Goal: Complete application form

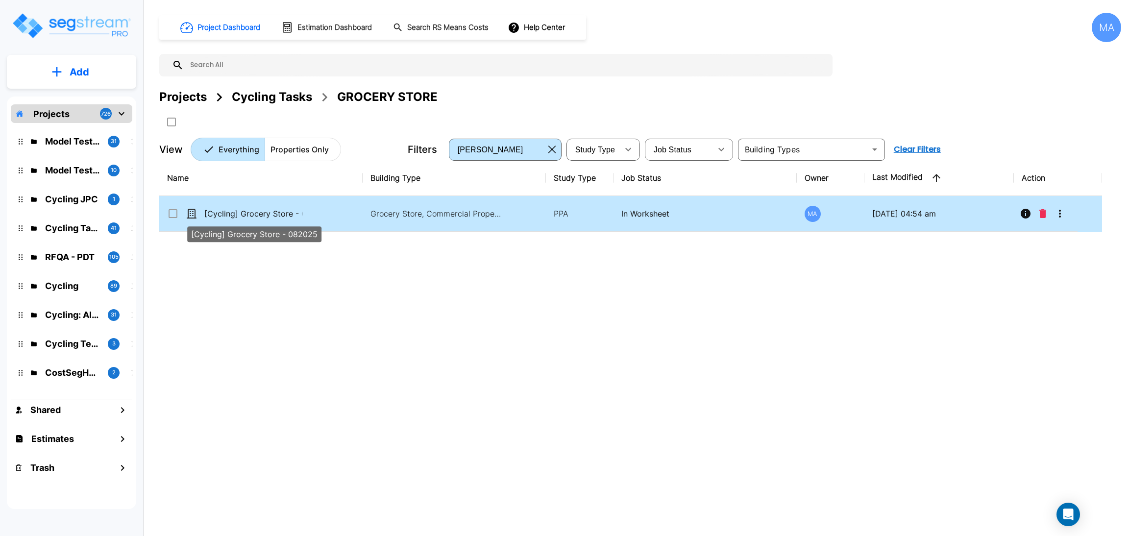
click at [267, 213] on p "[Cycling] Grocery Store - 082025" at bounding box center [253, 214] width 98 height 12
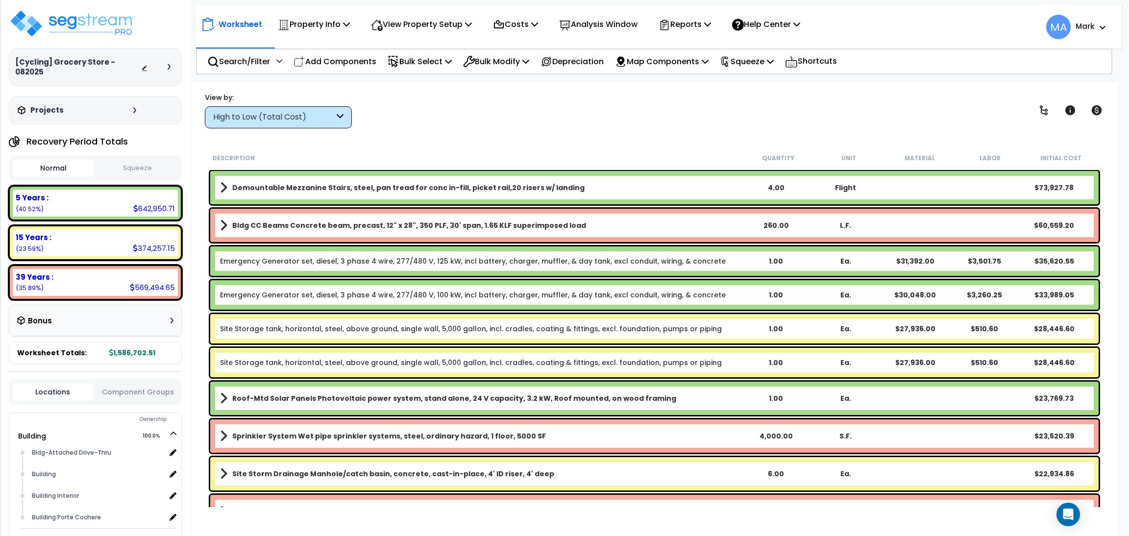
click at [308, 124] on div "High to Low (Total Cost)" at bounding box center [278, 117] width 147 height 22
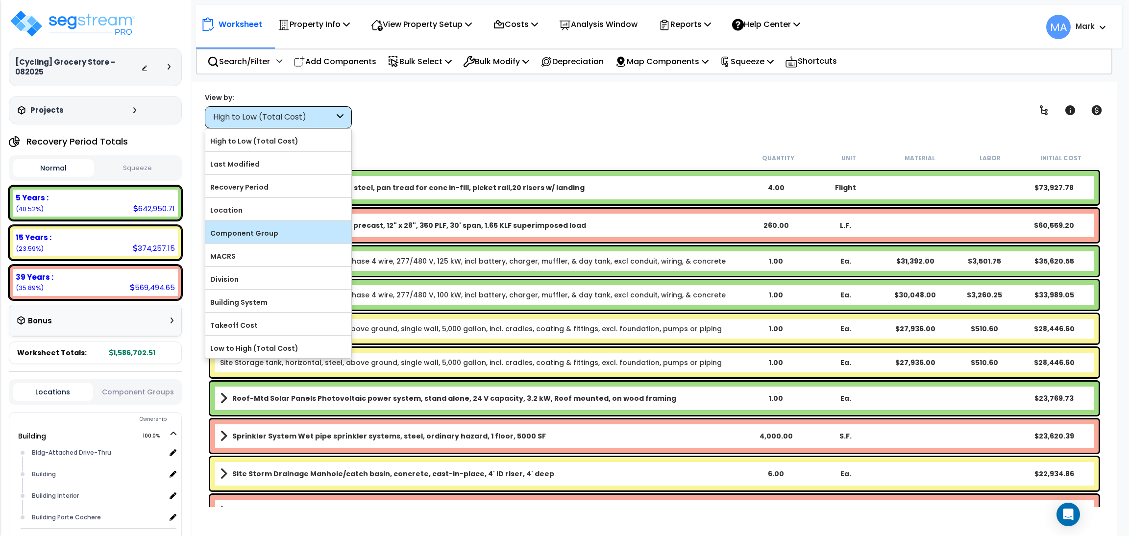
click at [280, 228] on label "Component Group" at bounding box center [278, 233] width 146 height 15
click at [0, 0] on input "Component Group" at bounding box center [0, 0] width 0 height 0
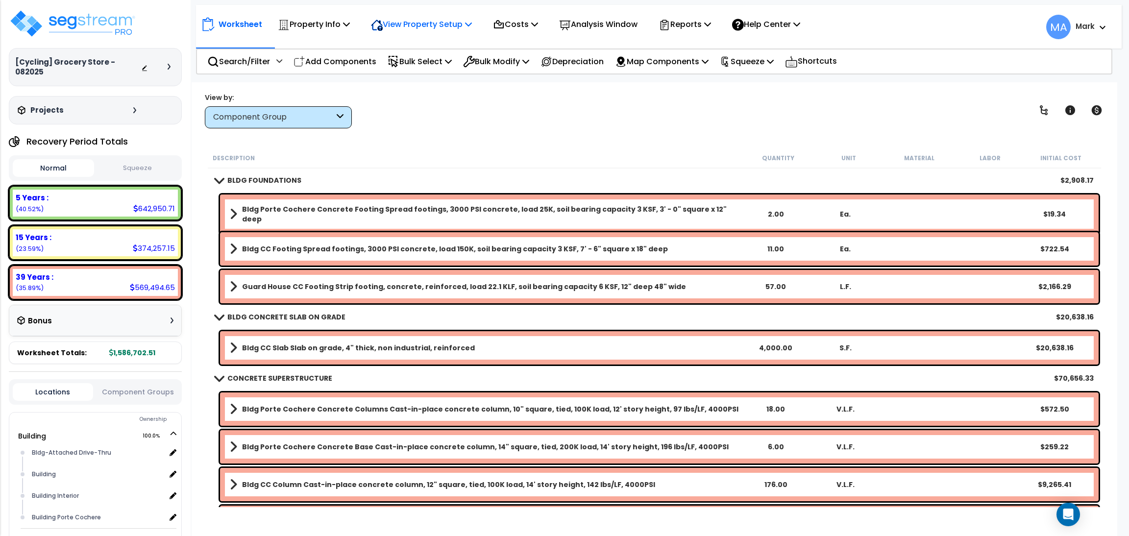
click at [350, 29] on p "View Property Setup" at bounding box center [314, 24] width 72 height 13
click at [416, 71] on link "View Questionnaire" at bounding box center [414, 67] width 97 height 20
click at [382, 141] on div "Worksheet Property Info Property Setup Add Property Unit Template property Clon…" at bounding box center [655, 350] width 926 height 536
click at [244, 71] on div "Search/Filter Additional Search / Filter" at bounding box center [244, 61] width 75 height 23
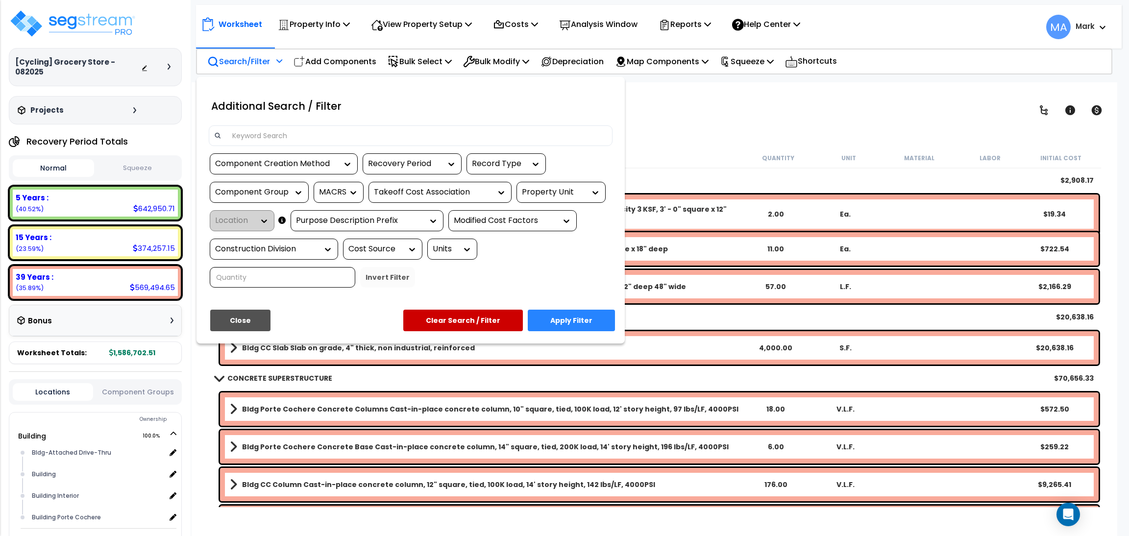
click at [246, 133] on input at bounding box center [416, 135] width 381 height 15
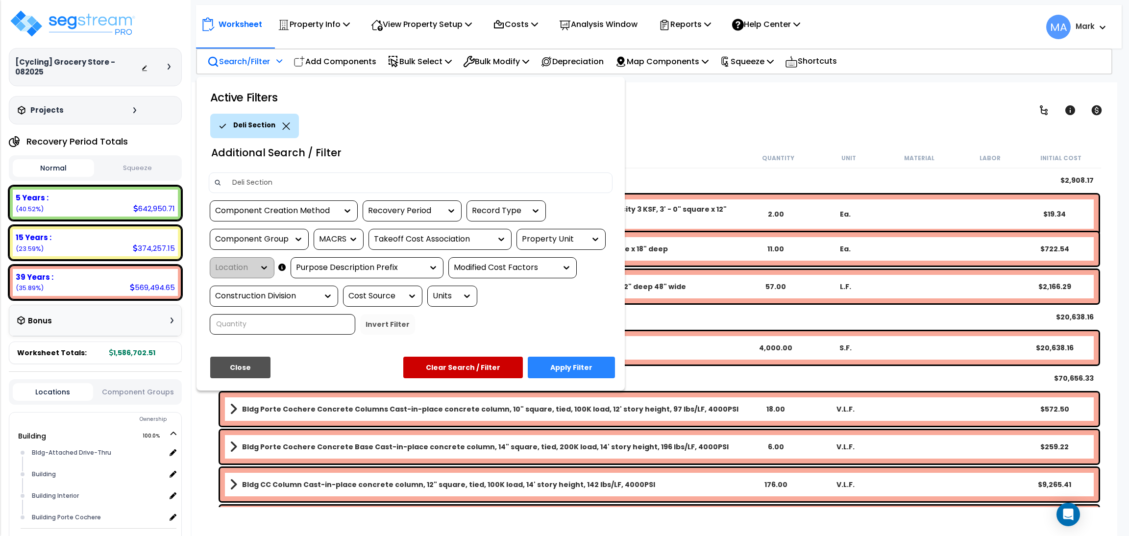
type input "Deli Section"
click at [576, 371] on button "Apply Filter" at bounding box center [571, 368] width 87 height 22
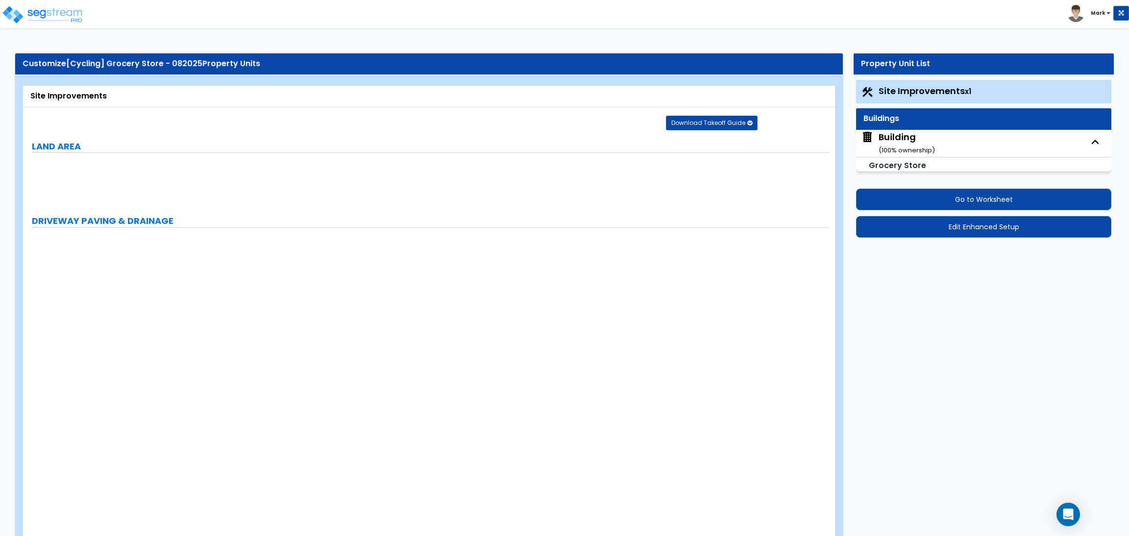
select select "2"
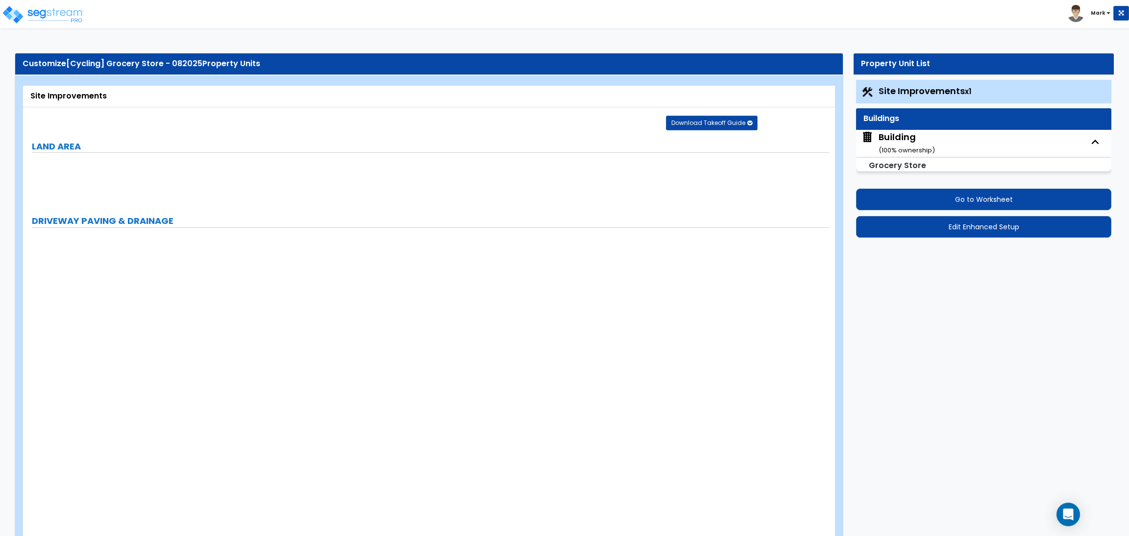
select select "2"
select select "1"
select select "2"
select select "1"
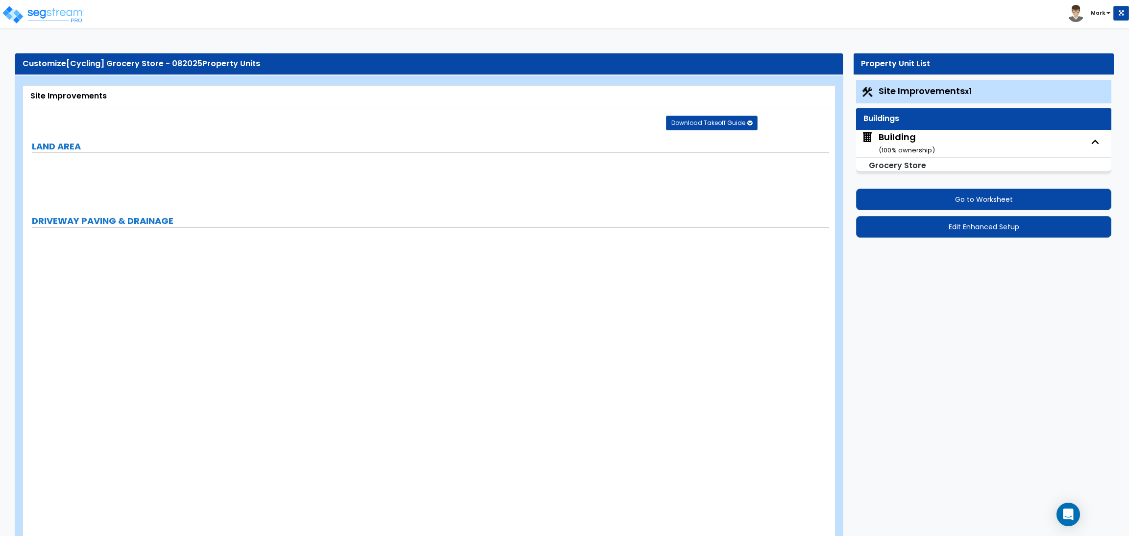
select select "1"
select select "2"
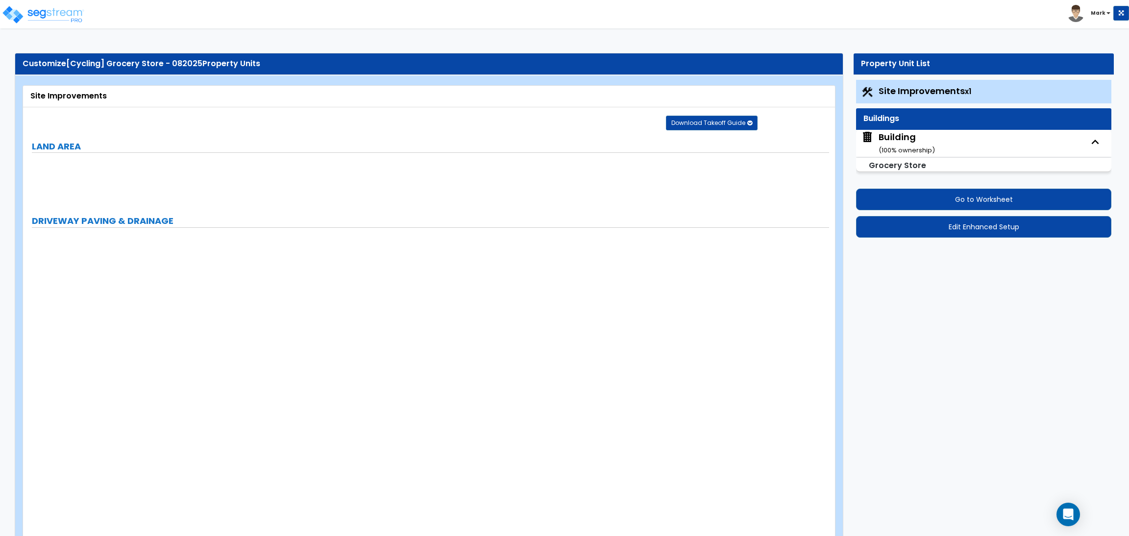
select select "2"
select select "1"
select select "10"
select select "1"
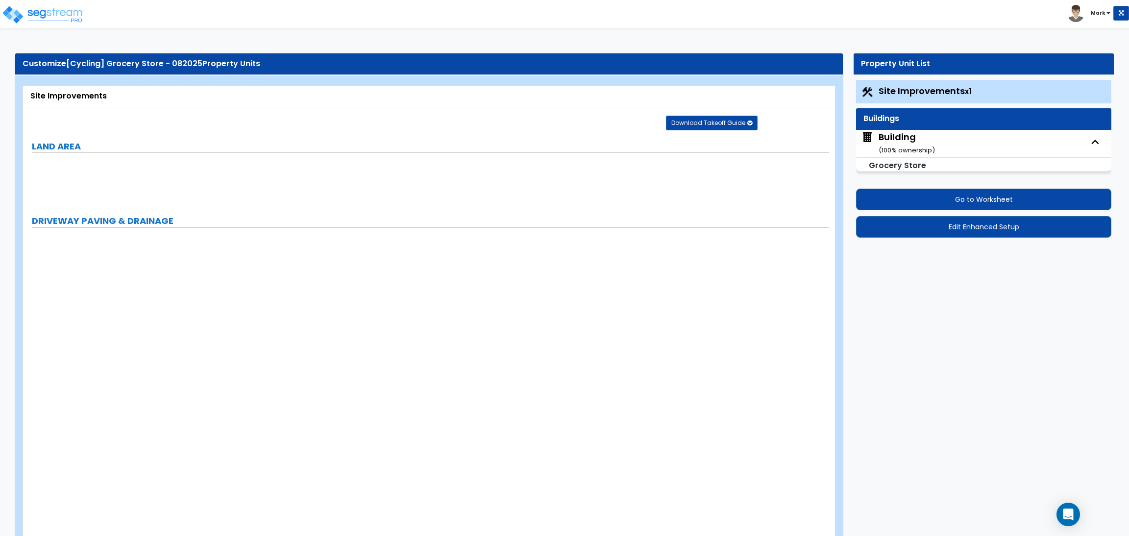
select select "1"
select select "3"
select select "2"
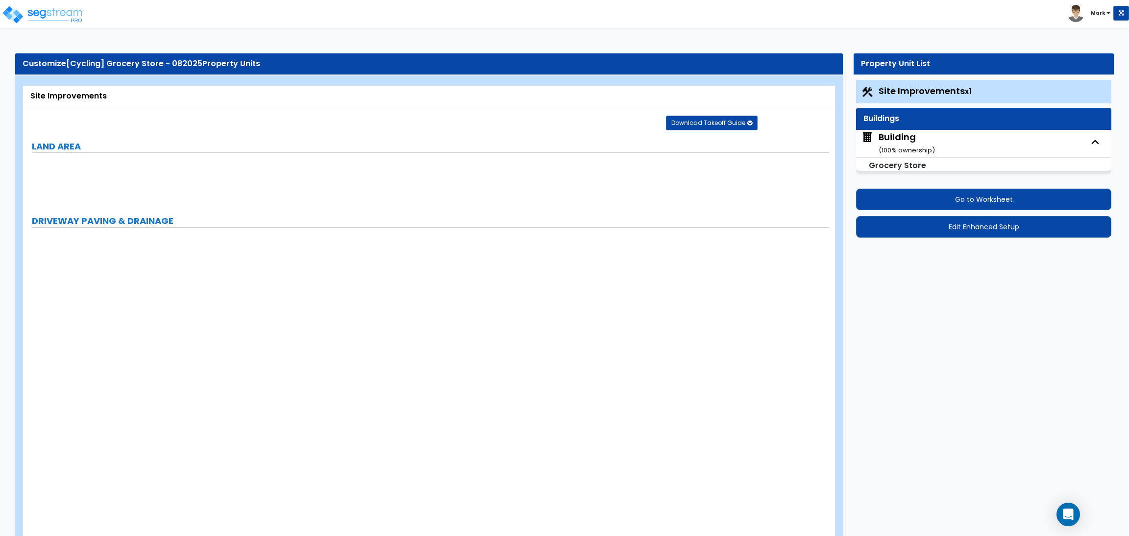
select select "4"
select select "1"
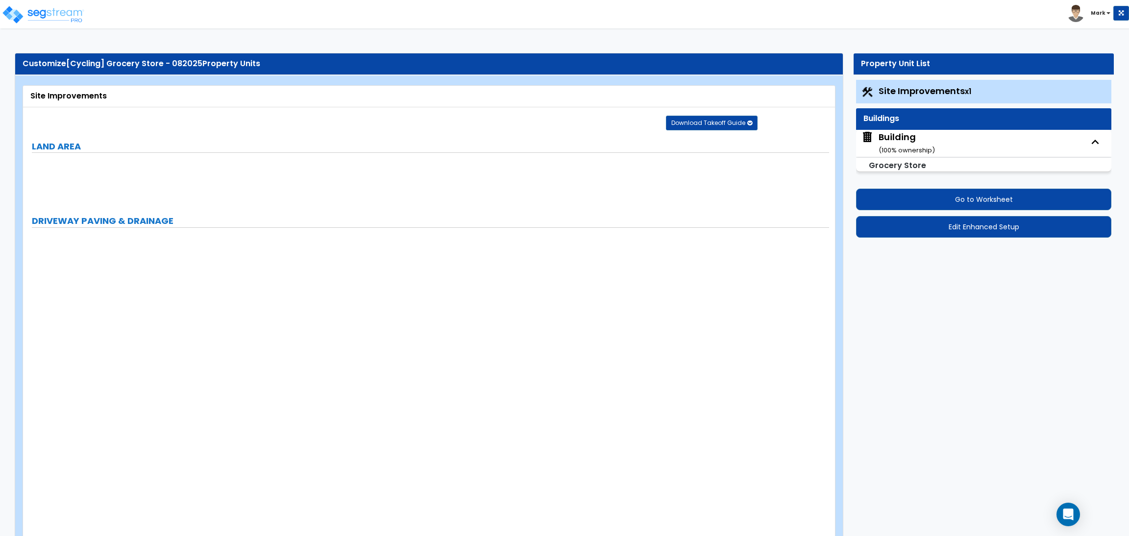
select select "6"
select select "2"
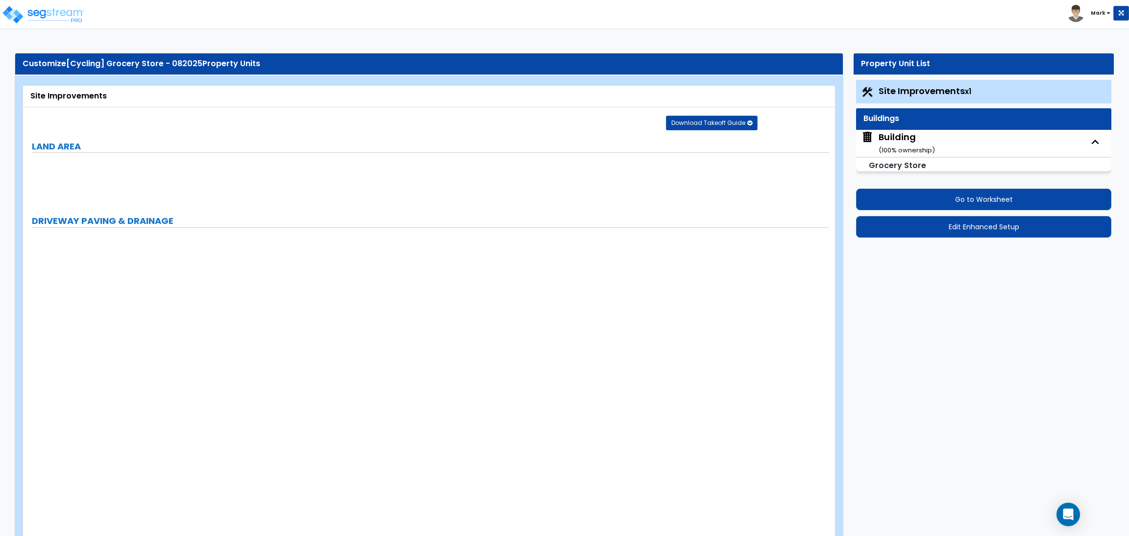
select select "2"
select select "1"
select select "2"
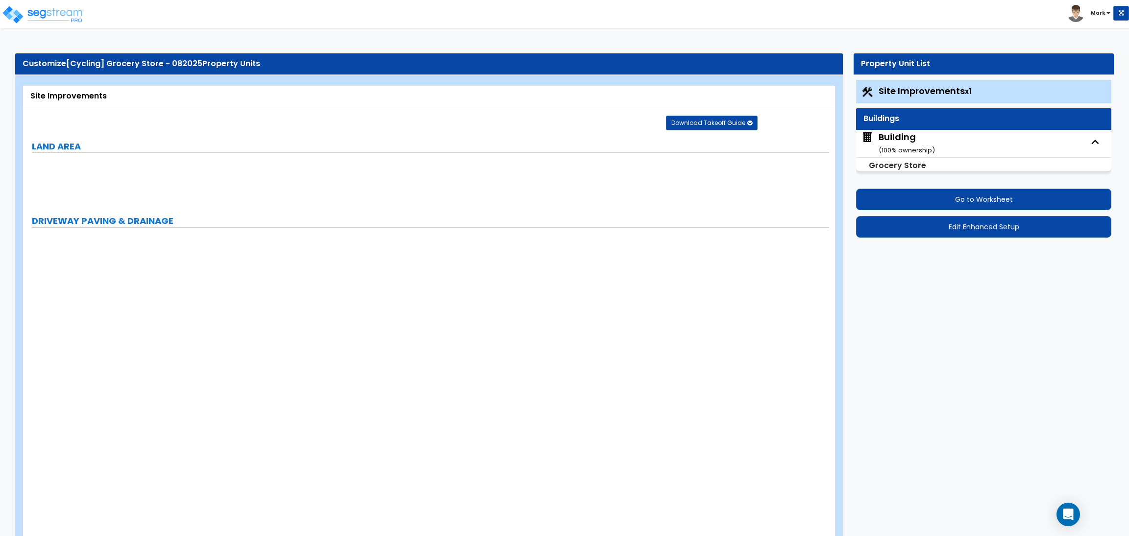
select select "1"
select select "8"
select select "2"
select select "4"
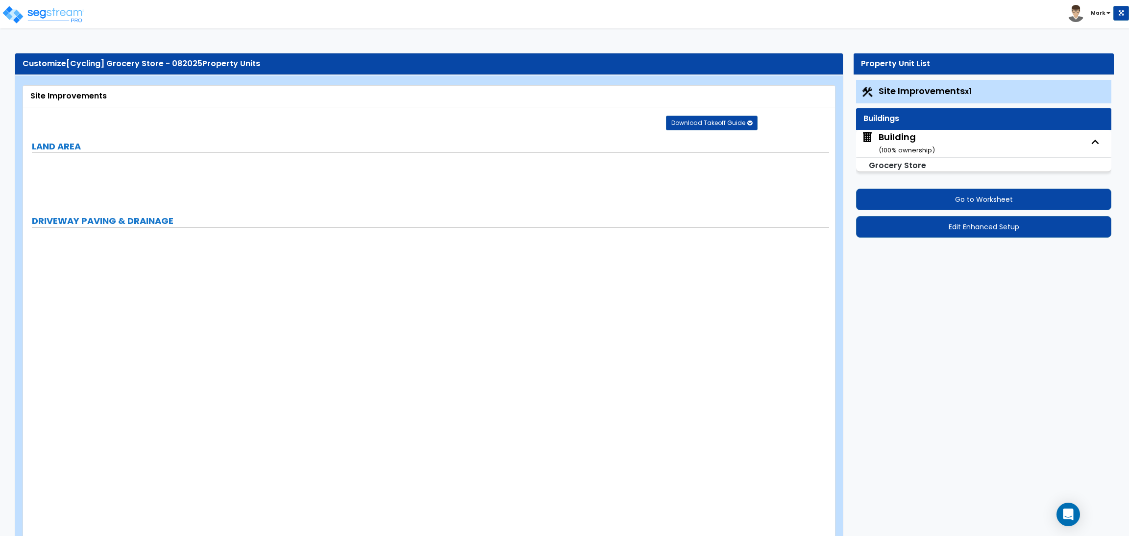
select select "1"
select select "20"
select select "2"
select select "5"
select select "3"
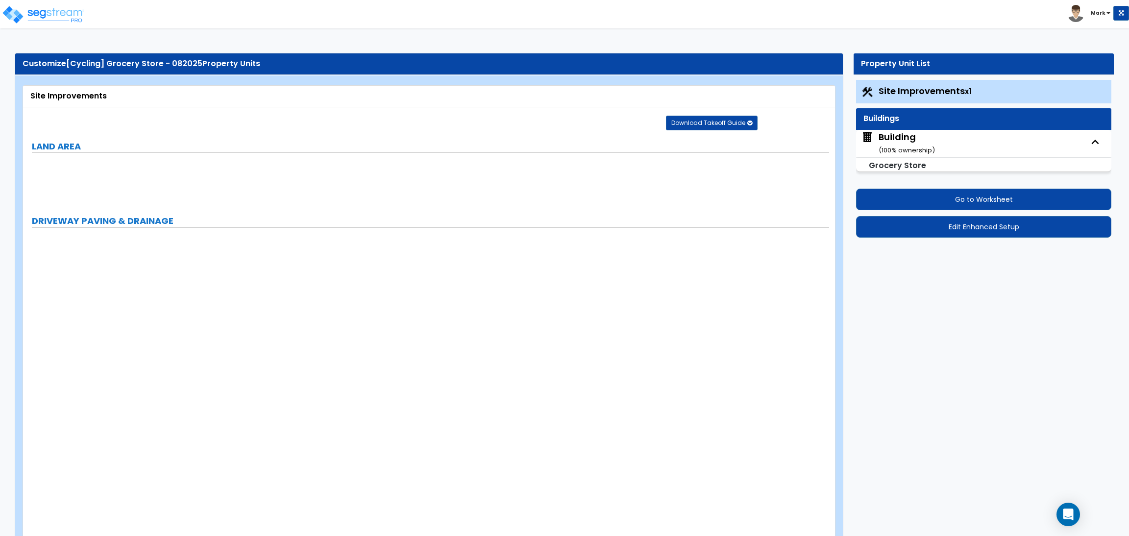
select select "1"
select select "2"
select select "1"
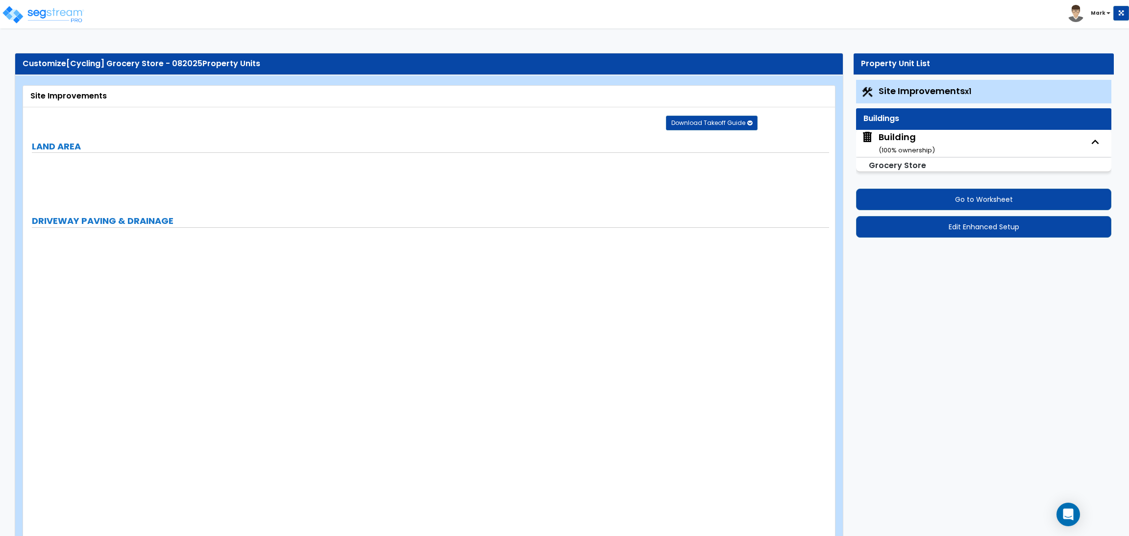
select select "4"
select select "2"
select select "1"
select select "2"
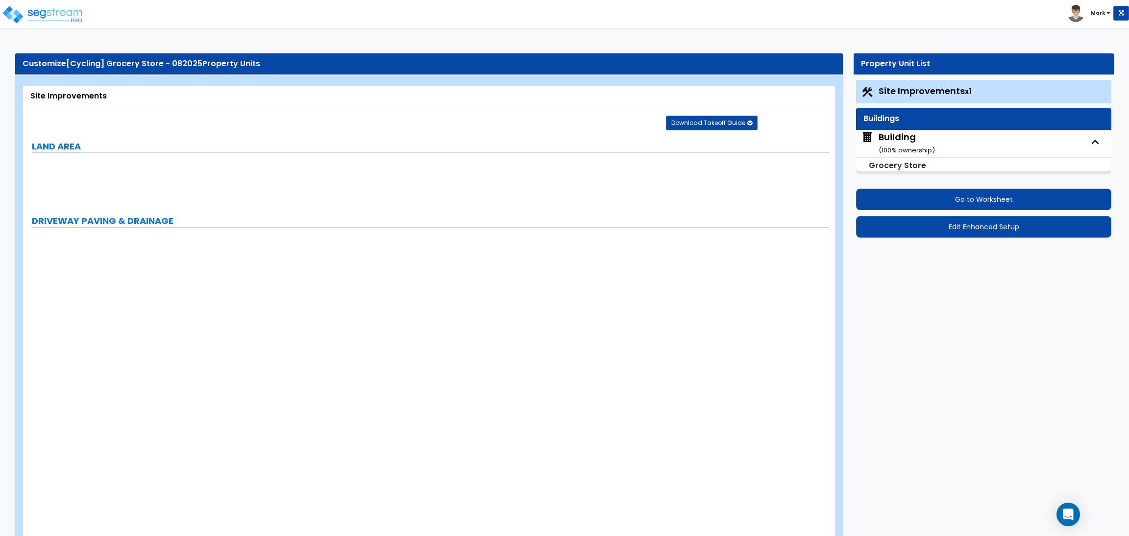
select select "1"
select select "2"
select select "6"
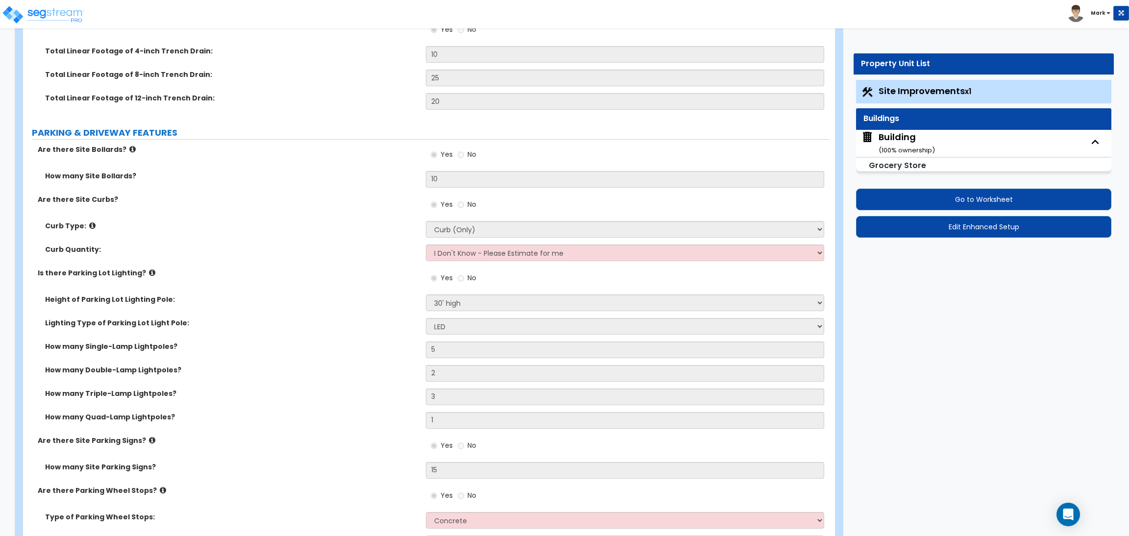
scroll to position [588, 0]
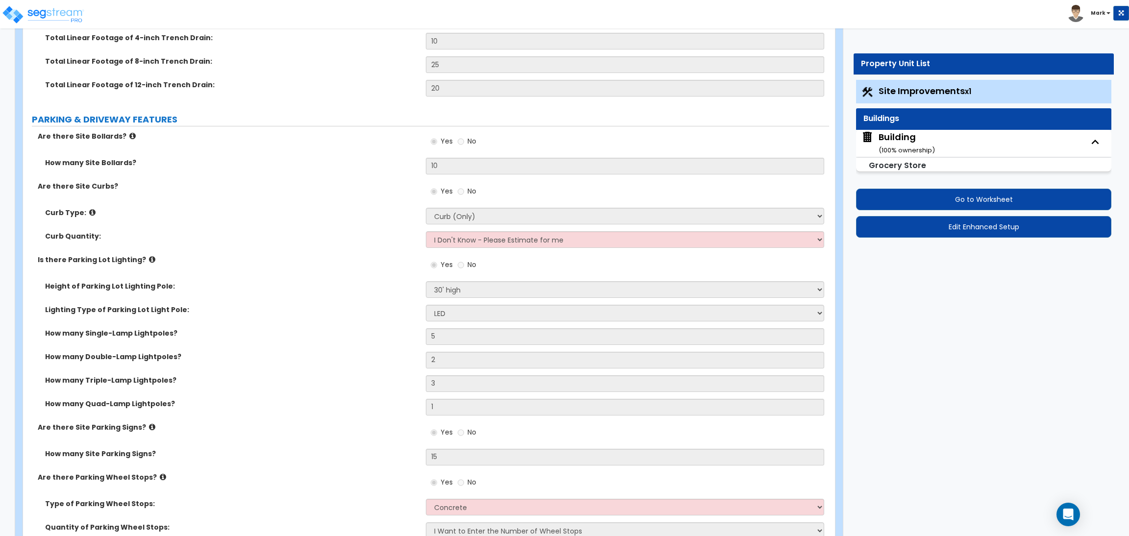
click at [906, 133] on div "Building ( 100 % ownership)" at bounding box center [907, 143] width 56 height 25
select select "3"
select select "2"
select select "1"
select select "2"
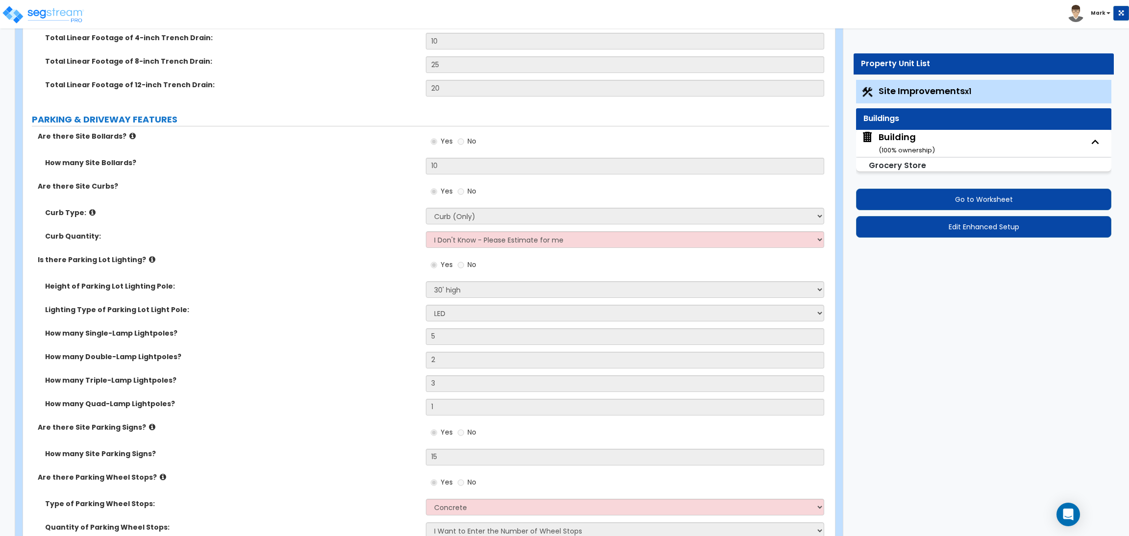
select select "2"
select select "3"
select select "1"
select select "2"
select select "1"
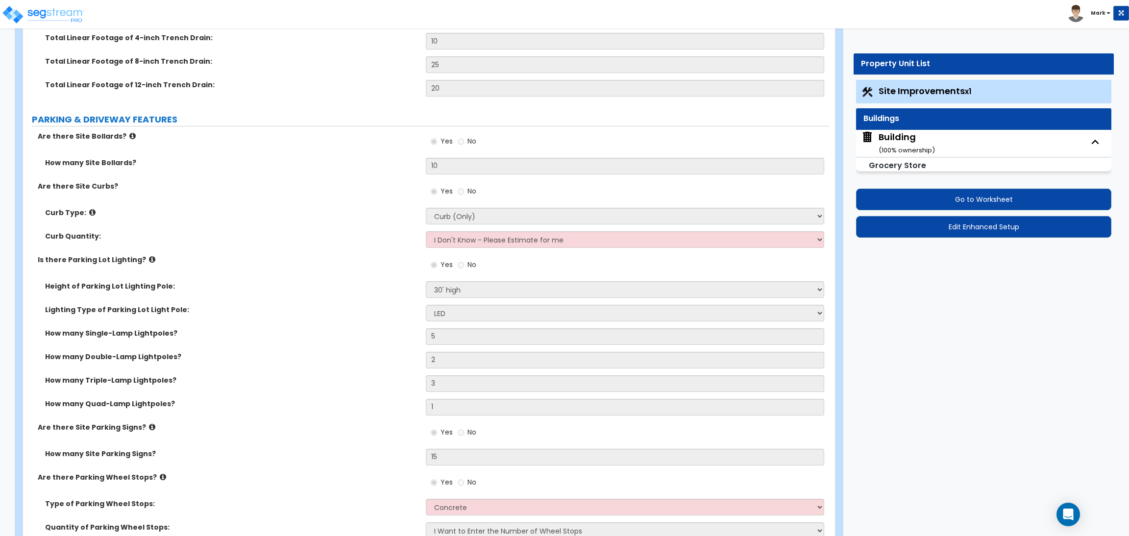
select select "4"
select select "1"
select select "4"
select select "3"
select select "2"
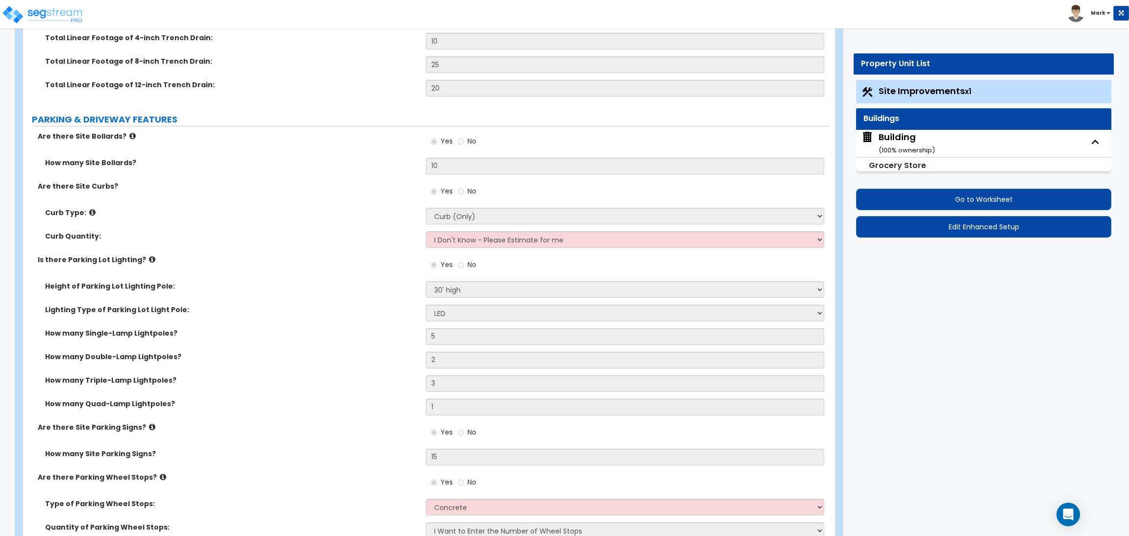
select select "1"
select select "10"
select select "5"
select select "1"
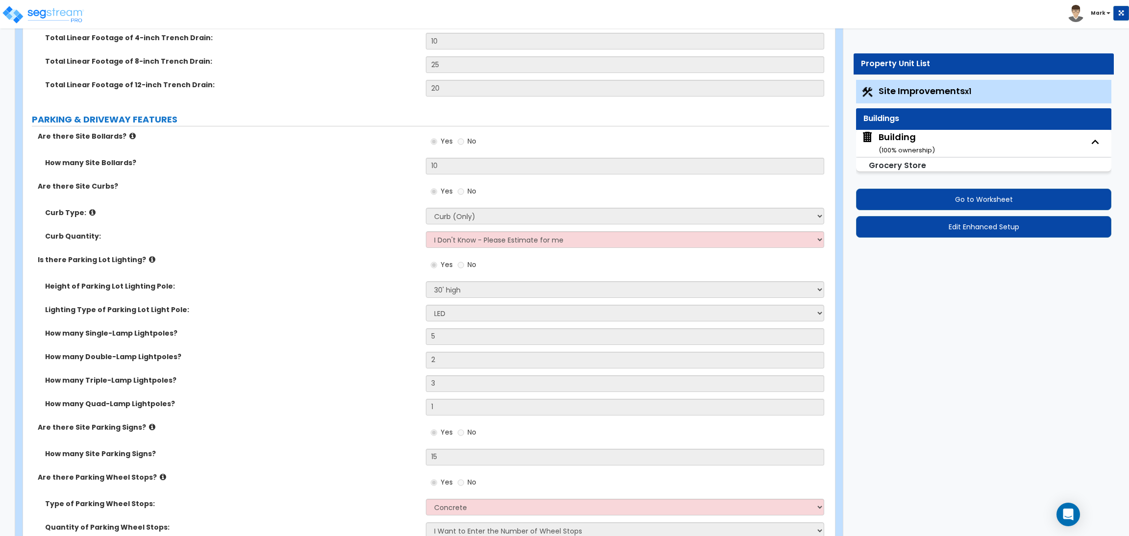
select select "1"
select select "2"
select select "4"
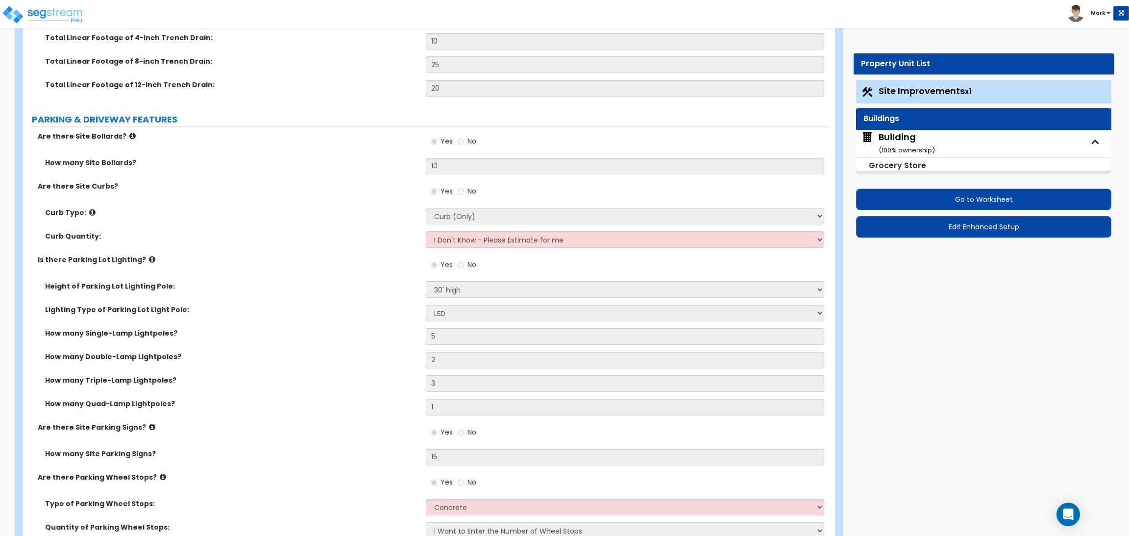
select select "2"
select select "1"
select select "3"
select select "1"
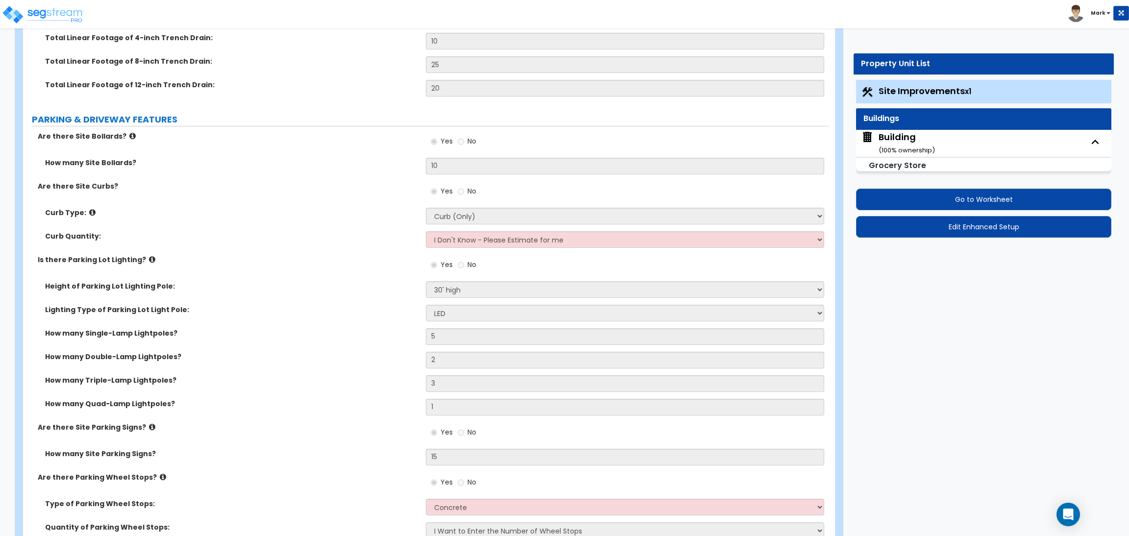
select select "2"
select select "1"
select select "2"
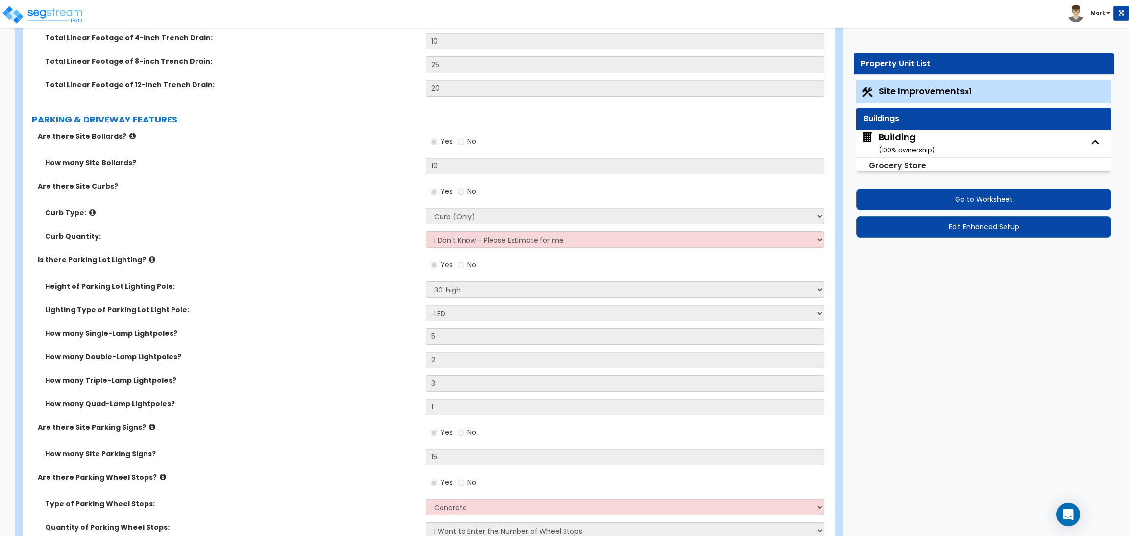
select select "2"
select select "1"
select select "2"
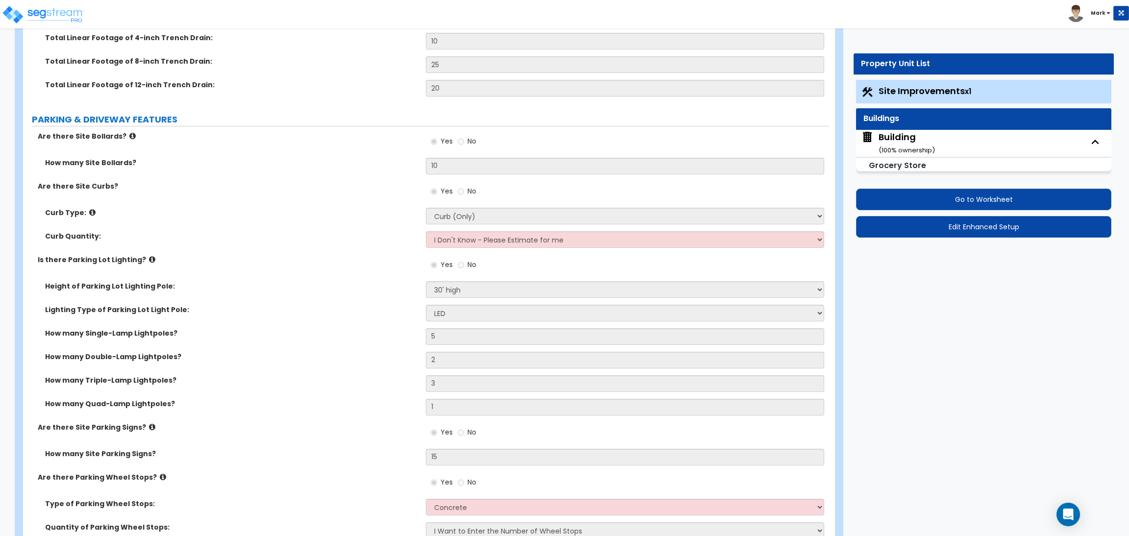
select select "2"
select select "1"
select select "2"
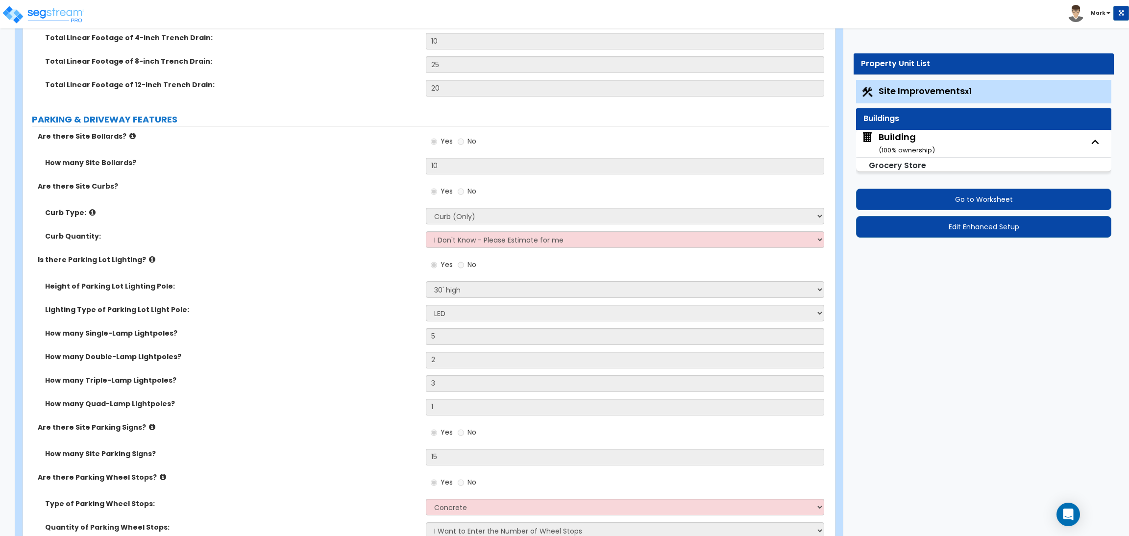
select select "4"
select select "1"
select select "3"
select select "5"
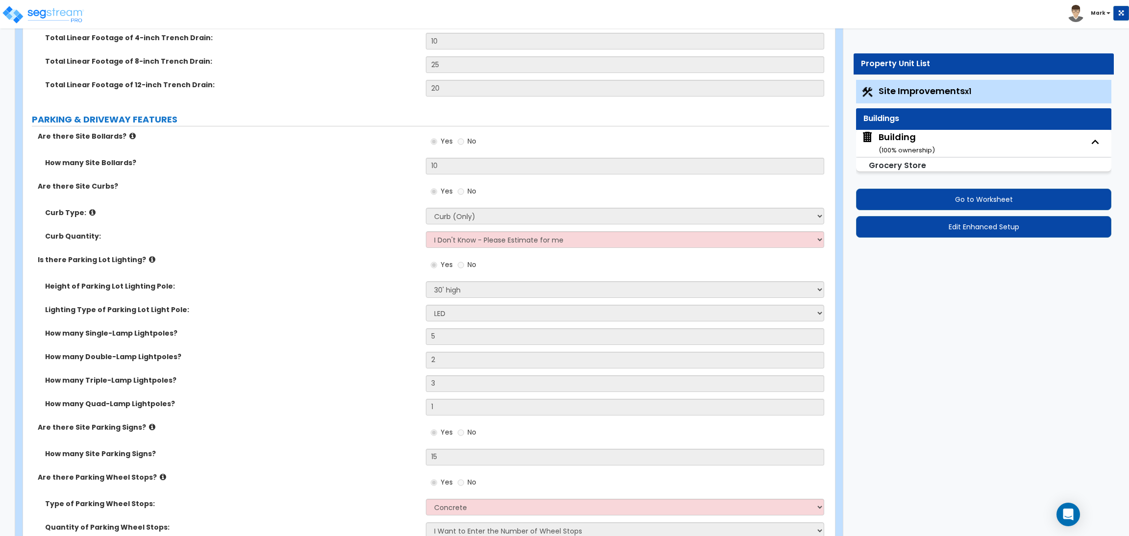
select select "5"
select select "2"
select select "1"
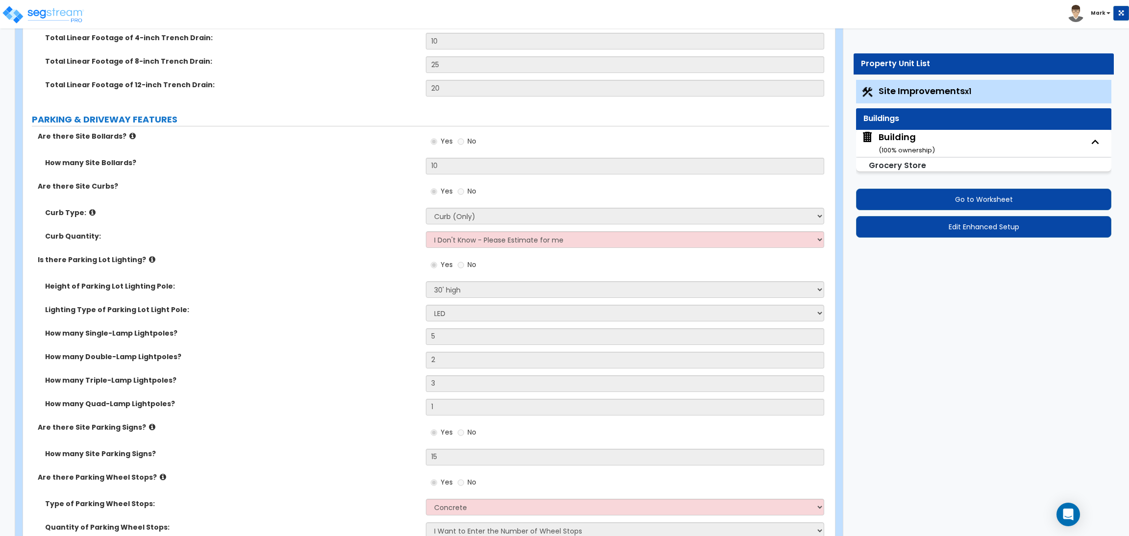
select select "3"
select select "1"
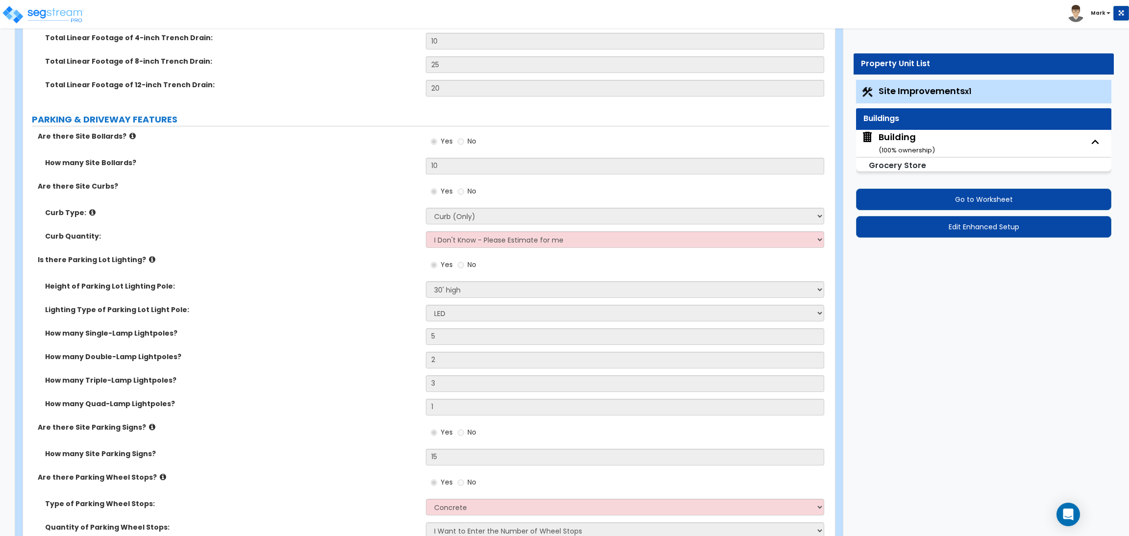
select select "2"
select select "4"
select select "1"
select select "3"
select select "1"
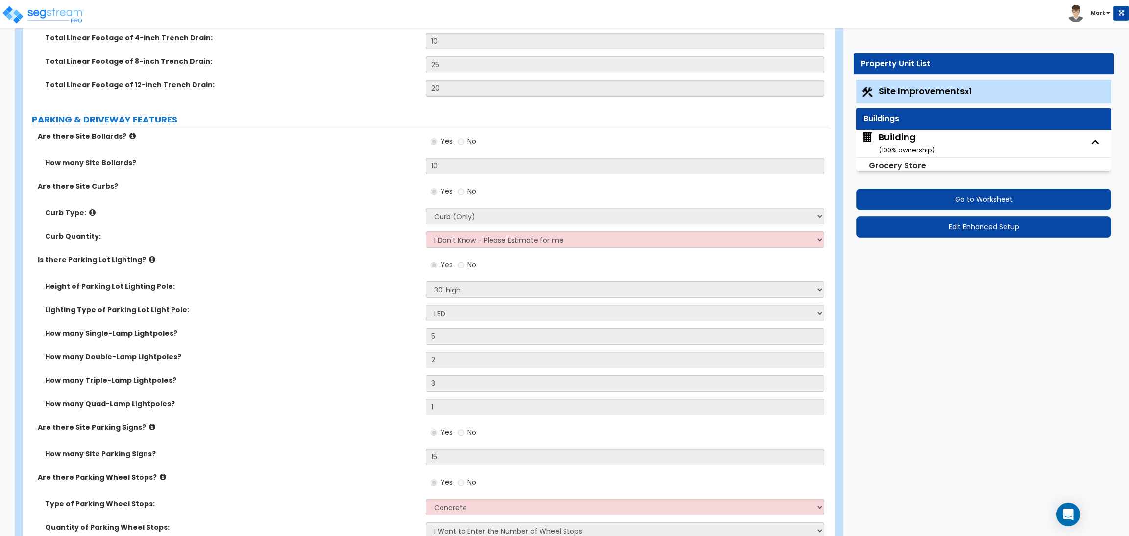
select select "1"
select select "2"
select select "3"
select select "2"
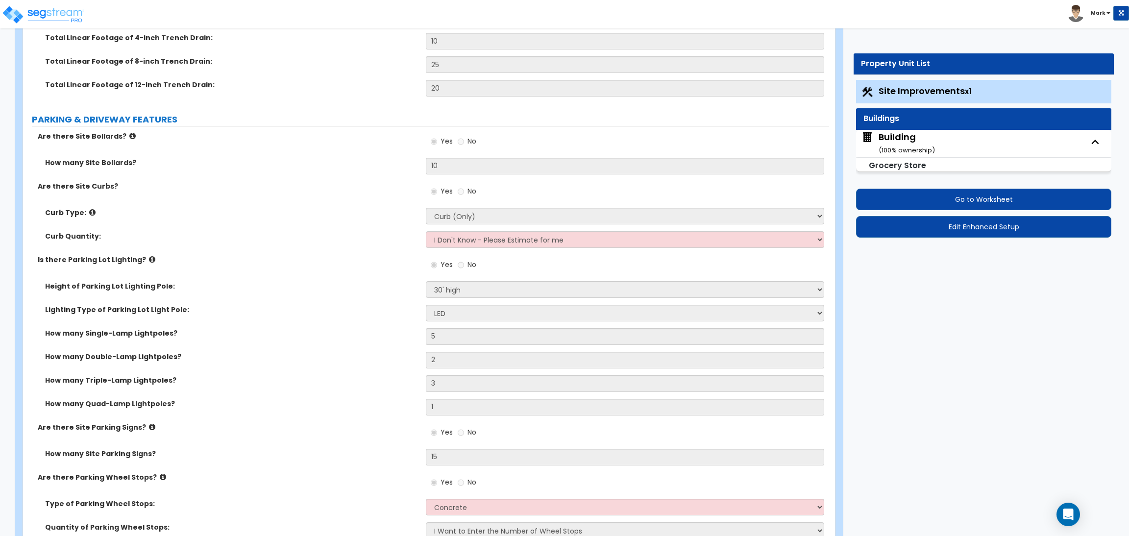
select select "1"
select select "2"
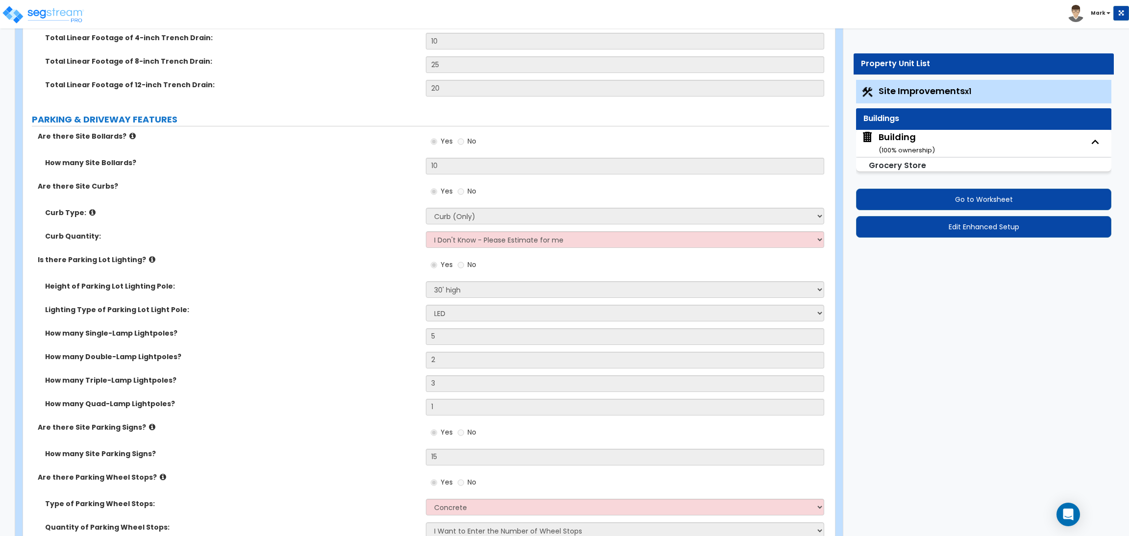
select select "4"
select select "5"
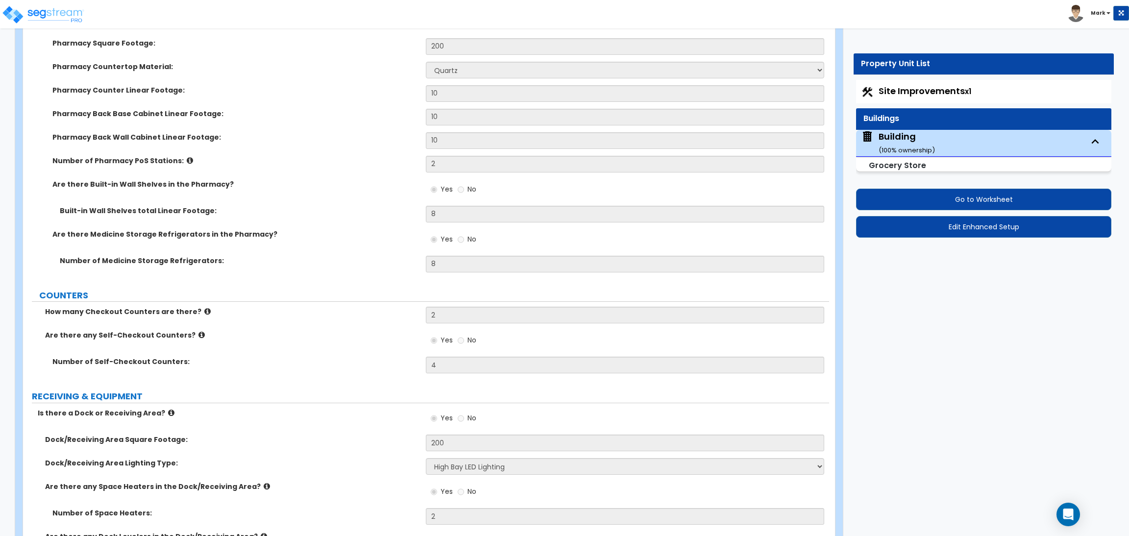
scroll to position [5881, 0]
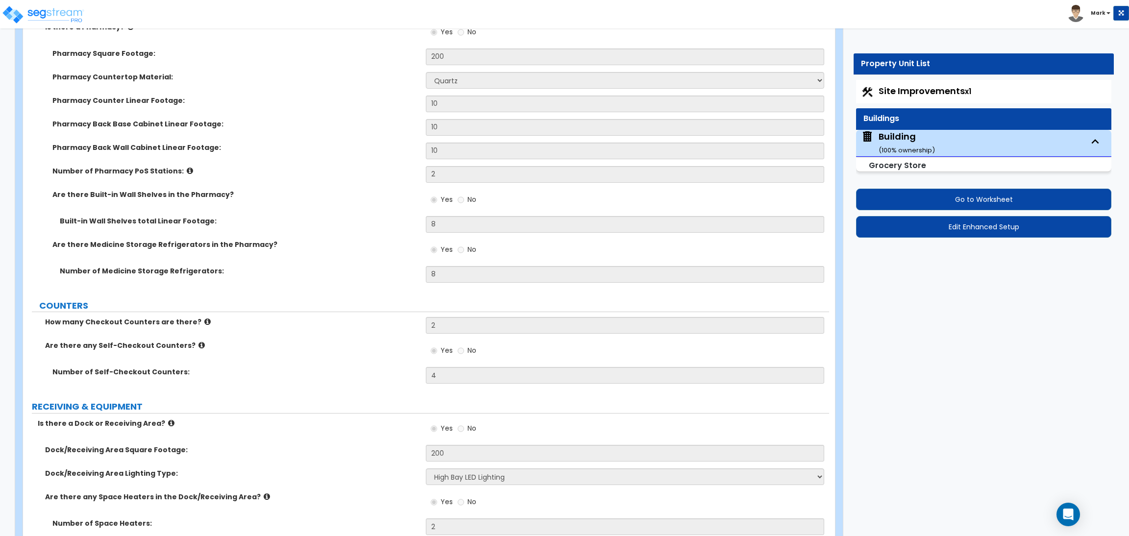
click at [281, 178] on div "Number of Pharmacy PoS Stations: 2" at bounding box center [426, 178] width 806 height 24
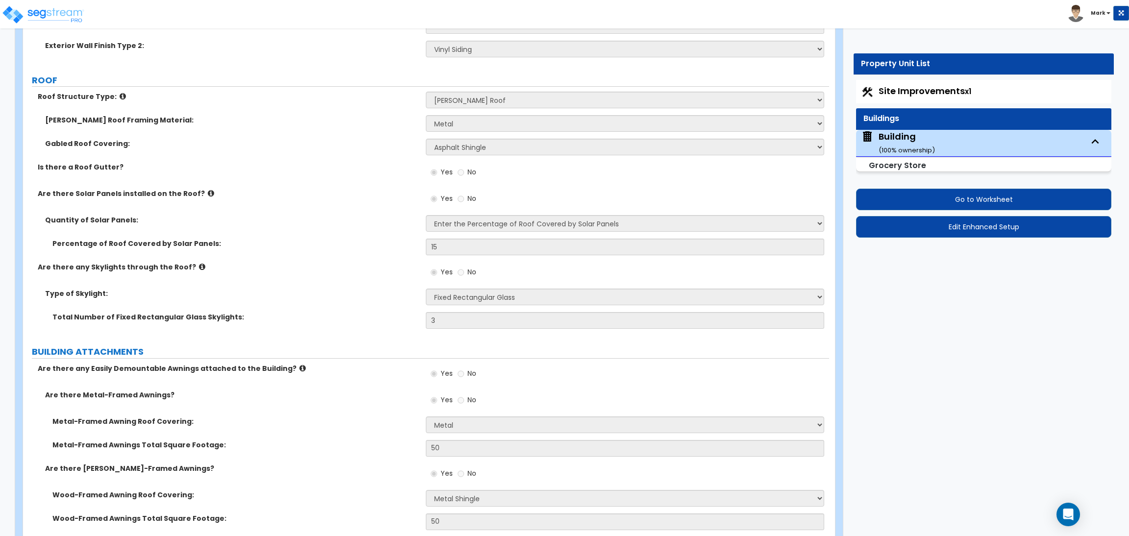
click at [199, 265] on icon at bounding box center [202, 266] width 6 height 7
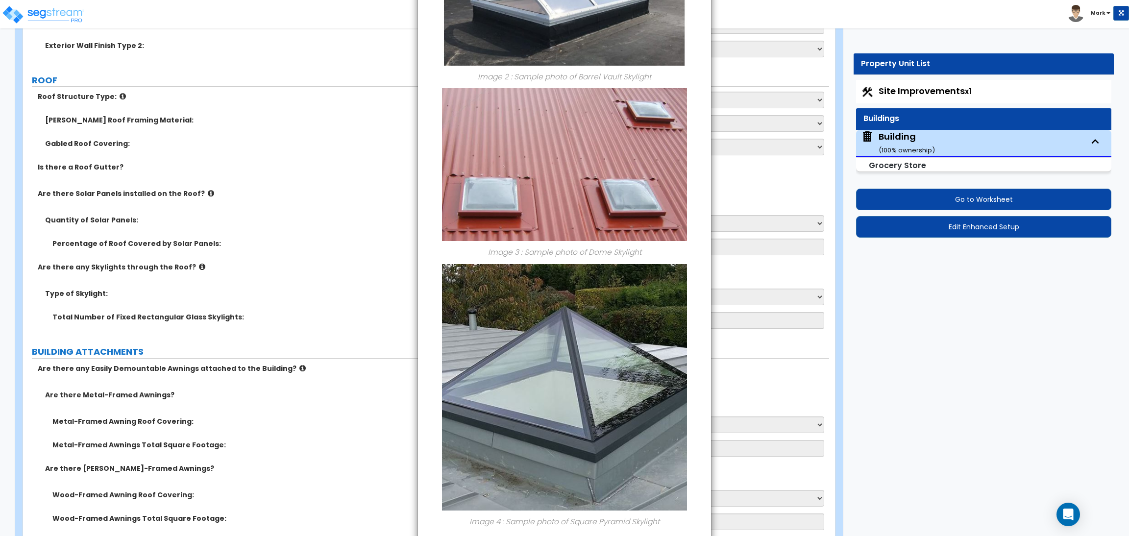
scroll to position [430, 0]
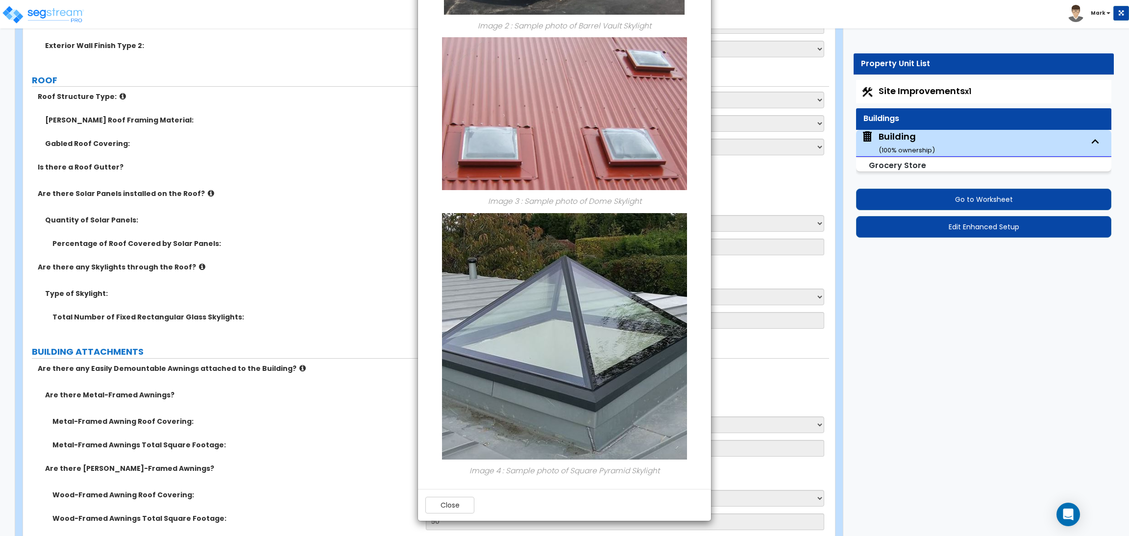
click at [951, 92] on div "× Information of Are there any Skylights through the Roof? Image 1 : Sample pho…" at bounding box center [564, 268] width 1129 height 536
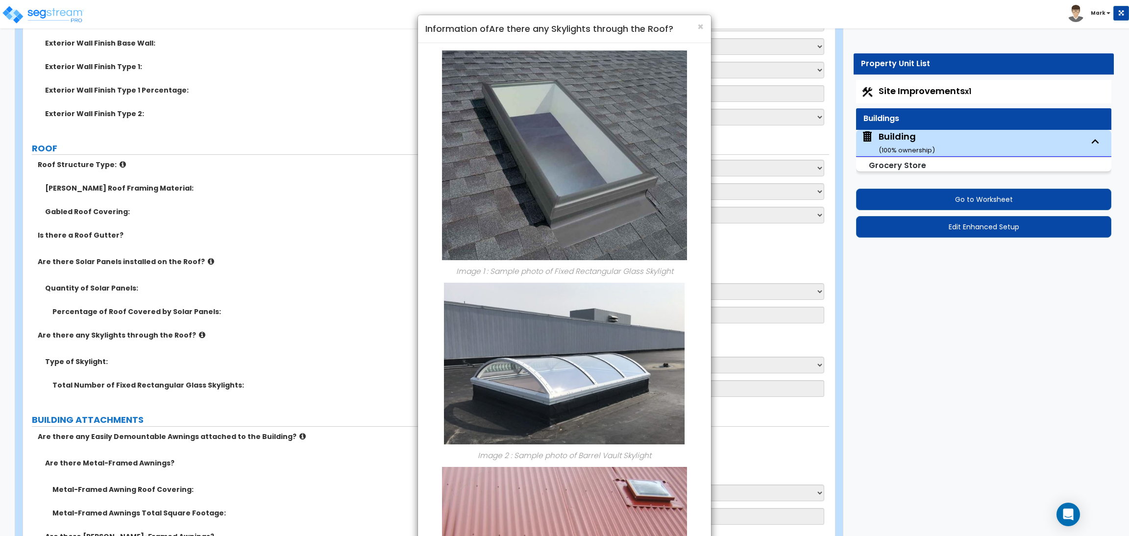
scroll to position [918, 0]
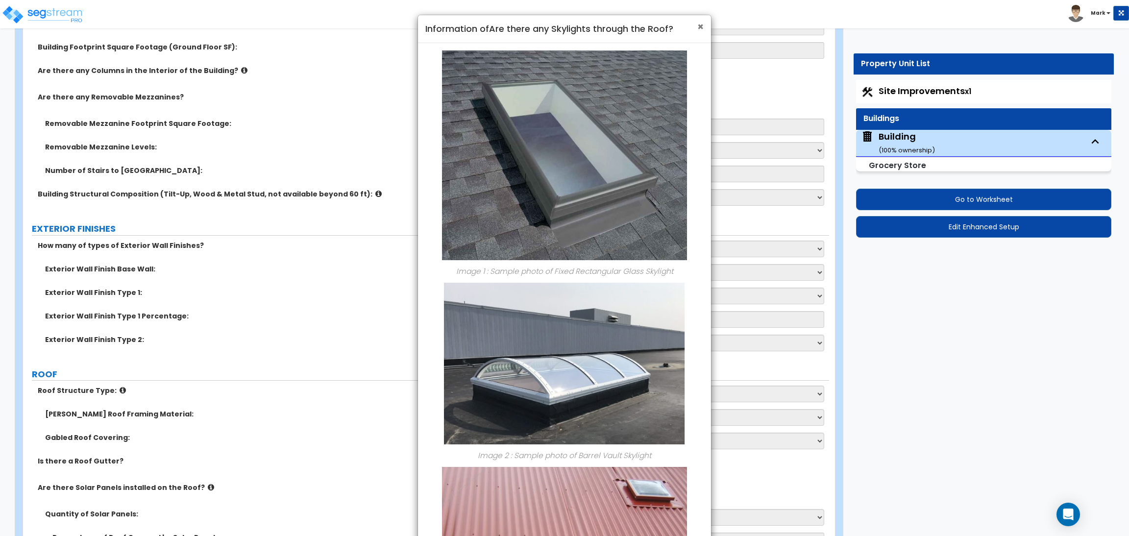
click at [703, 25] on span "×" at bounding box center [700, 27] width 6 height 14
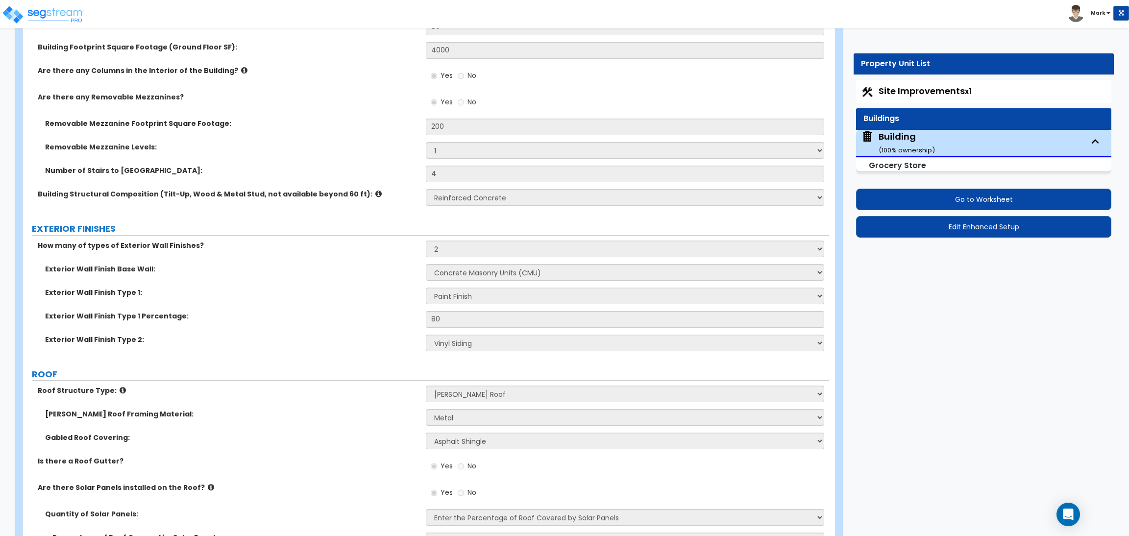
click at [886, 94] on span "Site Improvements x1" at bounding box center [925, 91] width 93 height 12
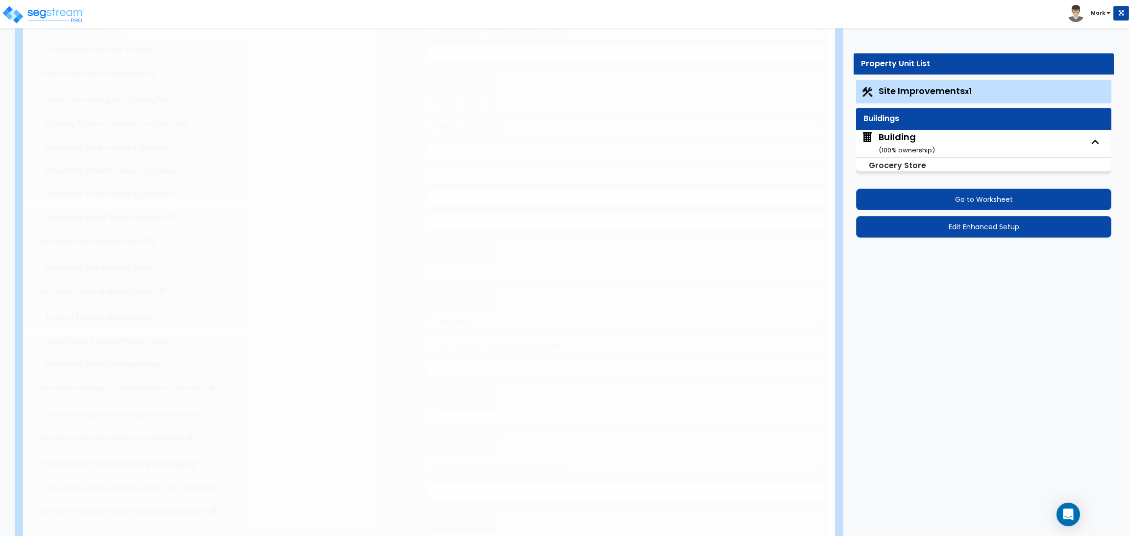
select select "2"
type input "20000"
select select "2"
type input "500"
select select "2"
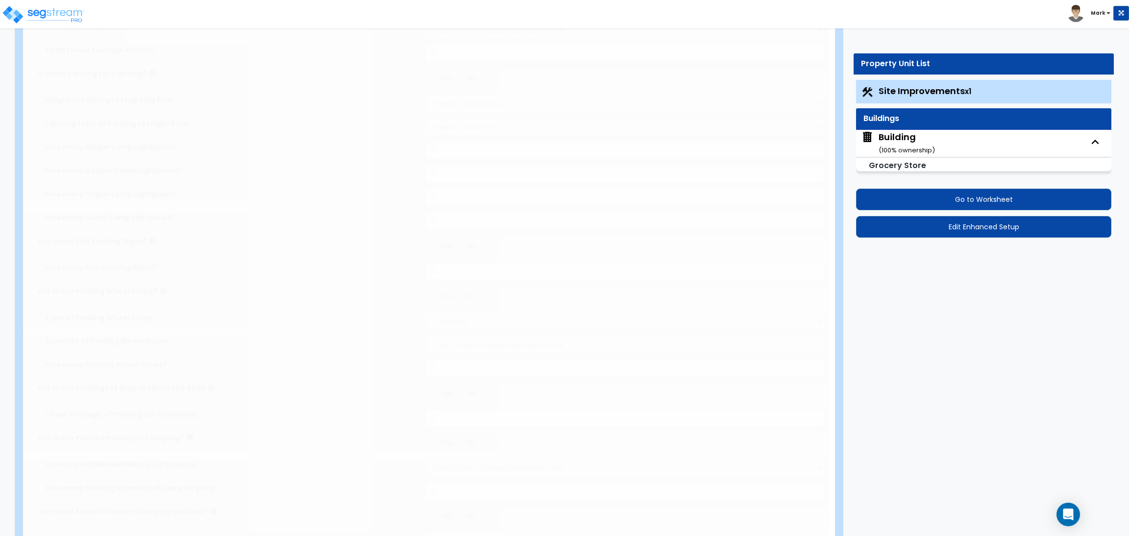
type input "400"
select select "2"
type input "250"
select select "2"
type input "350"
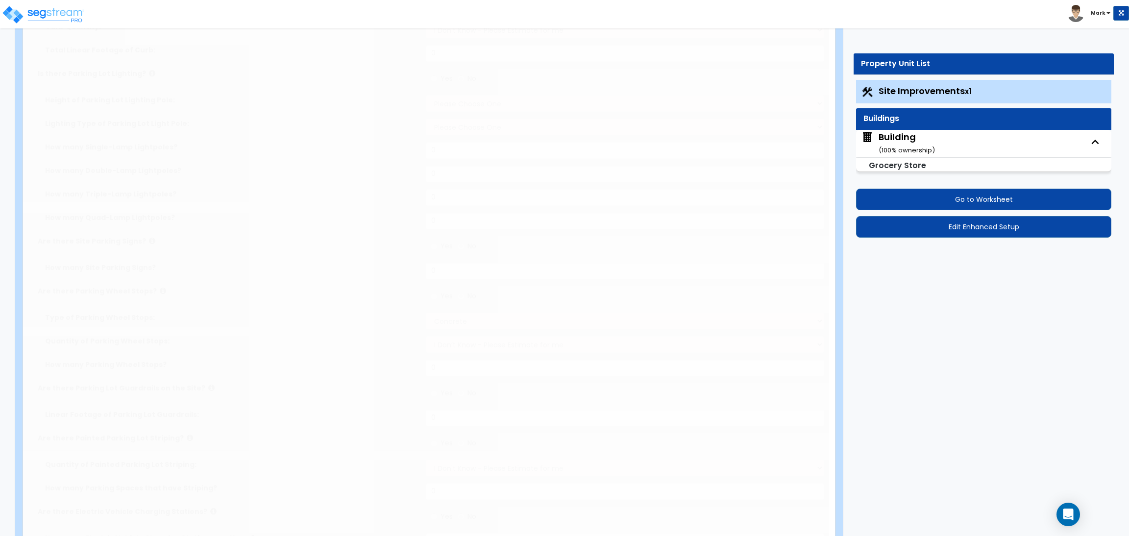
select select "2"
type input "275"
radio input "true"
type input "8"
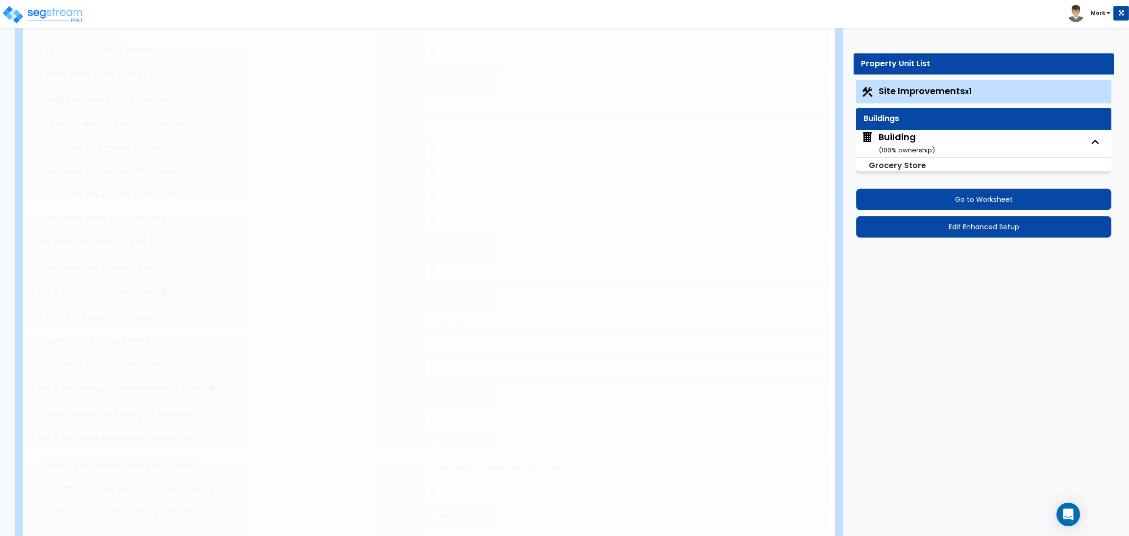
radio input "true"
type input "10"
type input "25"
type input "20"
radio input "true"
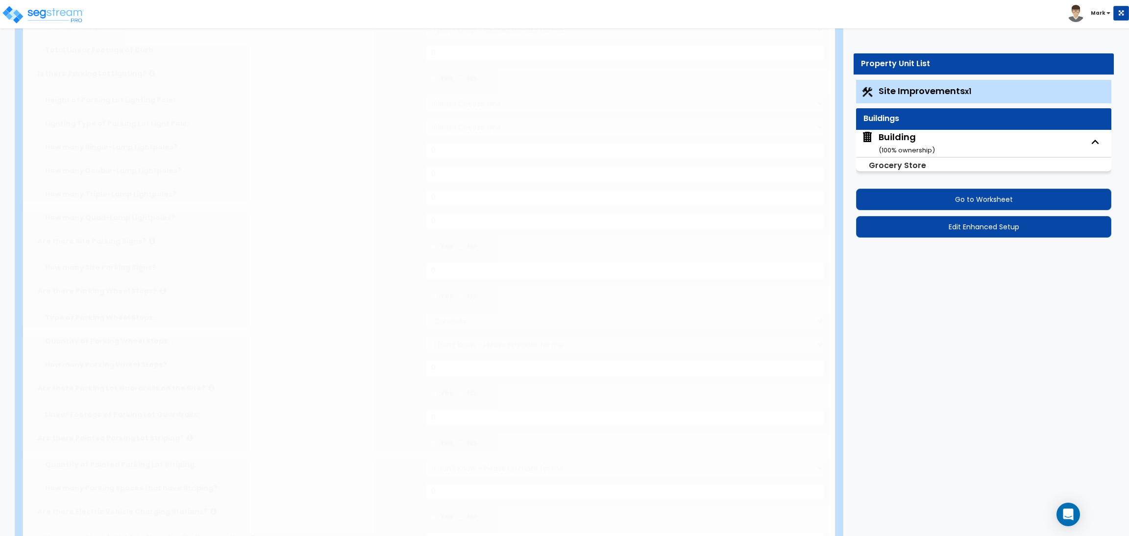
type input "10"
radio input "true"
select select "1"
radio input "true"
select select "2"
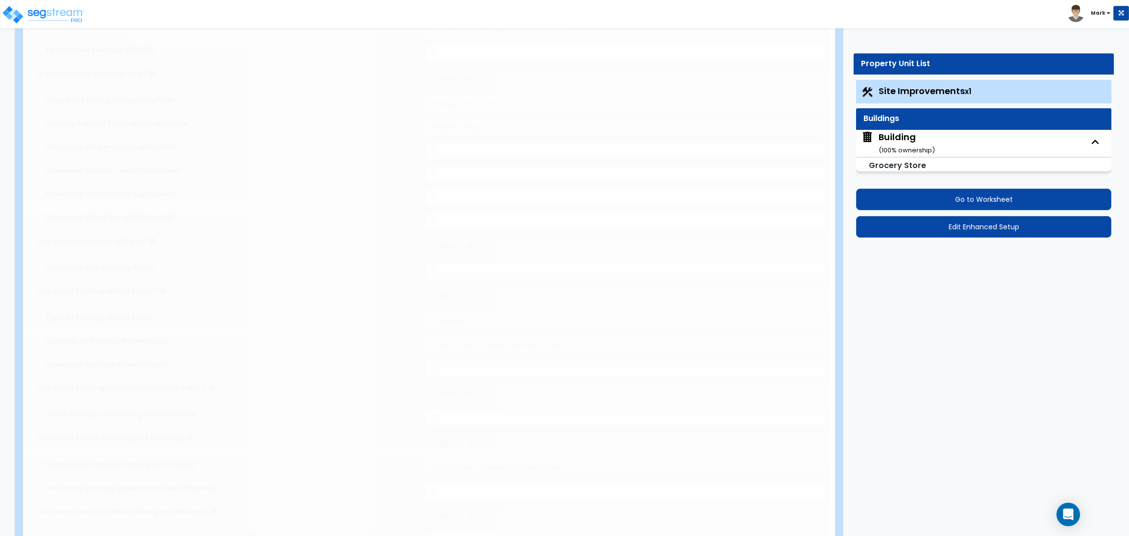
select select "1"
type input "5"
type input "2"
type input "3"
type input "1"
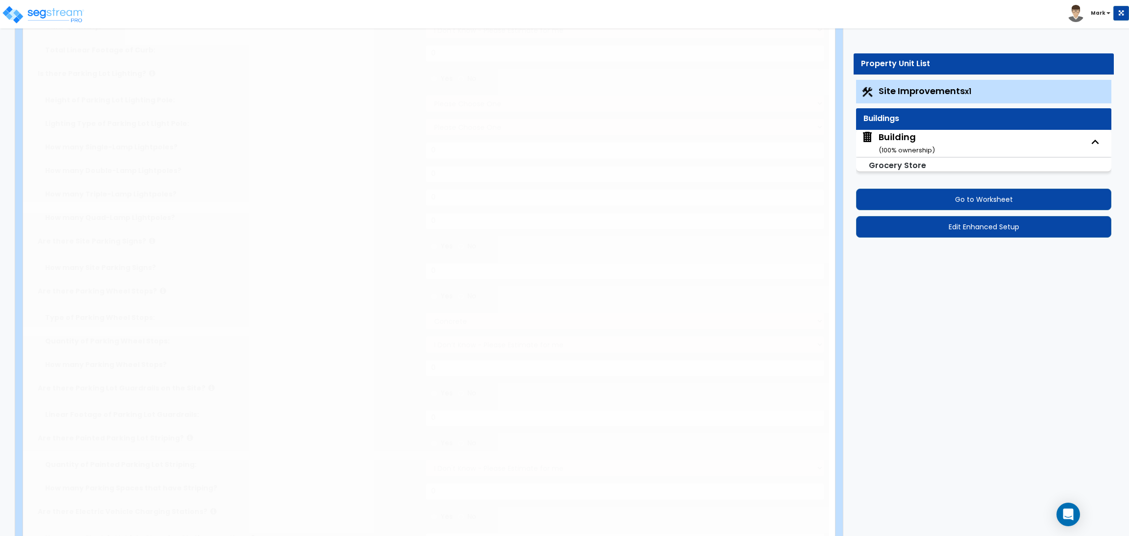
radio input "true"
type input "15"
radio input "true"
select select "1"
type input "20"
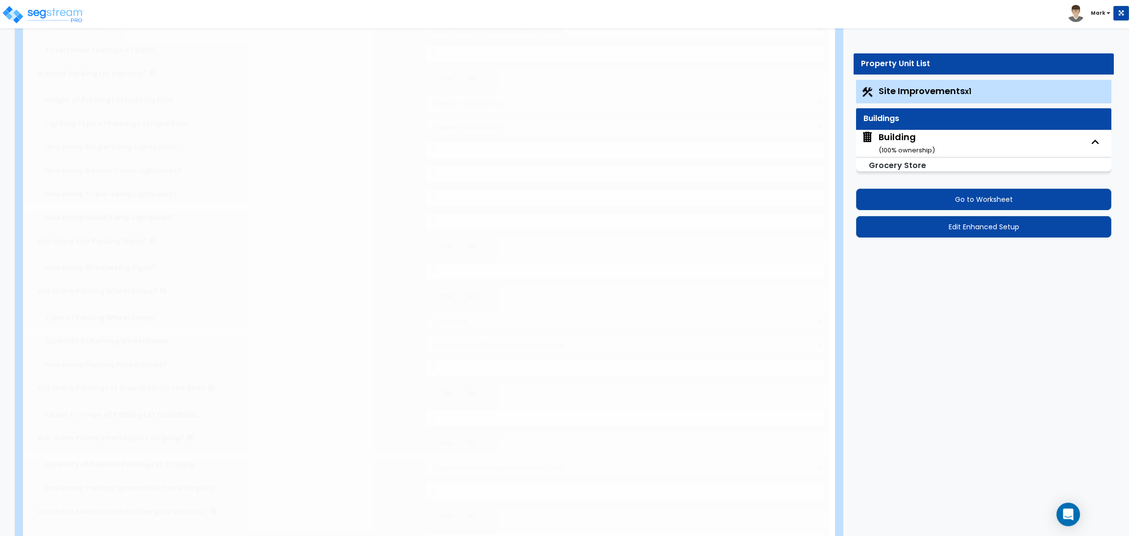
radio input "true"
type input "150"
radio input "true"
select select "1"
type input "20"
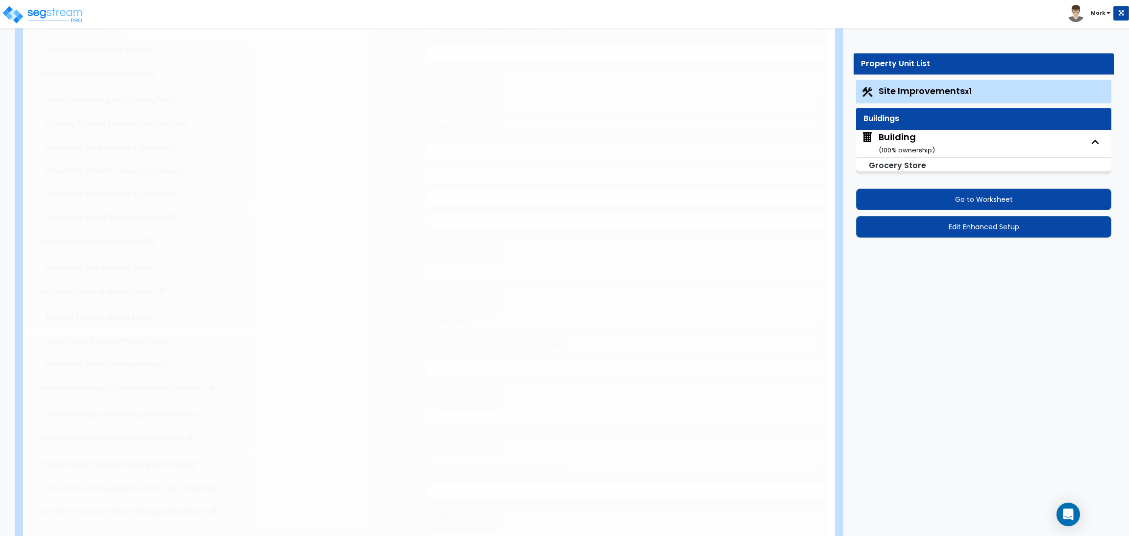
radio input "true"
type input "2"
radio input "true"
type input "5"
select select "1"
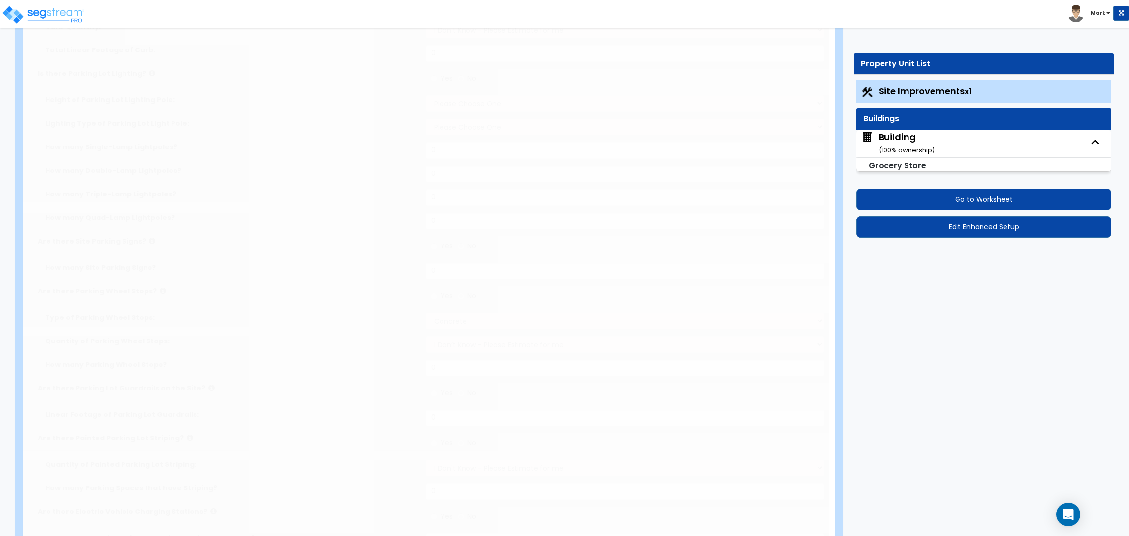
radio input "true"
select select "2"
radio input "true"
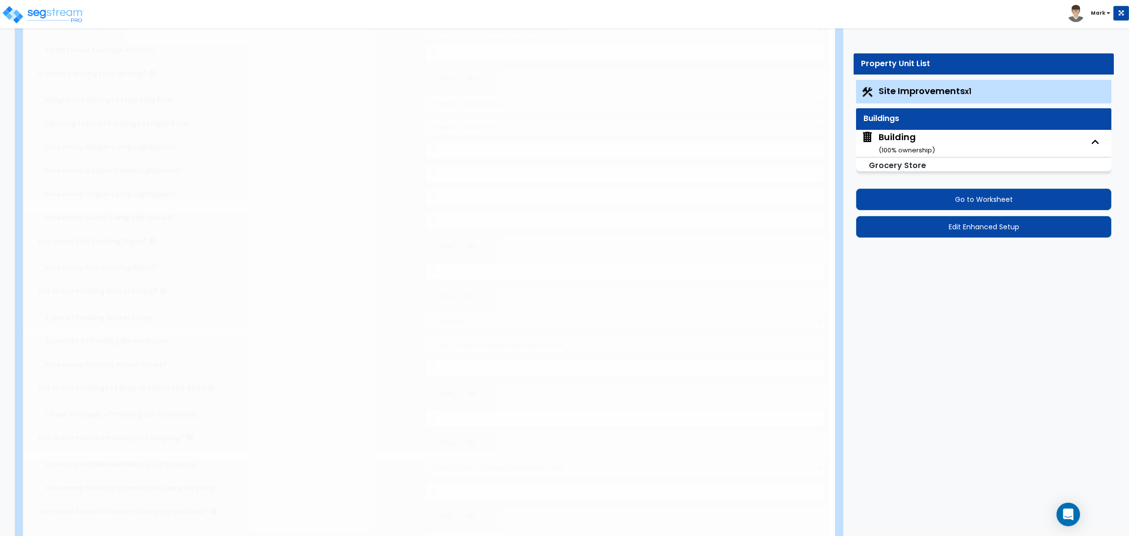
select select "2"
type input "100"
select select "2"
select select "1"
type input "60"
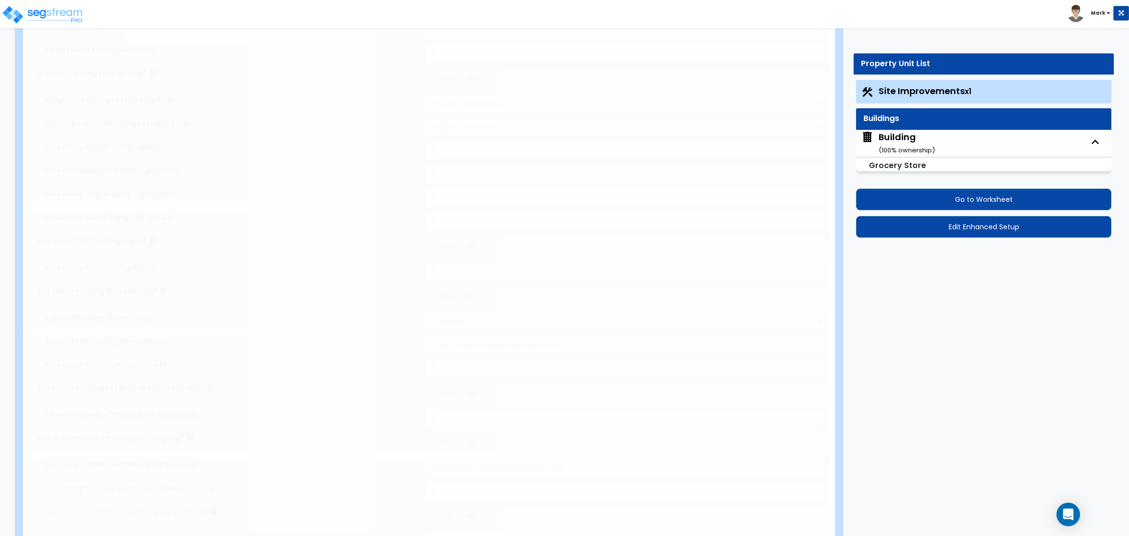
select select "10"
radio input "true"
type input "6"
radio input "true"
select select "1"
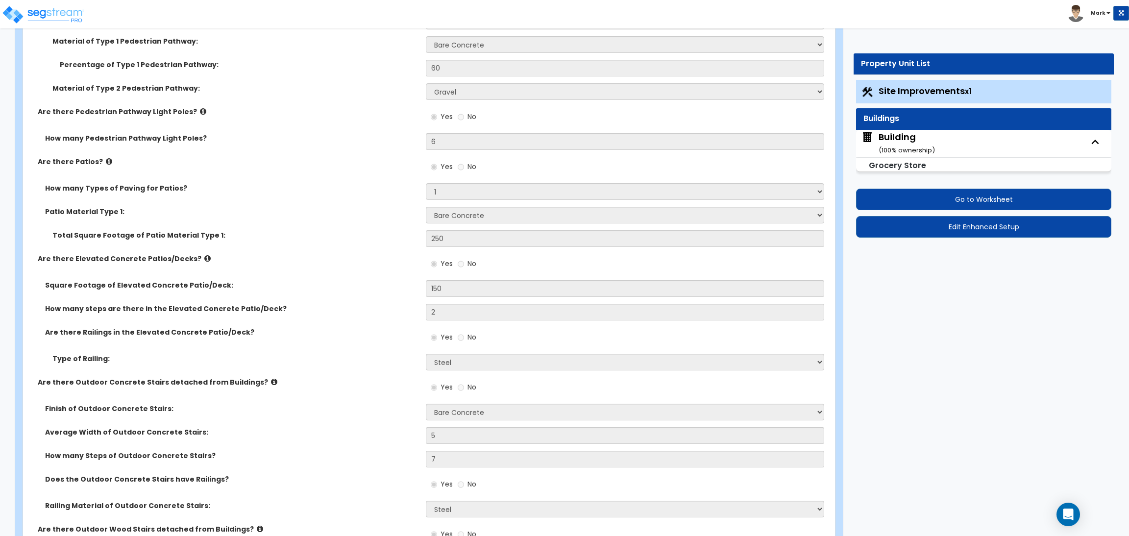
scroll to position [1617, 0]
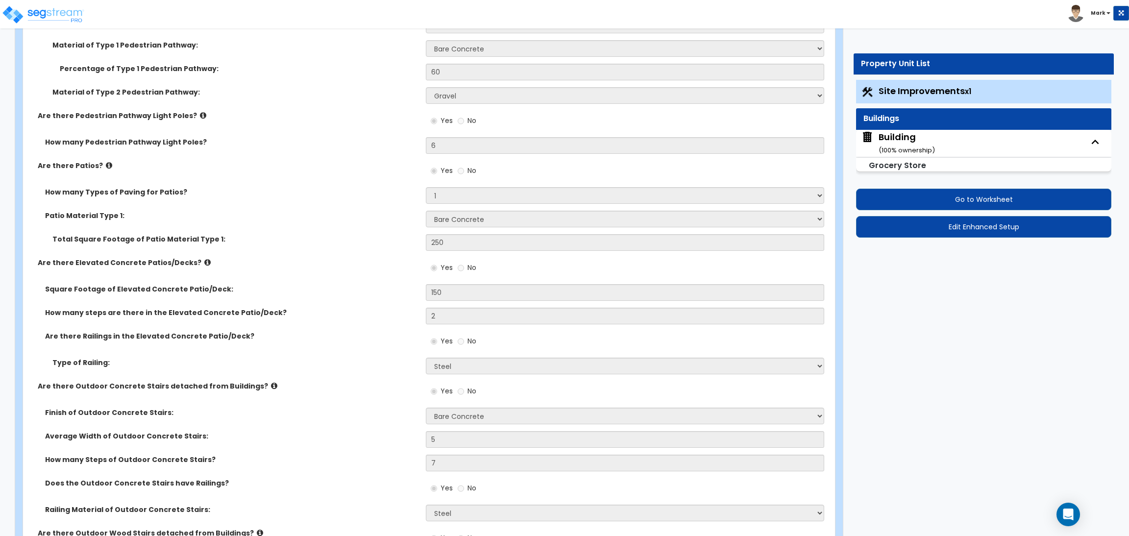
click at [204, 263] on icon at bounding box center [207, 262] width 6 height 7
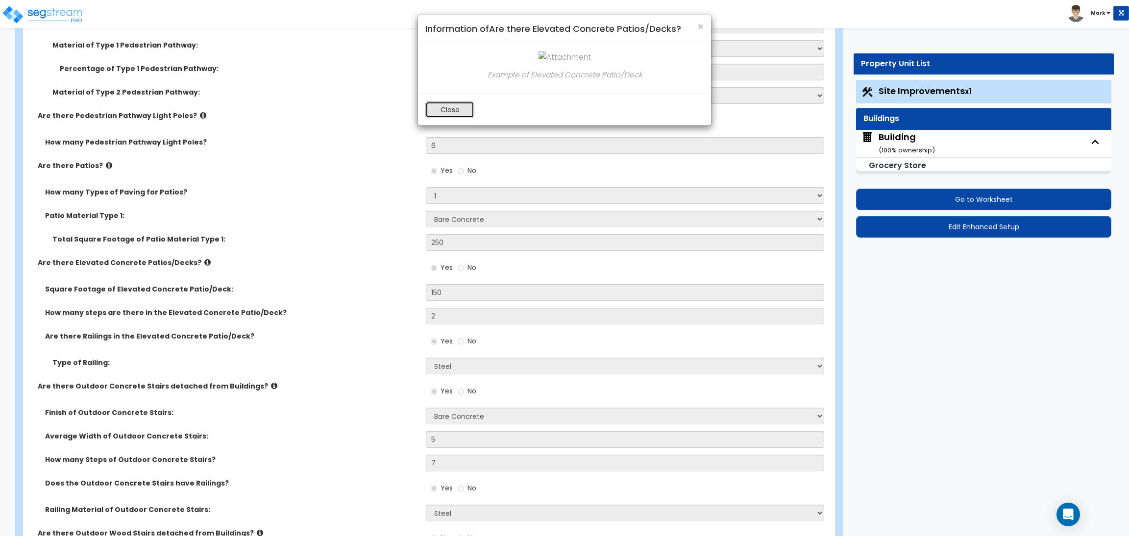
click at [463, 106] on button "Close" at bounding box center [449, 109] width 49 height 17
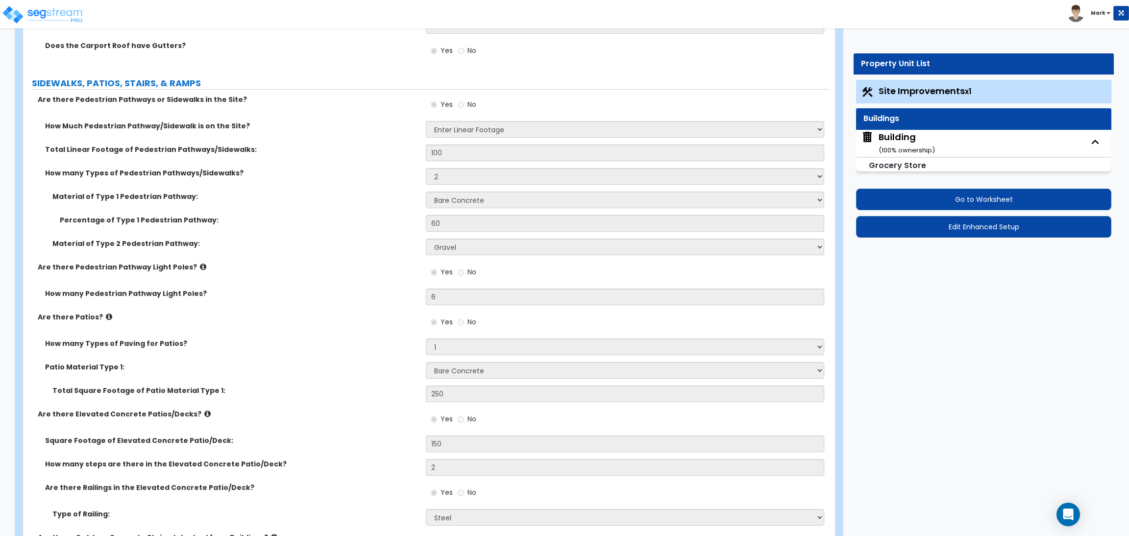
scroll to position [1396, 0]
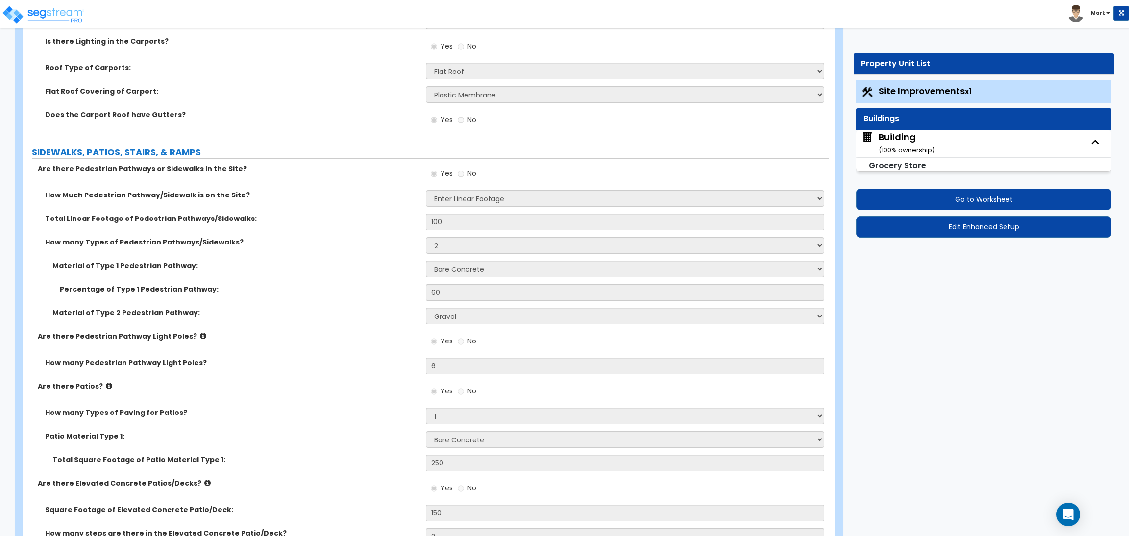
click at [894, 138] on div "Building ( 100 % ownership)" at bounding box center [907, 143] width 56 height 25
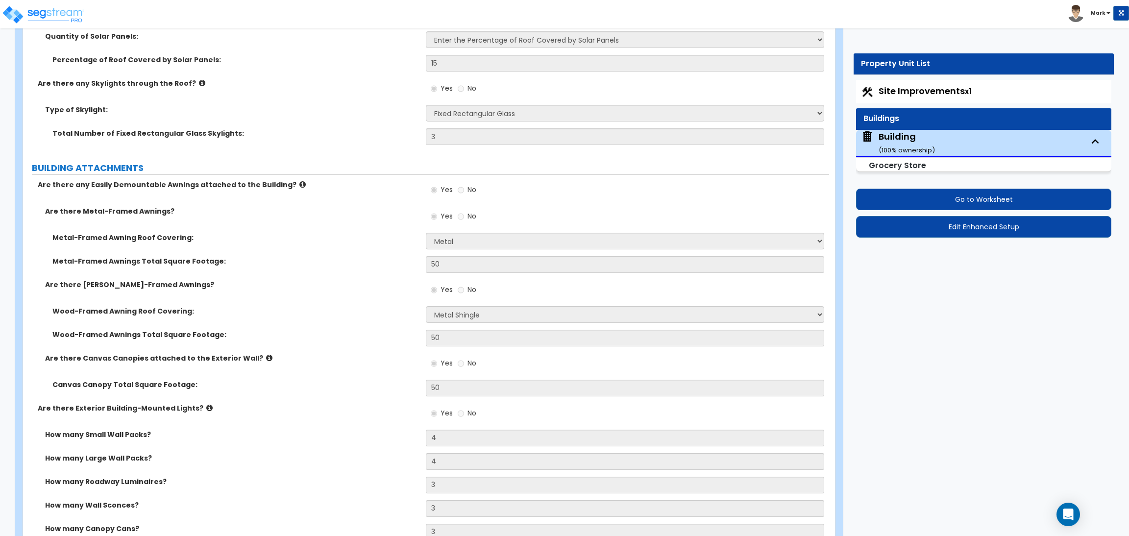
click at [299, 183] on icon at bounding box center [302, 184] width 6 height 7
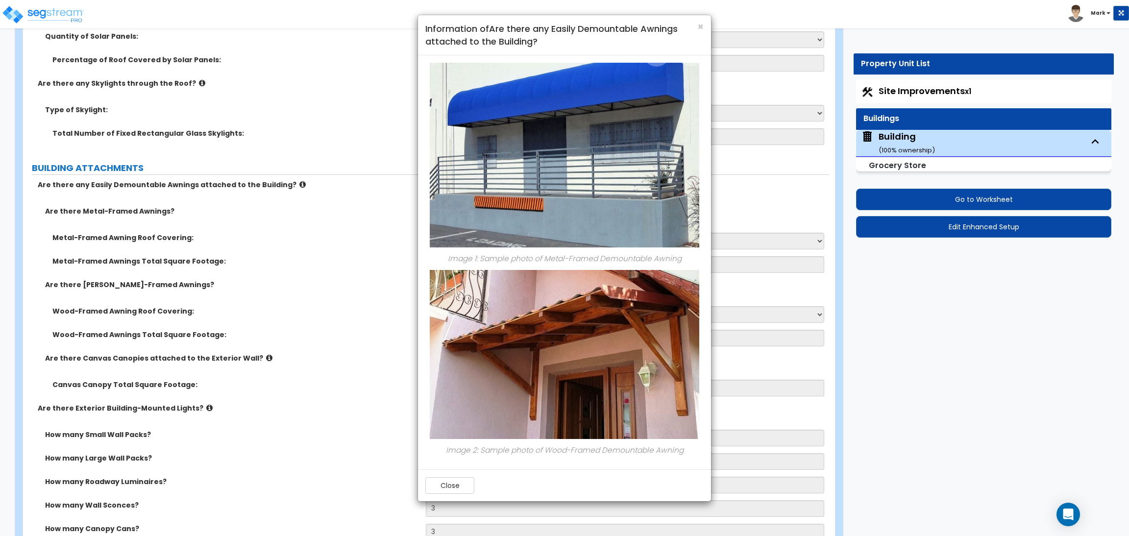
click at [324, 65] on div "× Information of Are there any Easily Demountable Awnings attached to the Build…" at bounding box center [564, 268] width 1129 height 536
click at [912, 147] on div "× Information of Are there any Easily Demountable Awnings attached to the Build…" at bounding box center [564, 268] width 1129 height 536
click at [730, 87] on div "× Information of Are there any Easily Demountable Awnings attached to the Build…" at bounding box center [564, 268] width 1129 height 536
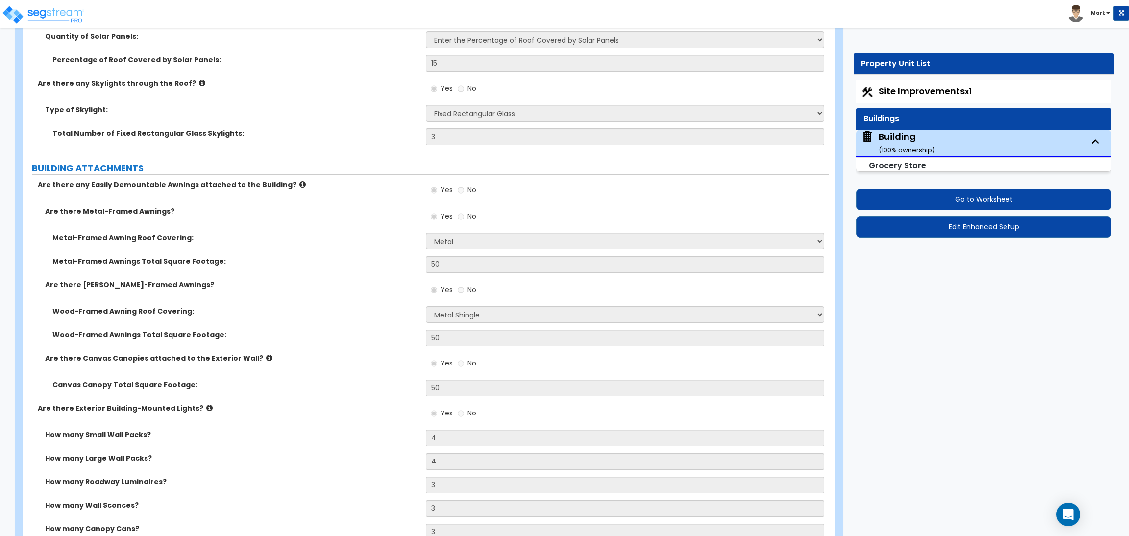
click at [896, 141] on div "Building ( 100 % ownership)" at bounding box center [907, 142] width 56 height 25
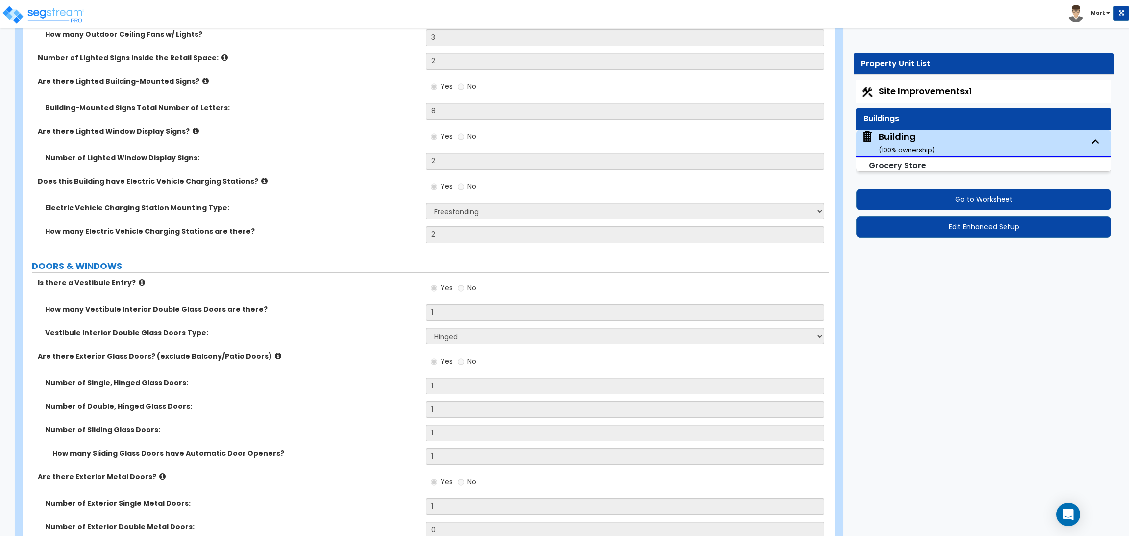
scroll to position [3924, 0]
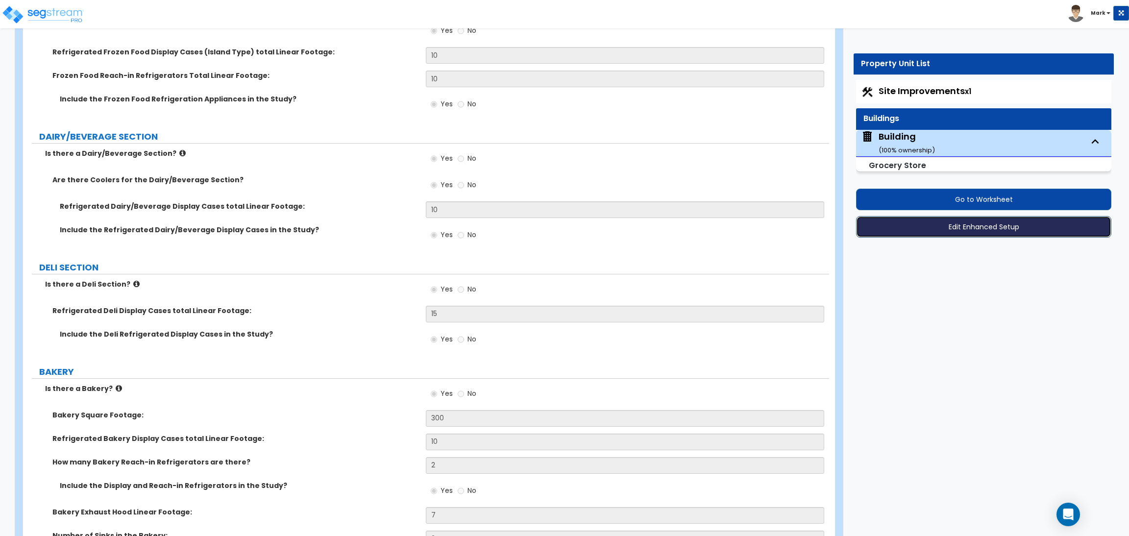
click at [944, 227] on button "Edit Enhanced Setup" at bounding box center [983, 227] width 255 height 22
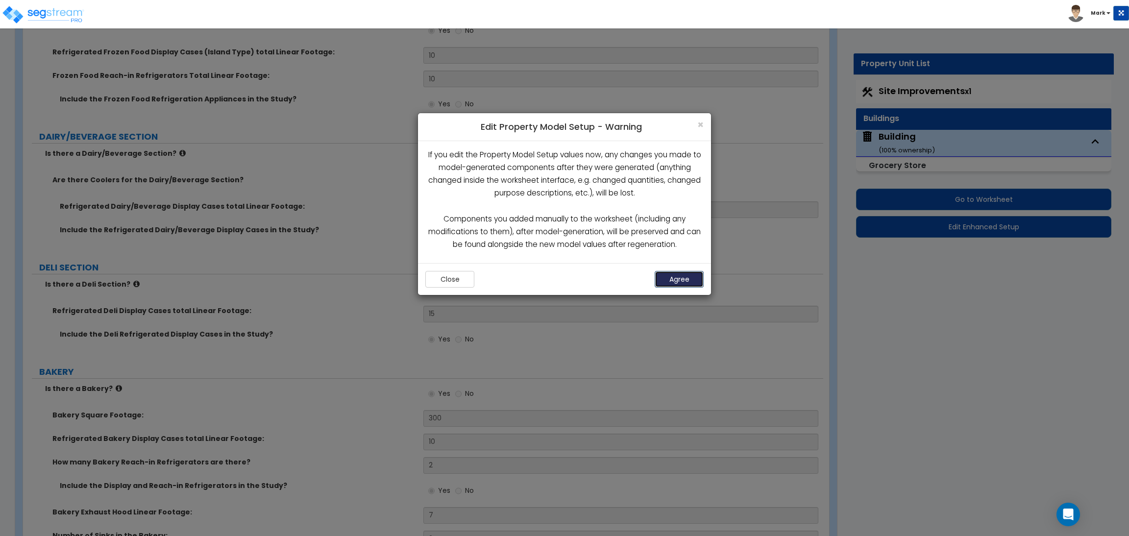
click at [680, 279] on button "Agree" at bounding box center [679, 279] width 49 height 17
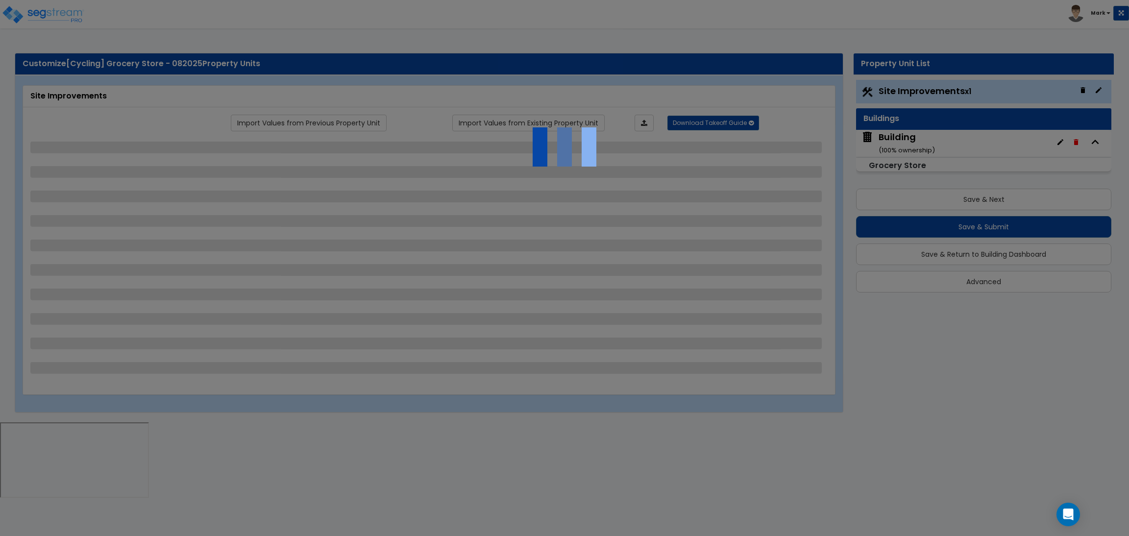
select select "2"
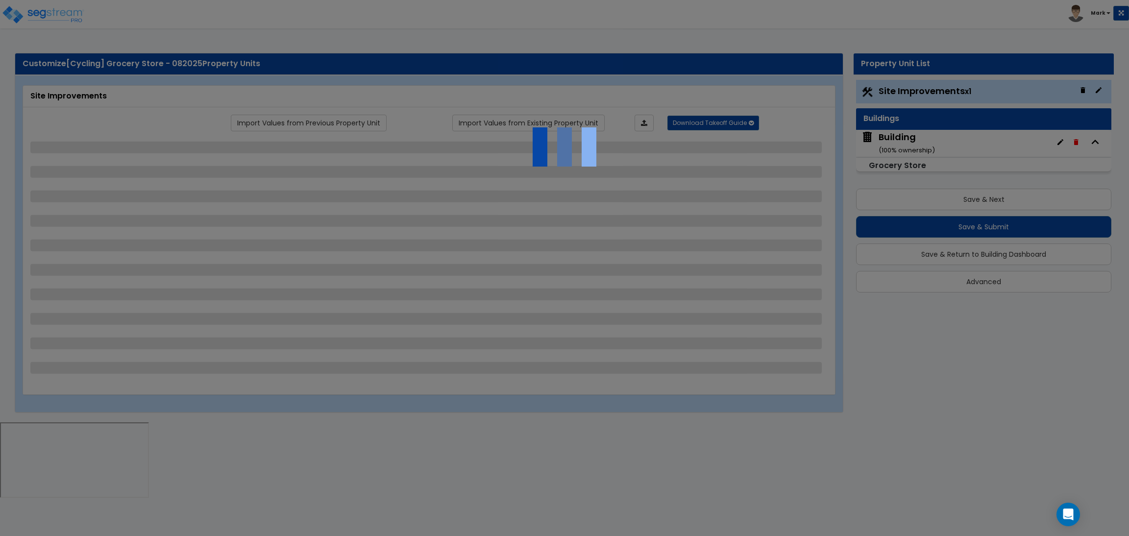
select select "2"
select select "1"
select select "2"
select select "1"
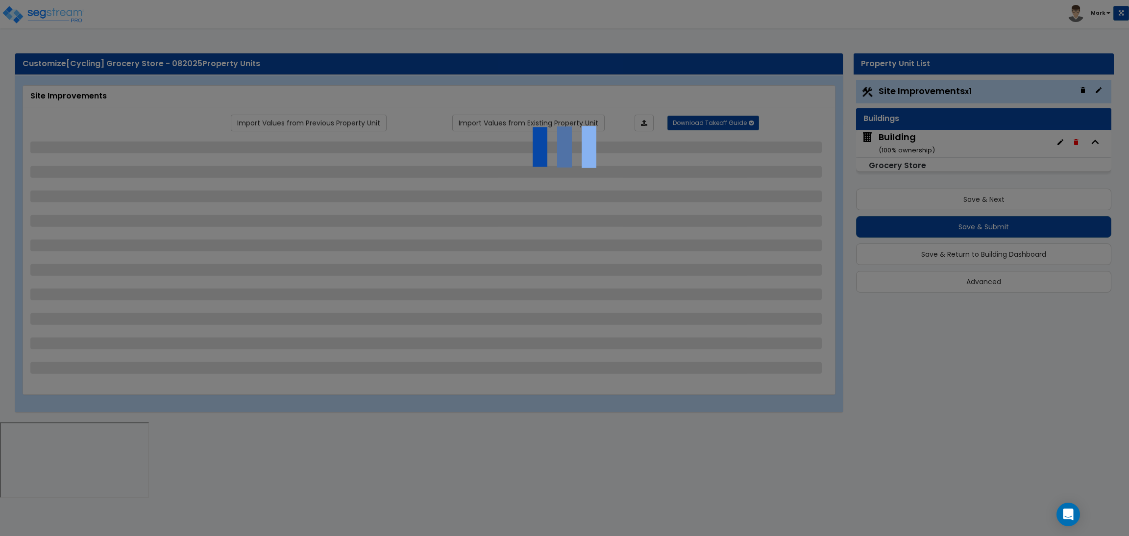
select select "1"
select select "2"
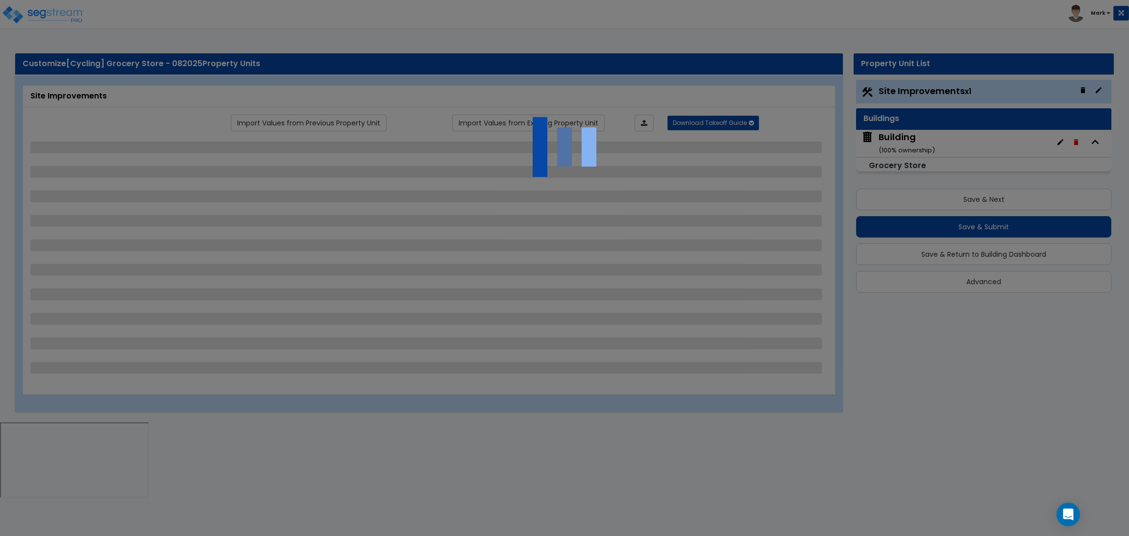
select select "2"
select select "1"
select select "10"
select select "1"
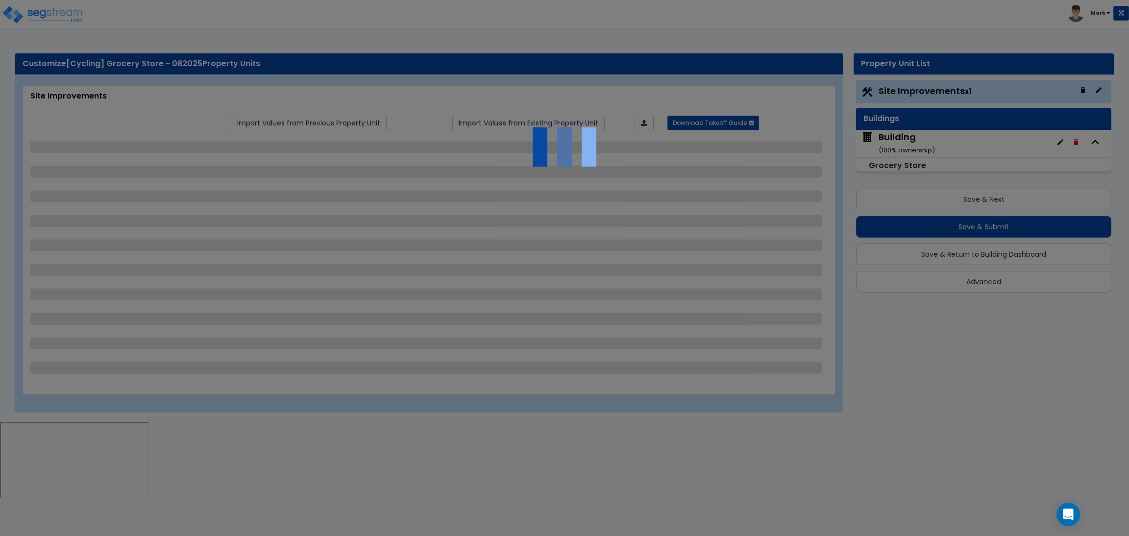
select select "1"
select select "3"
select select "2"
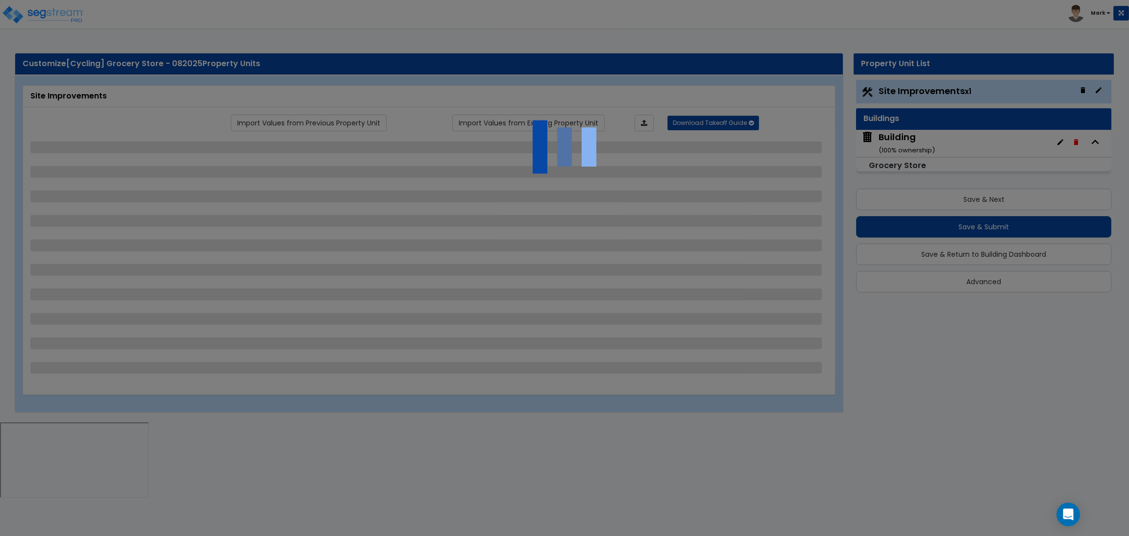
select select "4"
select select "1"
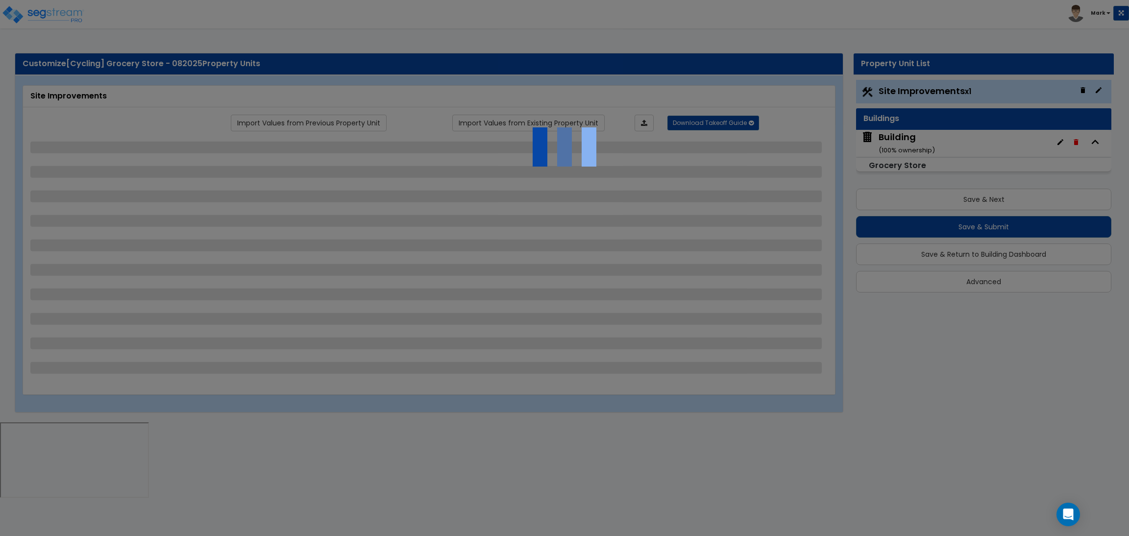
select select "6"
select select "2"
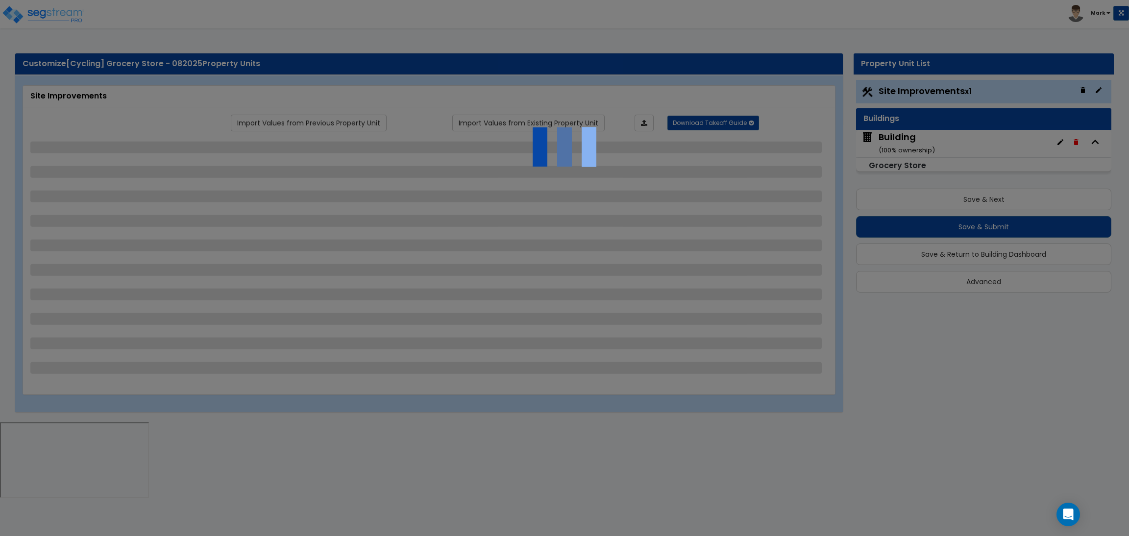
select select "2"
select select "1"
select select "2"
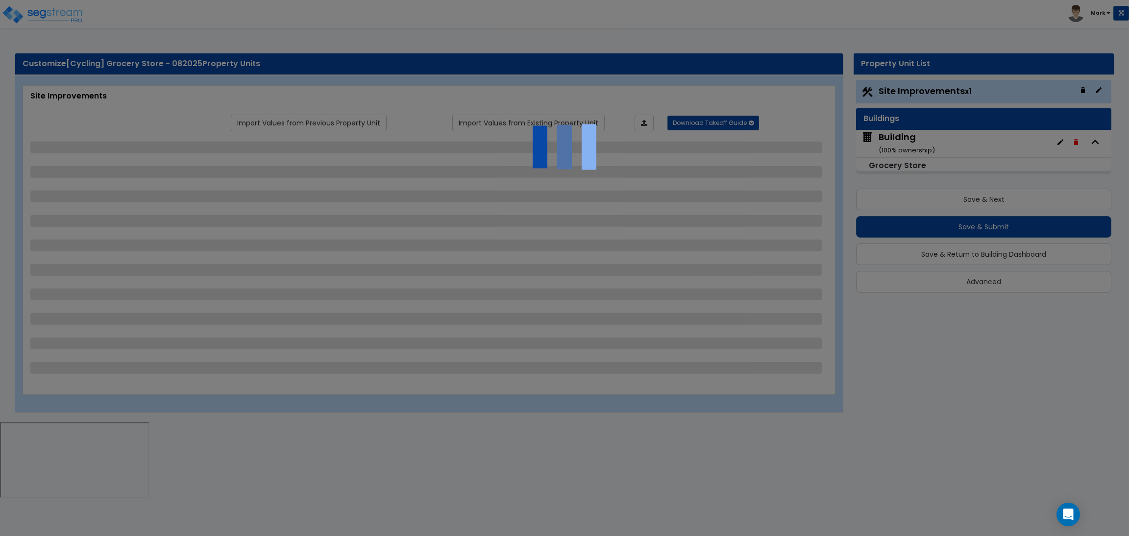
select select "1"
select select "8"
select select "2"
select select "4"
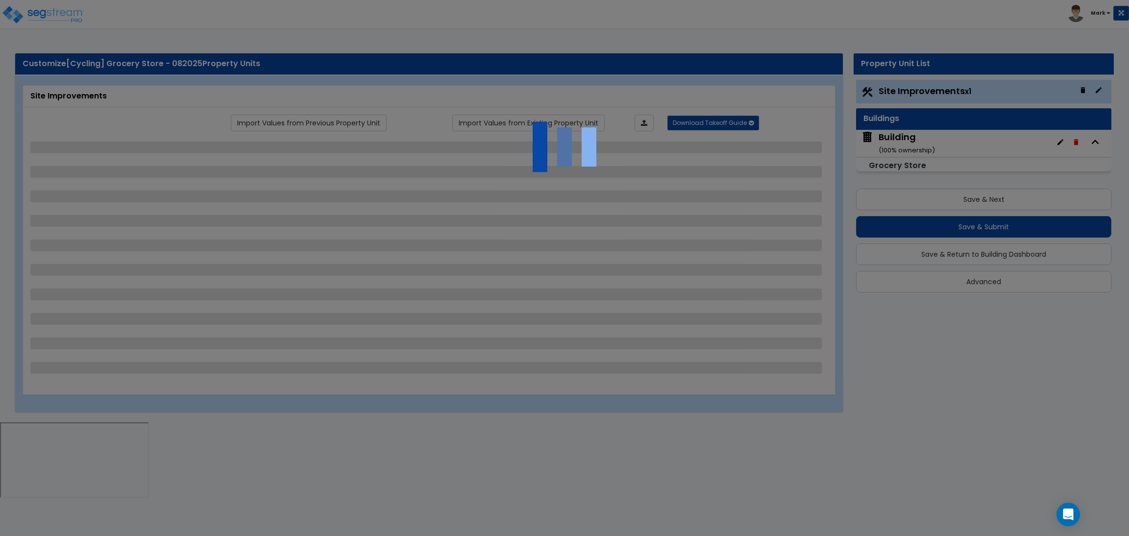
select select "1"
select select "20"
select select "2"
select select "5"
select select "3"
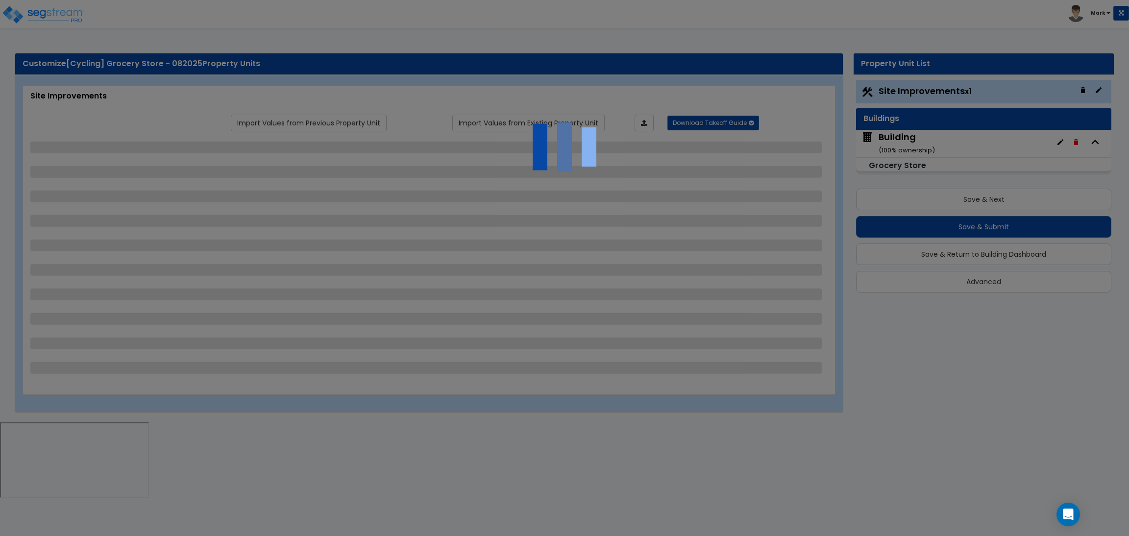
select select "1"
select select "2"
select select "1"
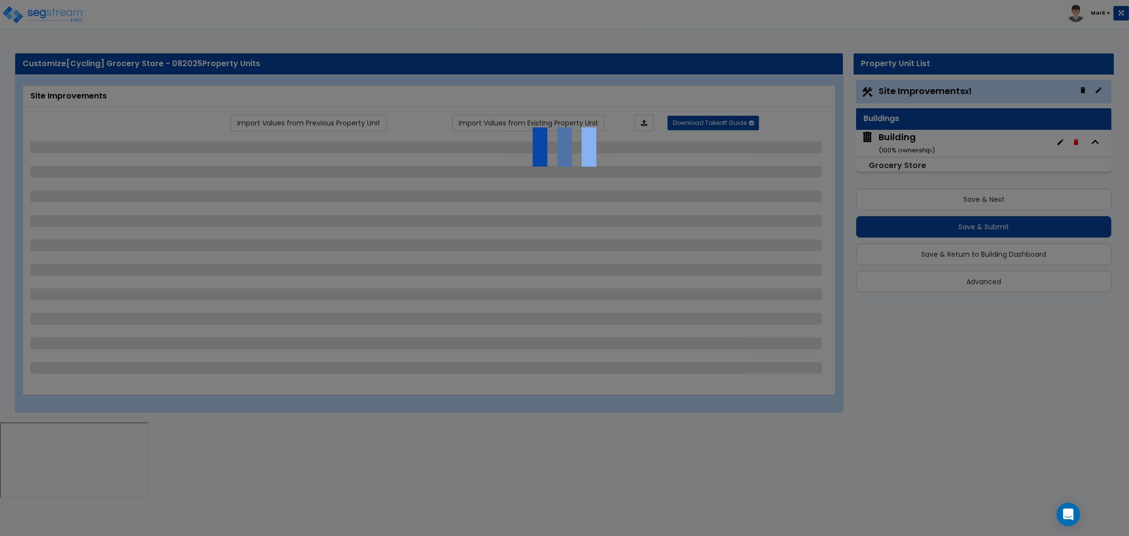
select select "4"
select select "2"
select select "1"
select select "2"
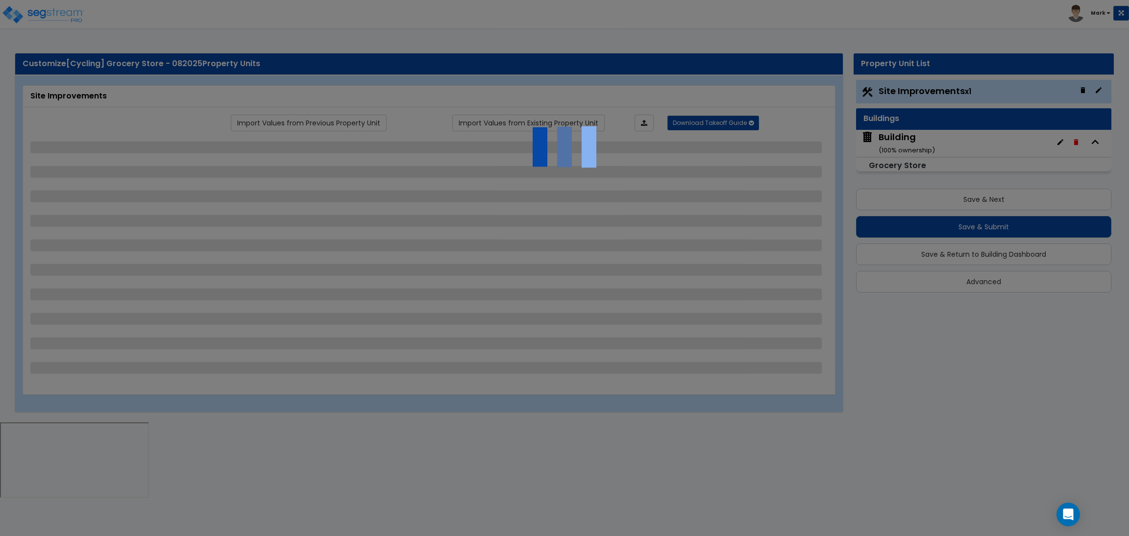
select select "1"
select select "2"
select select "6"
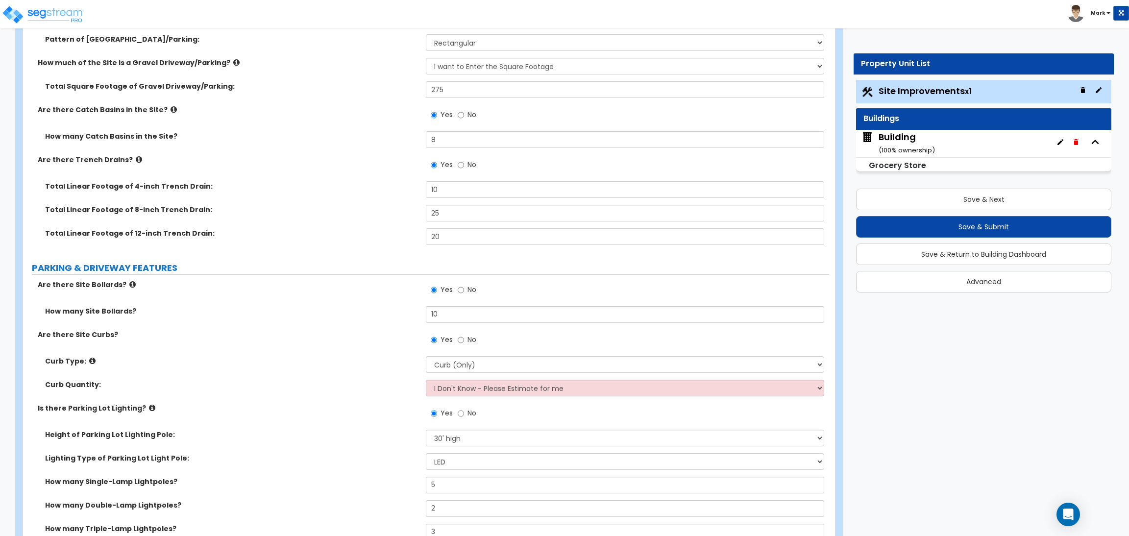
scroll to position [808, 0]
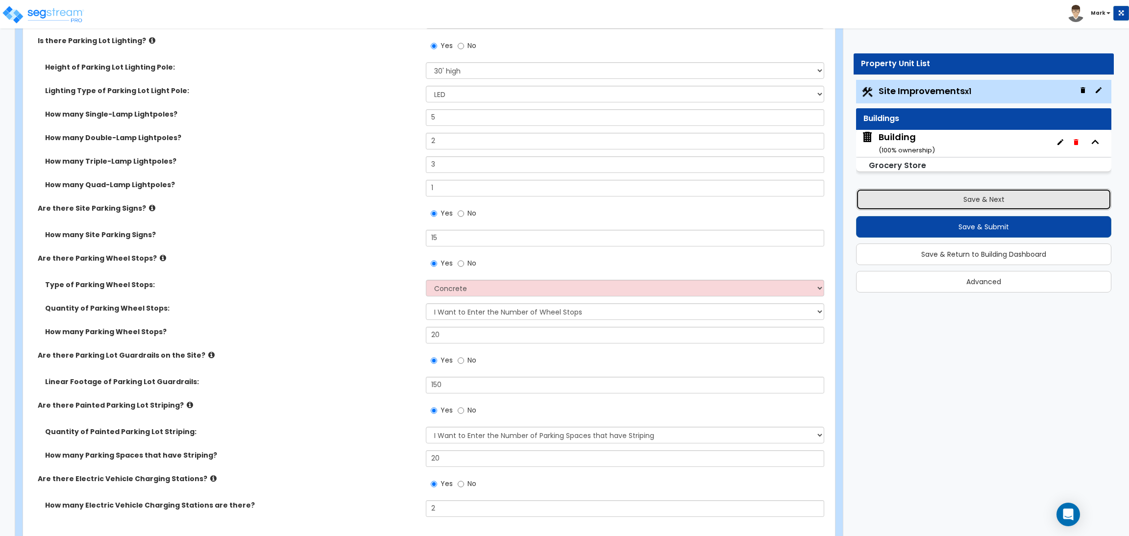
click at [940, 201] on button "Save & Next" at bounding box center [983, 200] width 255 height 22
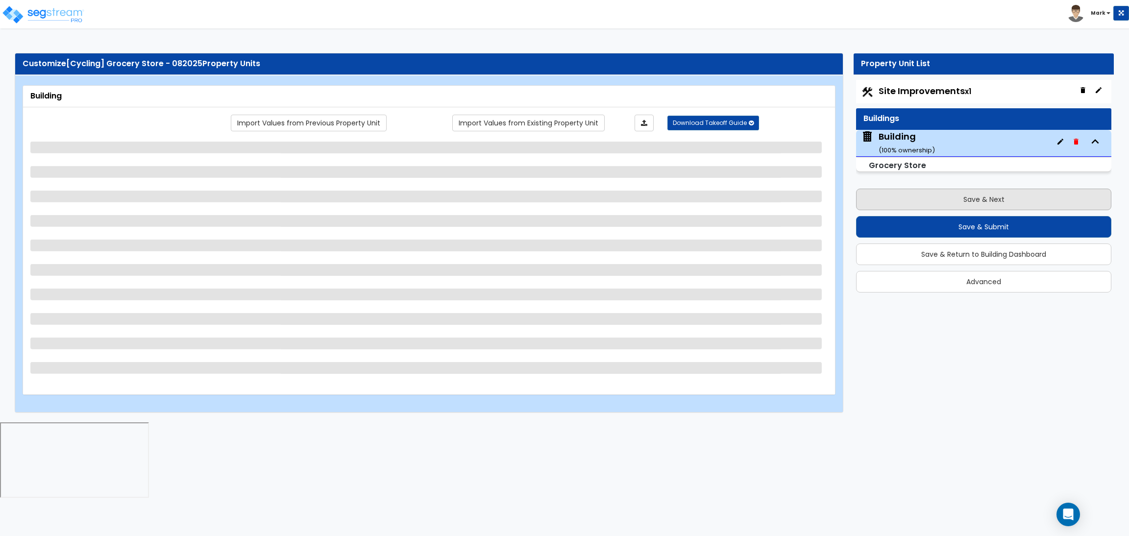
scroll to position [0, 0]
select select "3"
select select "2"
select select "1"
select select "2"
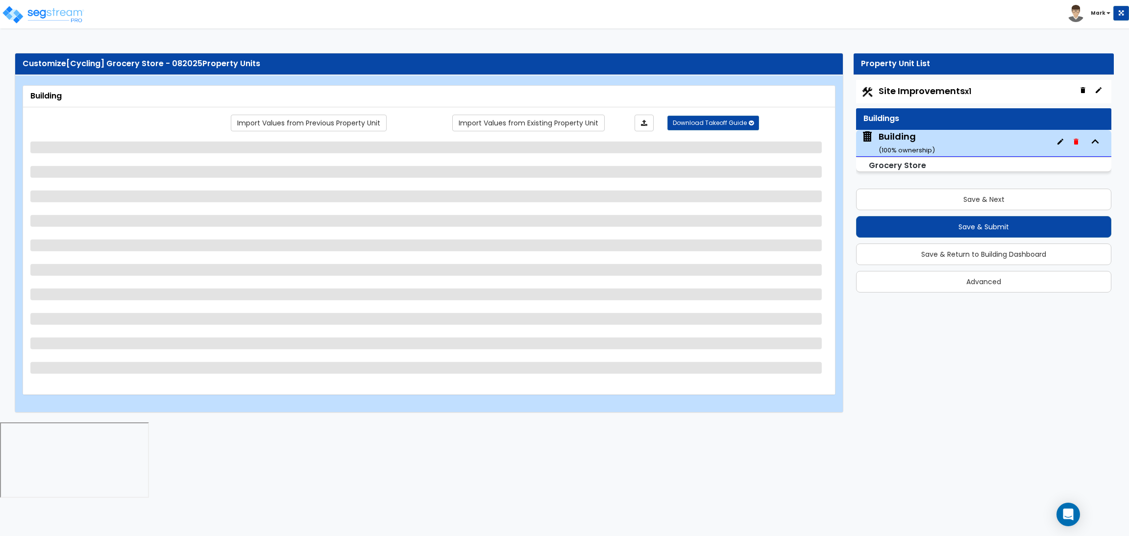
select select "2"
select select "3"
select select "1"
select select "2"
select select "1"
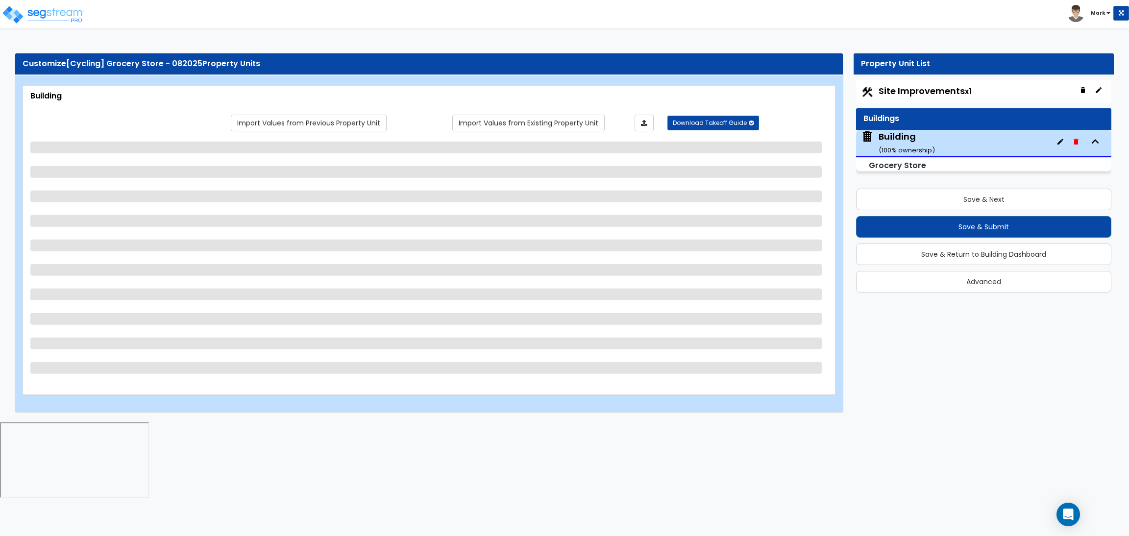
select select "4"
select select "1"
select select "4"
select select "3"
select select "2"
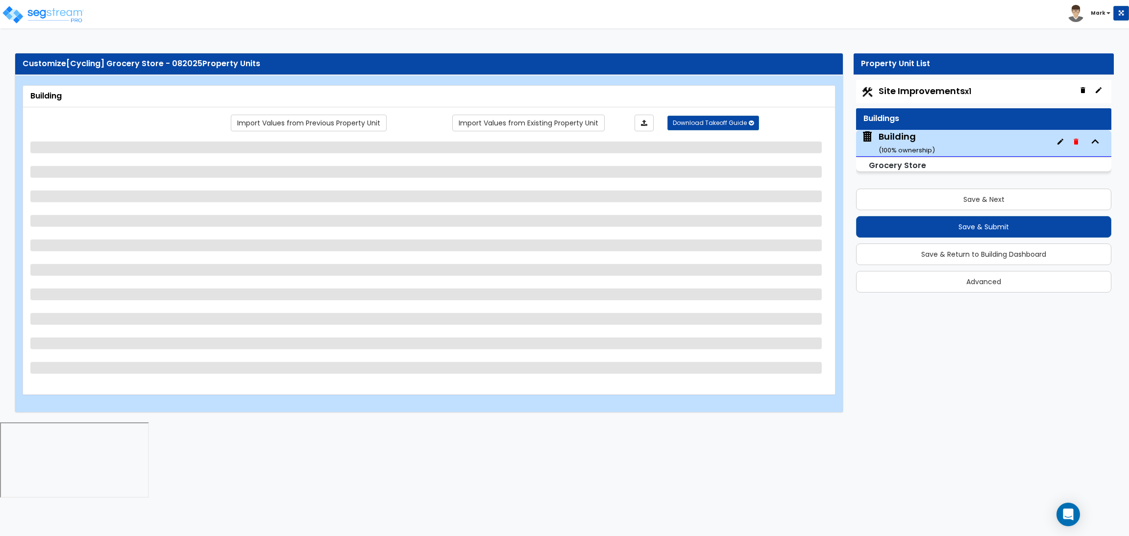
select select "1"
select select "10"
select select "5"
select select "1"
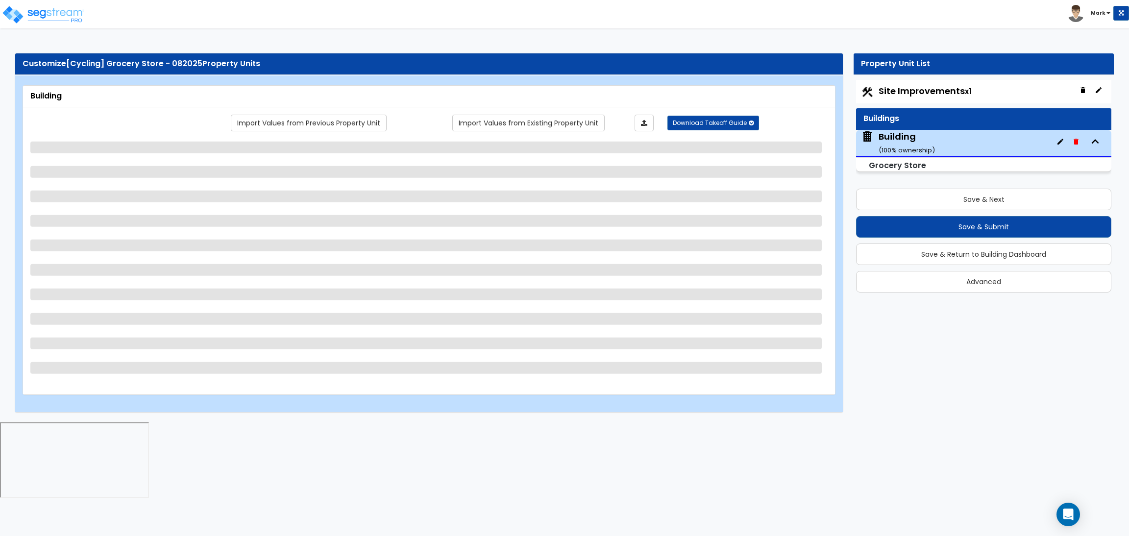
select select "1"
select select "2"
select select "4"
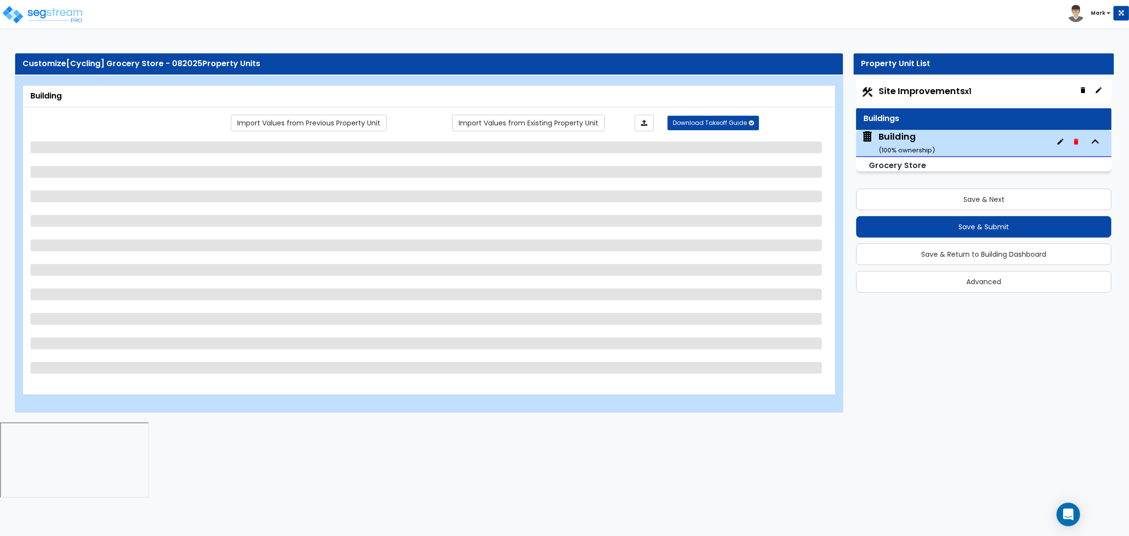
select select "2"
select select "1"
select select "3"
select select "1"
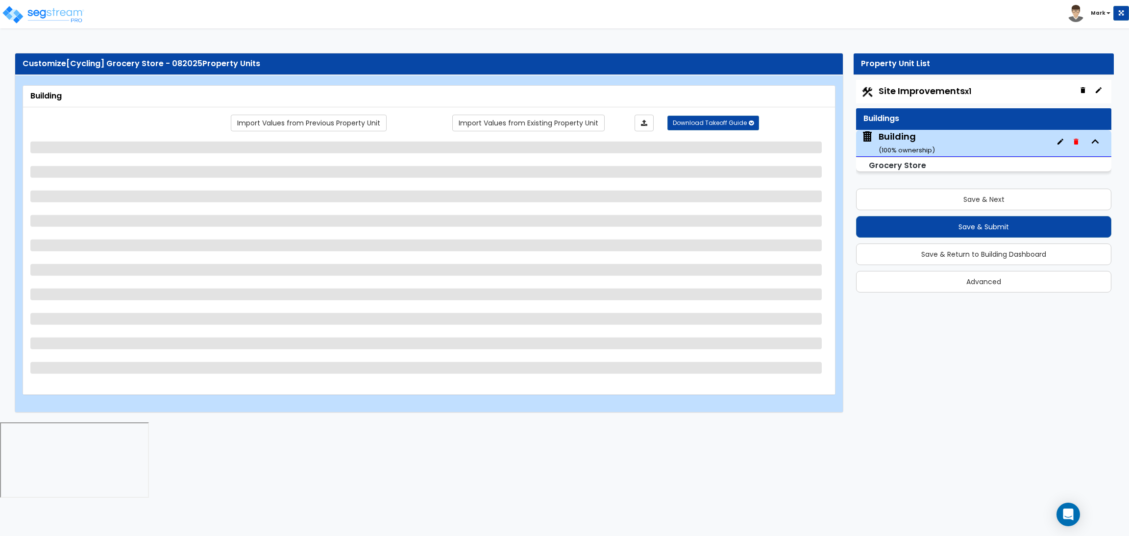
select select "2"
select select "1"
select select "2"
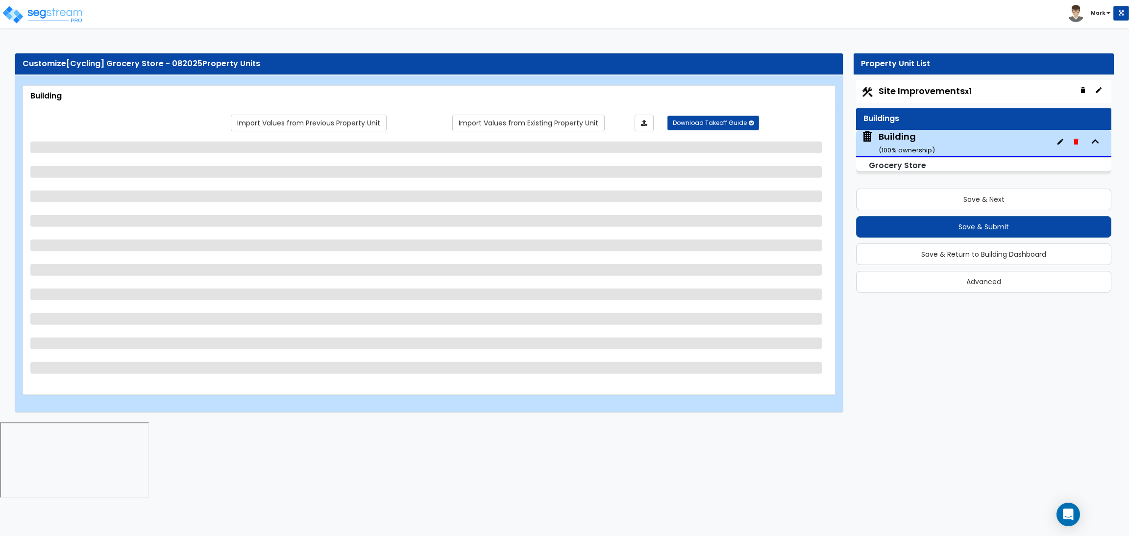
select select "2"
select select "1"
select select "2"
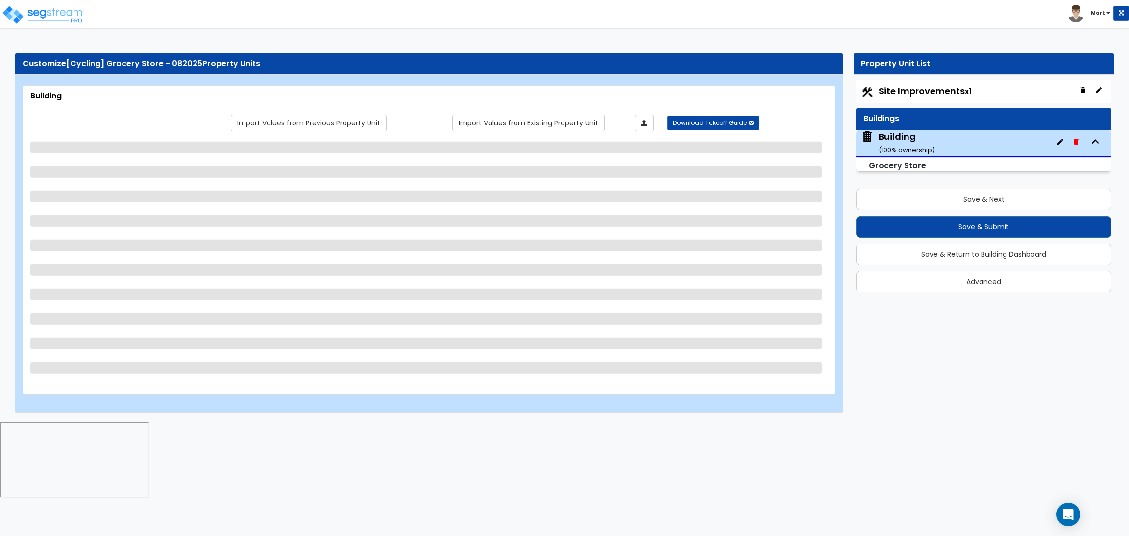
select select "2"
select select "1"
select select "2"
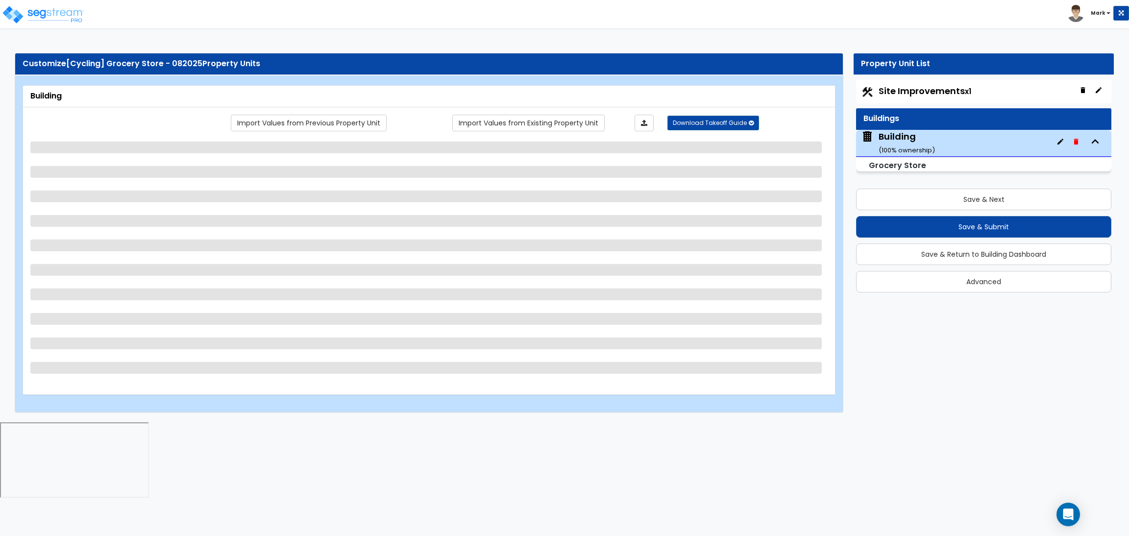
select select "4"
select select "1"
select select "3"
select select "5"
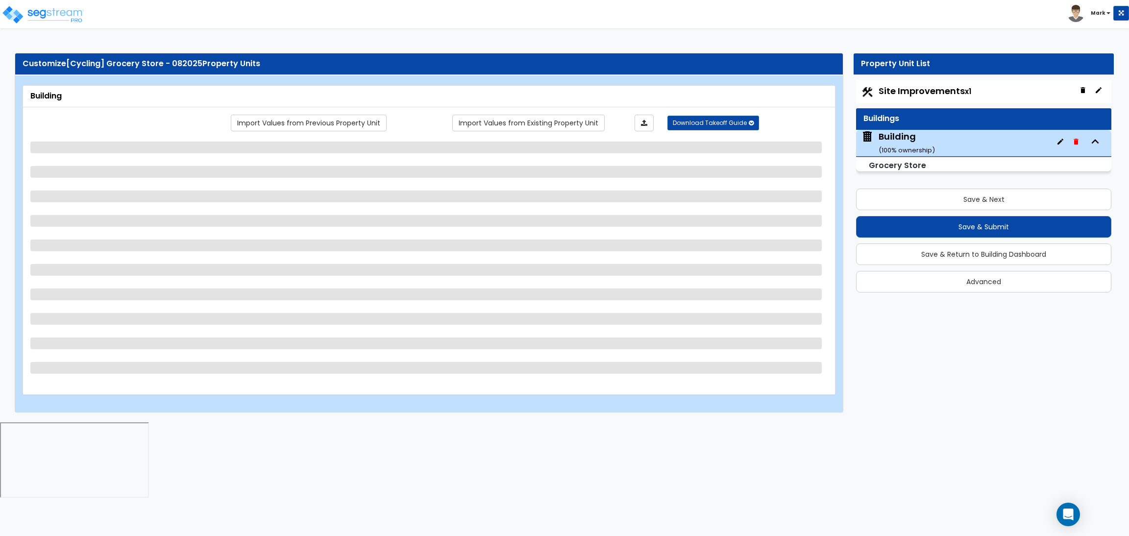
select select "5"
select select "2"
select select "1"
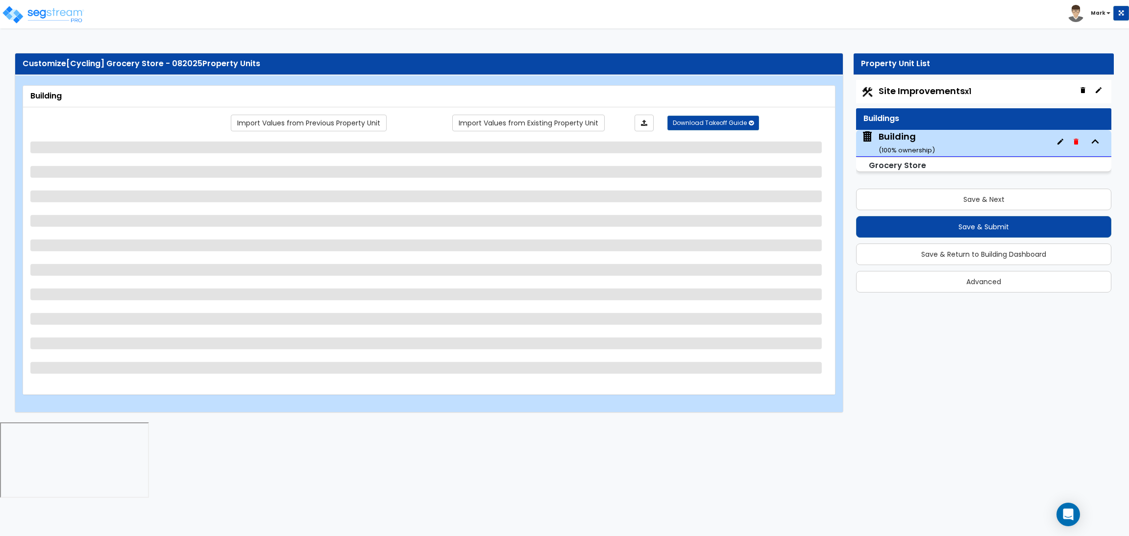
select select "3"
select select "1"
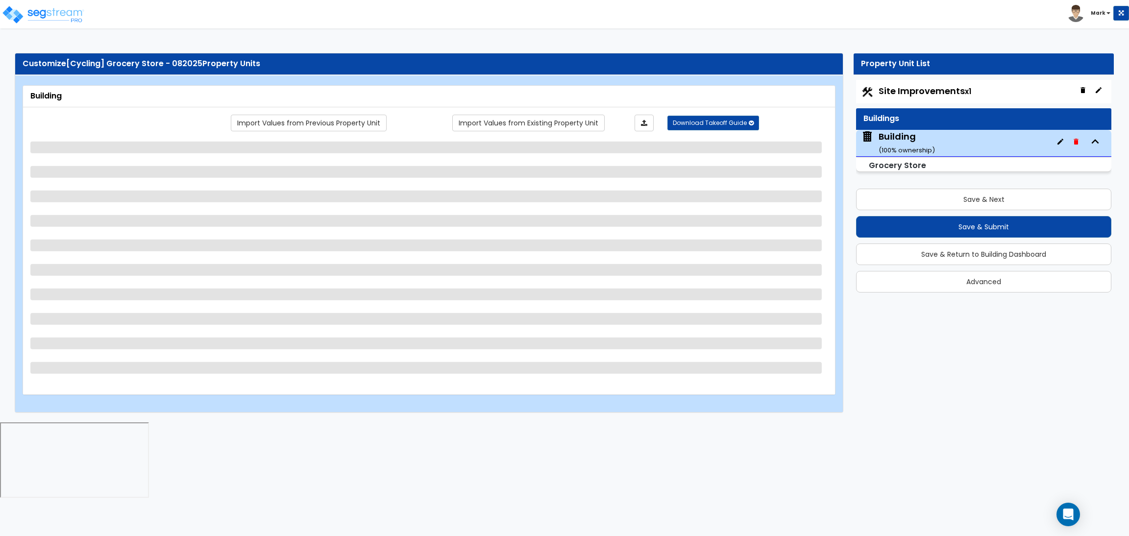
select select "2"
select select "4"
select select "1"
select select "3"
select select "1"
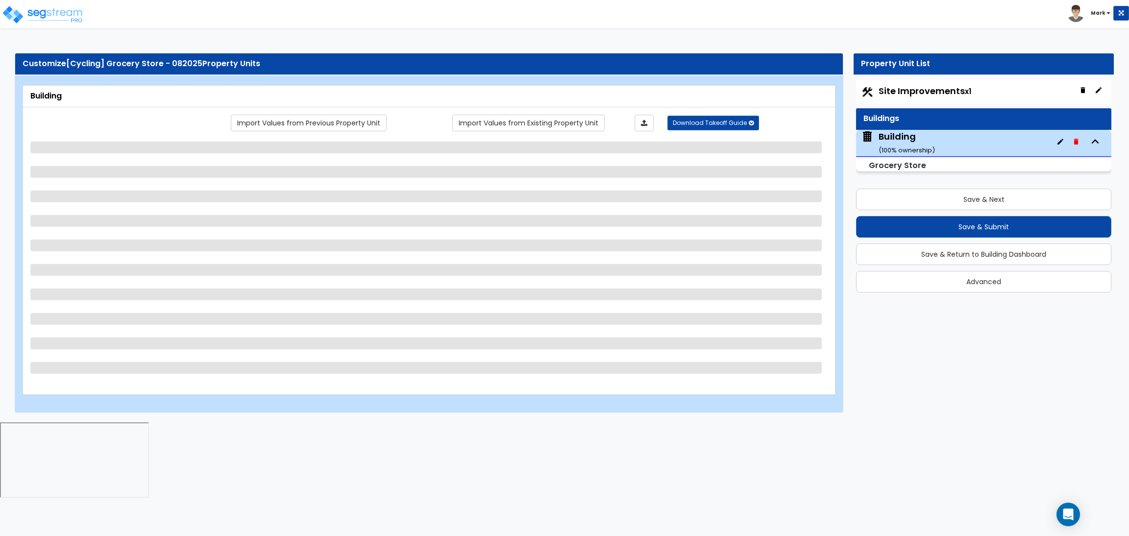
select select "1"
select select "2"
select select "3"
select select "2"
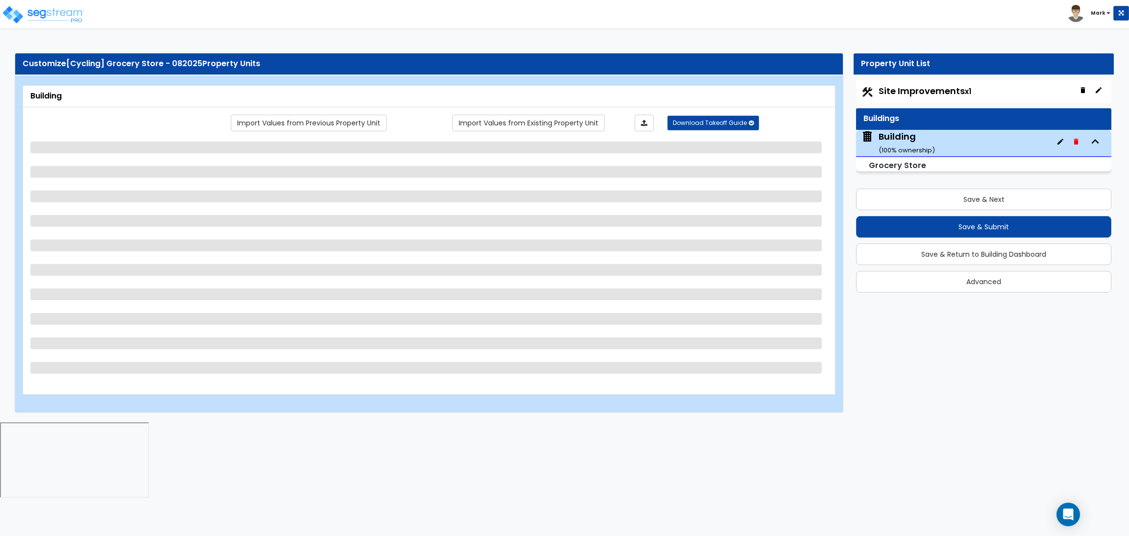
select select "1"
select select "2"
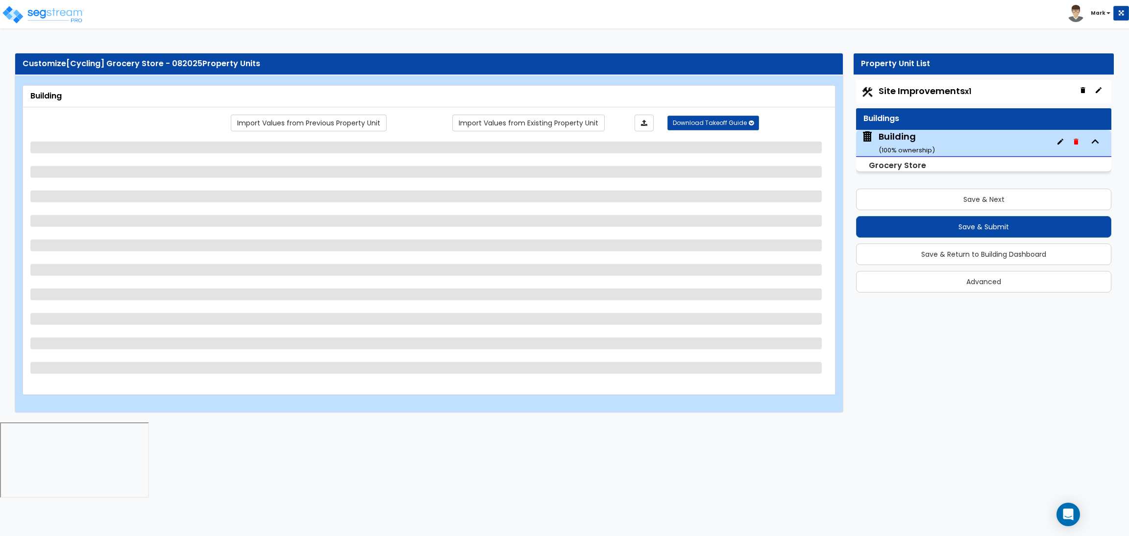
select select "4"
select select "5"
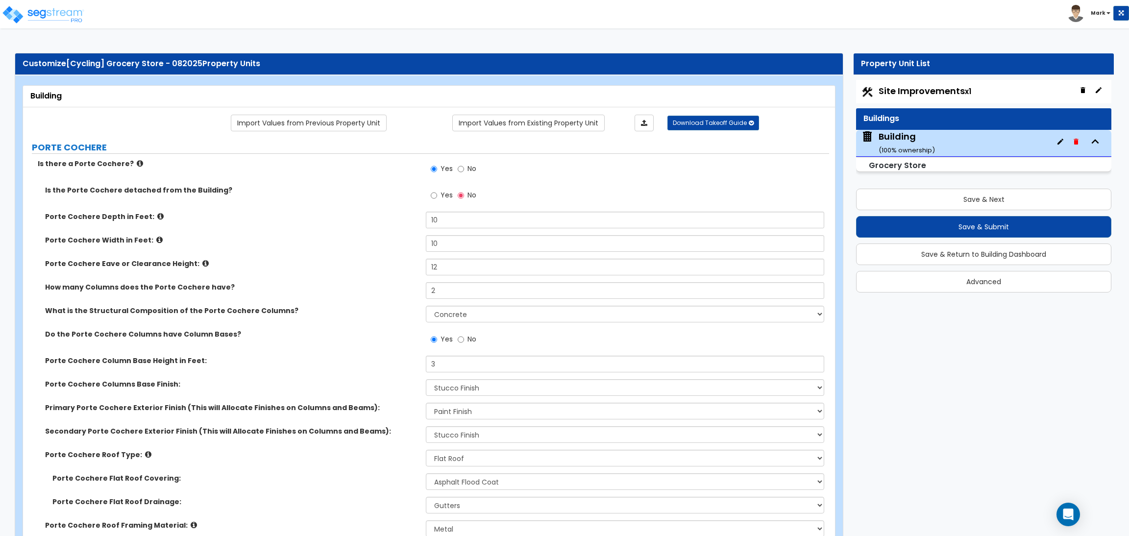
scroll to position [3925, 0]
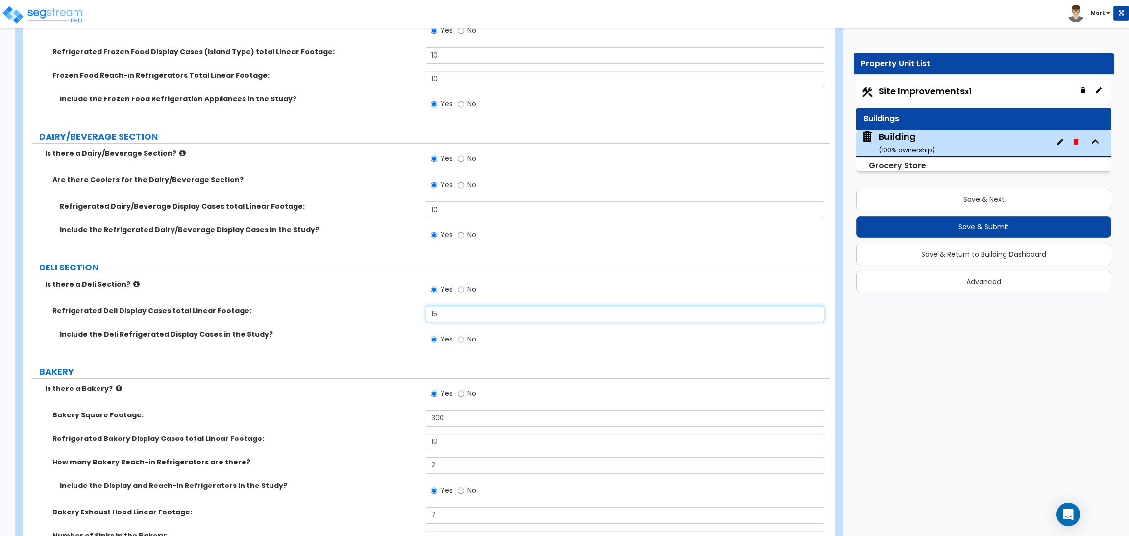
drag, startPoint x: 433, startPoint y: 315, endPoint x: 422, endPoint y: 315, distance: 10.3
click at [422, 315] on div "Refrigerated Deli Display Cases total Linear Footage: 15" at bounding box center [426, 318] width 806 height 24
type input "12"
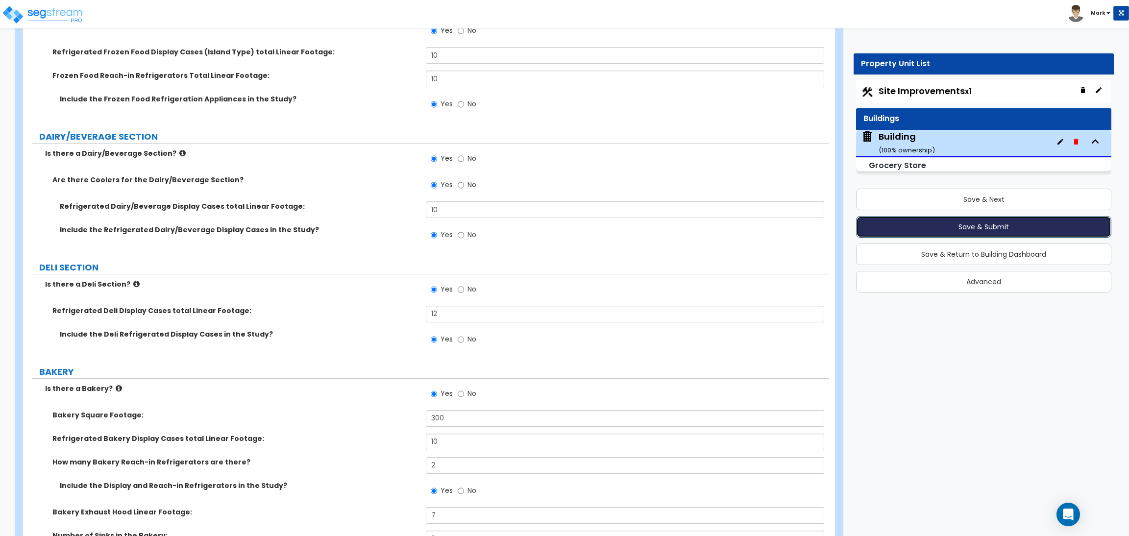
click at [992, 230] on button "Save & Submit" at bounding box center [983, 227] width 255 height 22
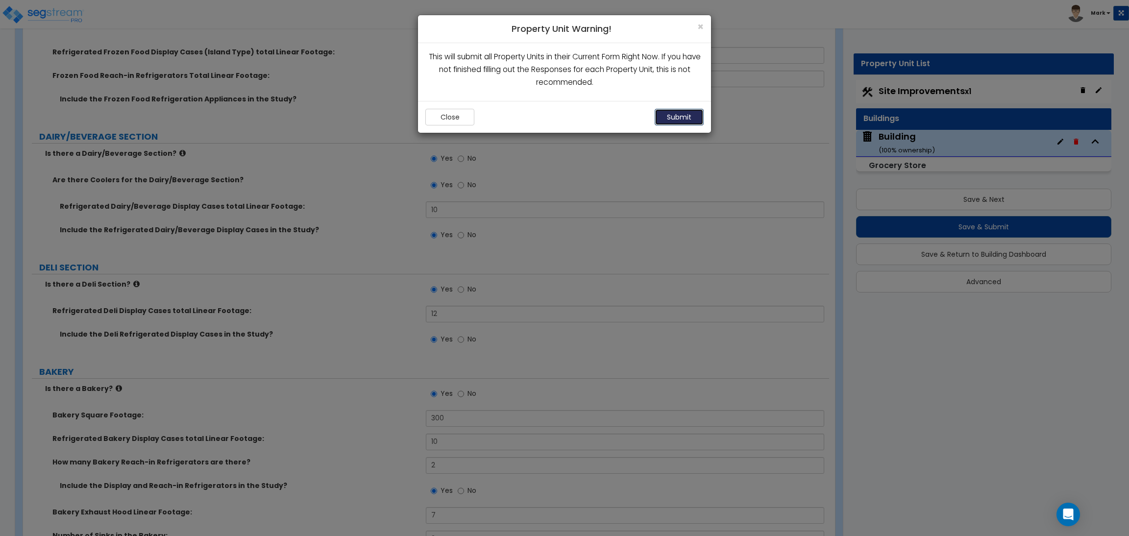
click at [673, 121] on button "Submit" at bounding box center [679, 117] width 49 height 17
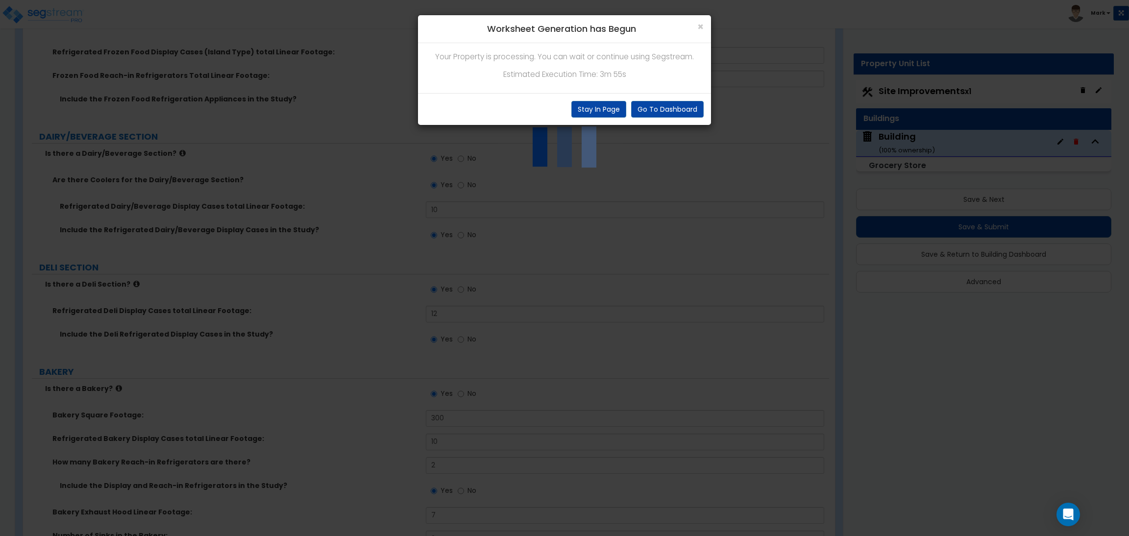
click at [307, 386] on div "× Worksheet Generation has Begun Your Property is processing. You can wait or c…" at bounding box center [564, 268] width 1129 height 536
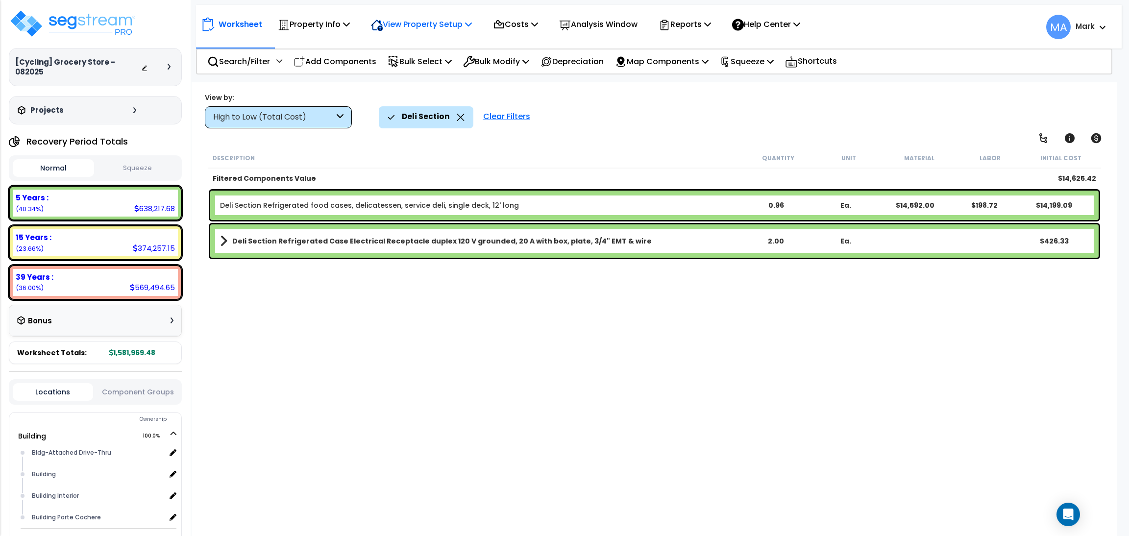
click at [350, 14] on div "View Property Setup" at bounding box center [314, 24] width 72 height 23
click at [424, 70] on link "View Questionnaire" at bounding box center [414, 67] width 97 height 20
click at [460, 117] on icon at bounding box center [461, 117] width 8 height 7
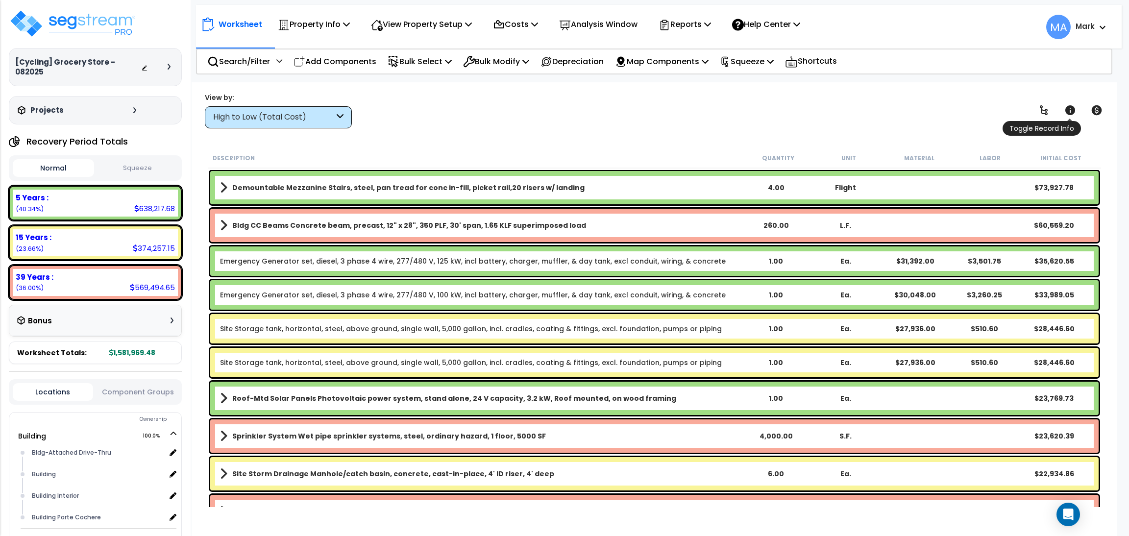
scroll to position [43, 0]
click at [1043, 115] on icon at bounding box center [1044, 110] width 12 height 12
click at [1042, 106] on icon at bounding box center [1044, 110] width 8 height 10
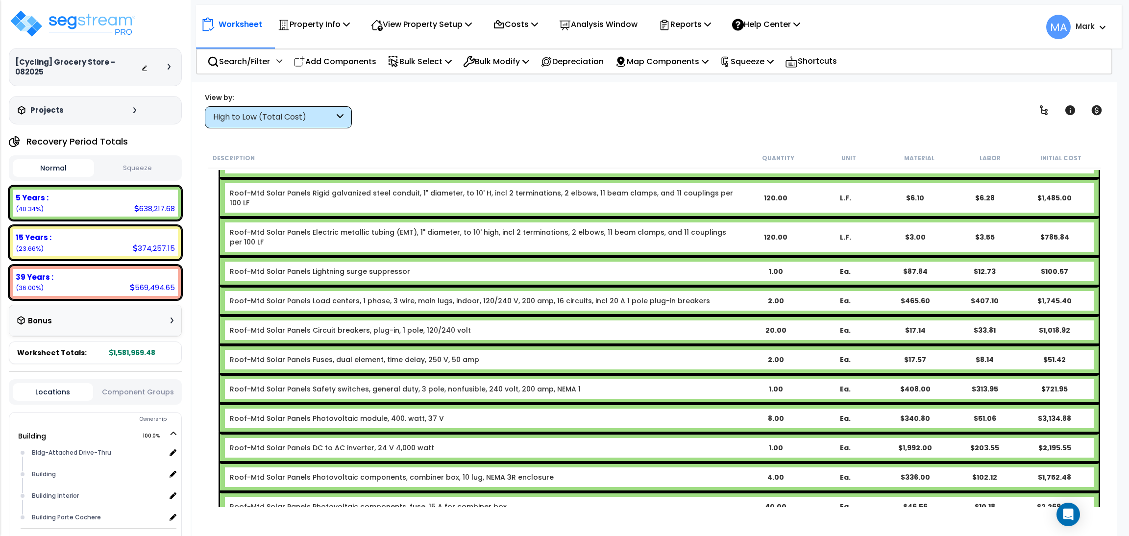
scroll to position [367, 0]
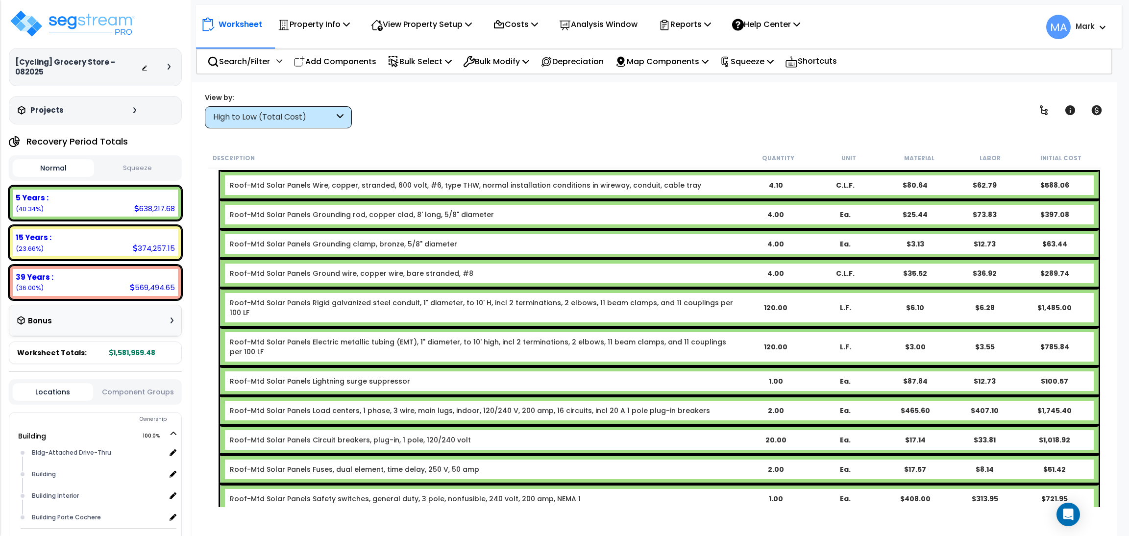
click at [940, 105] on div "View by: High to Low (Total Cost) High to Low (Total Cost)" at bounding box center [654, 110] width 906 height 36
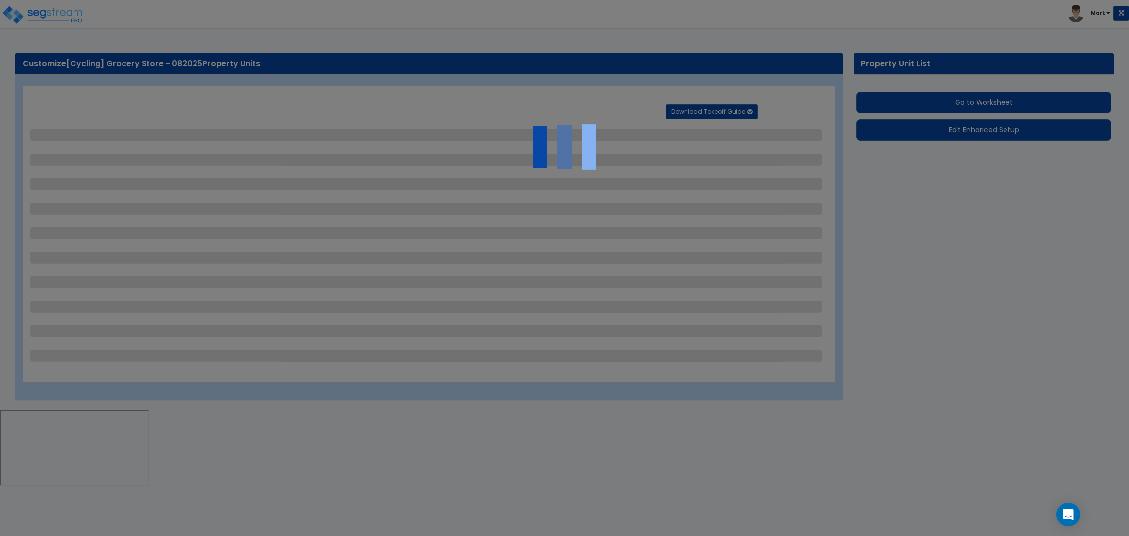
select select "2"
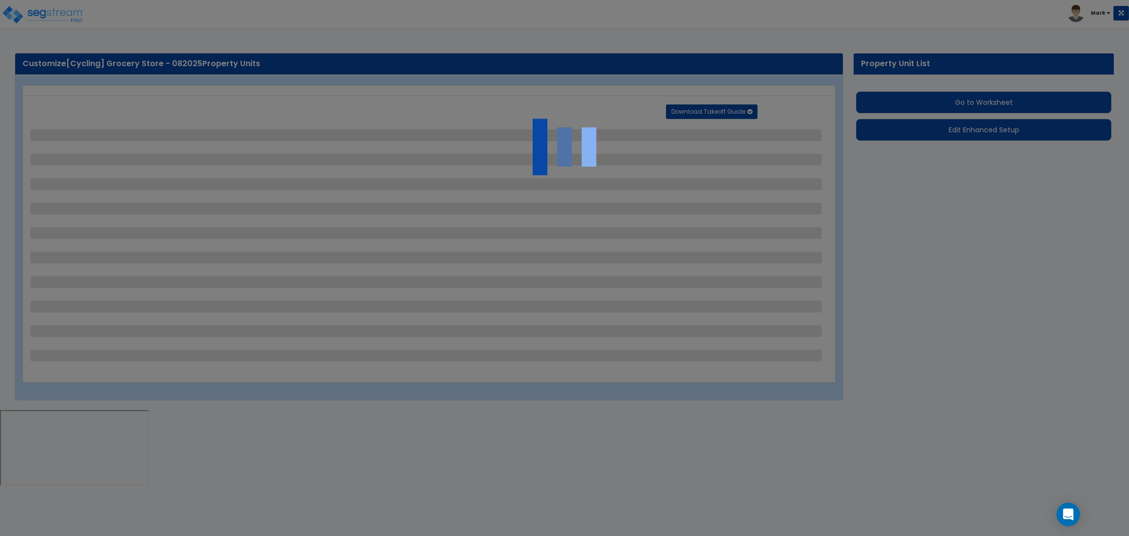
select select "2"
select select "1"
select select "2"
select select "1"
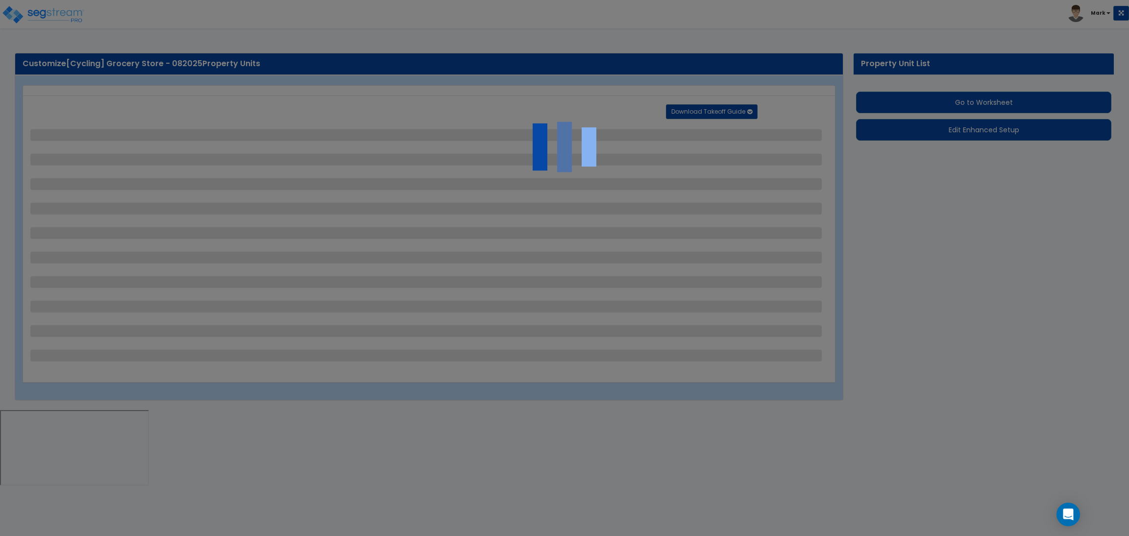
select select "1"
select select "2"
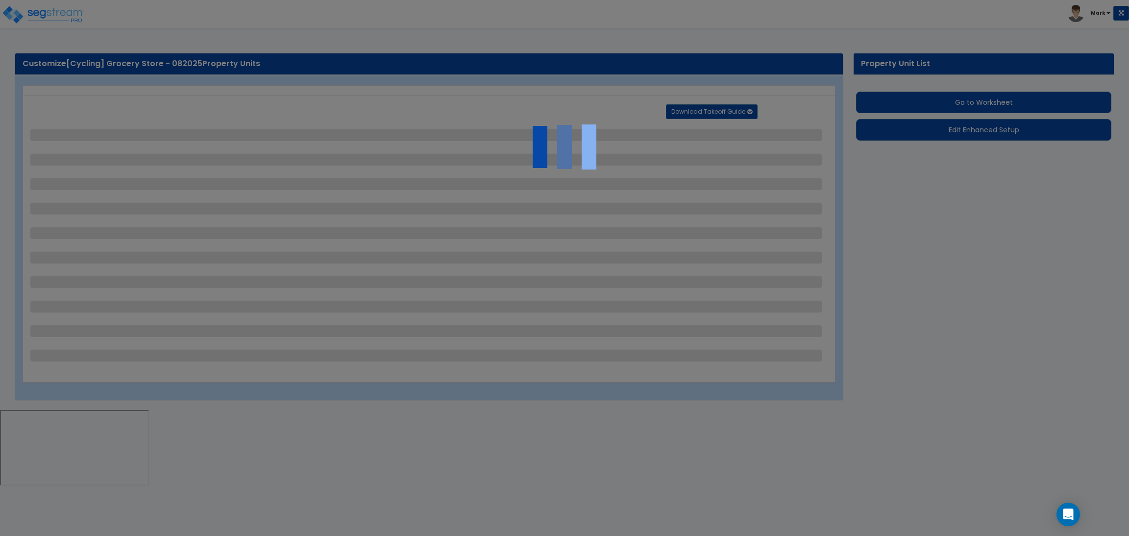
select select "2"
select select "1"
select select "10"
select select "1"
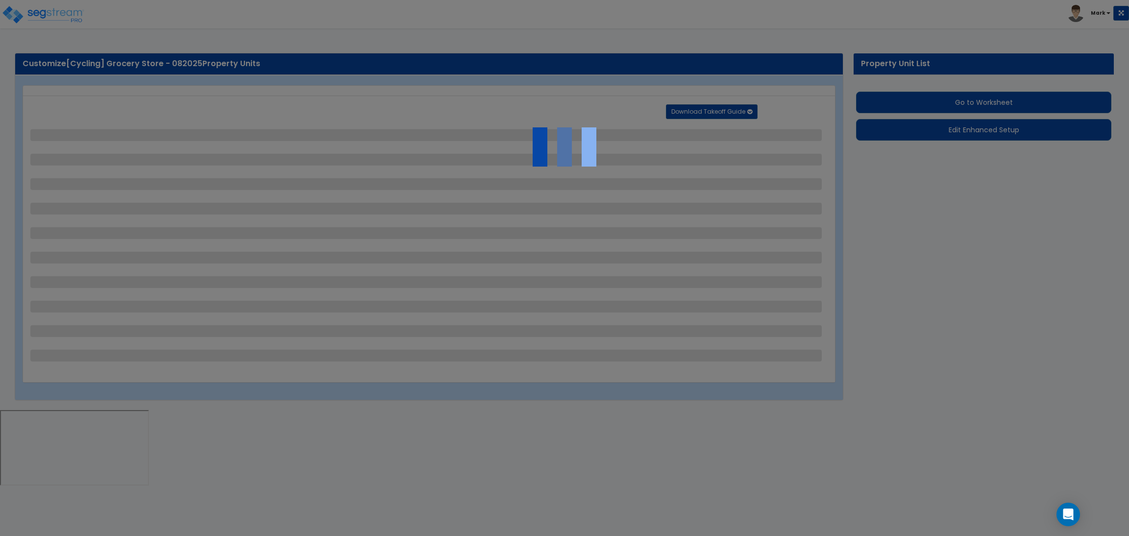
select select "1"
select select "3"
select select "2"
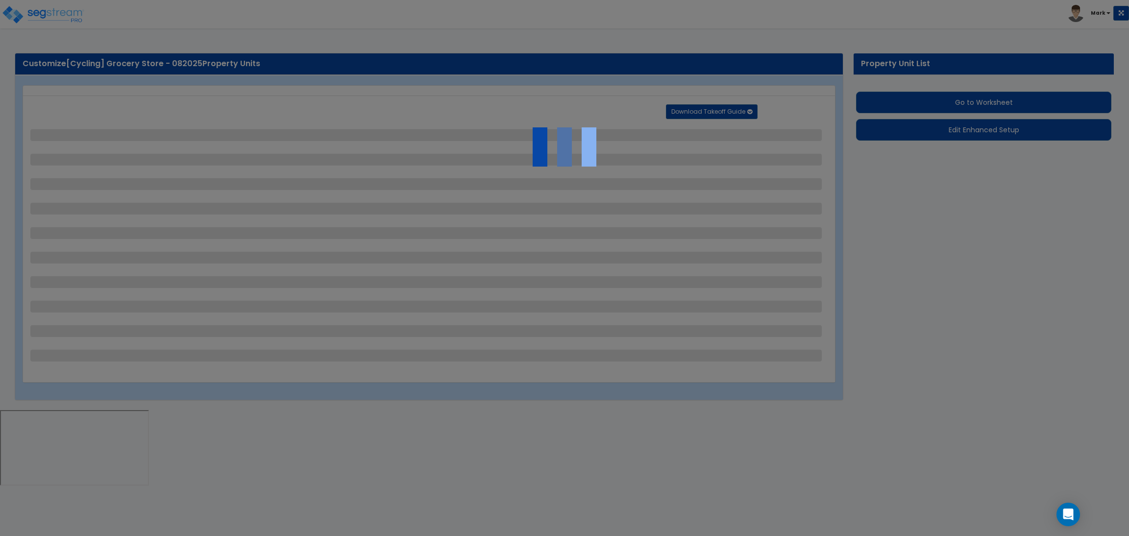
select select "4"
select select "1"
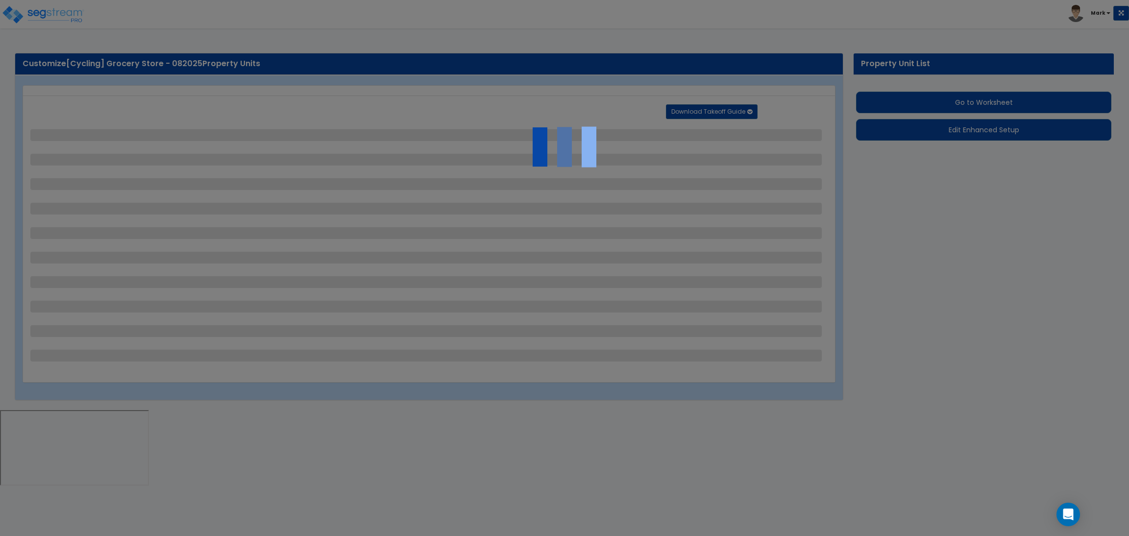
select select "6"
select select "2"
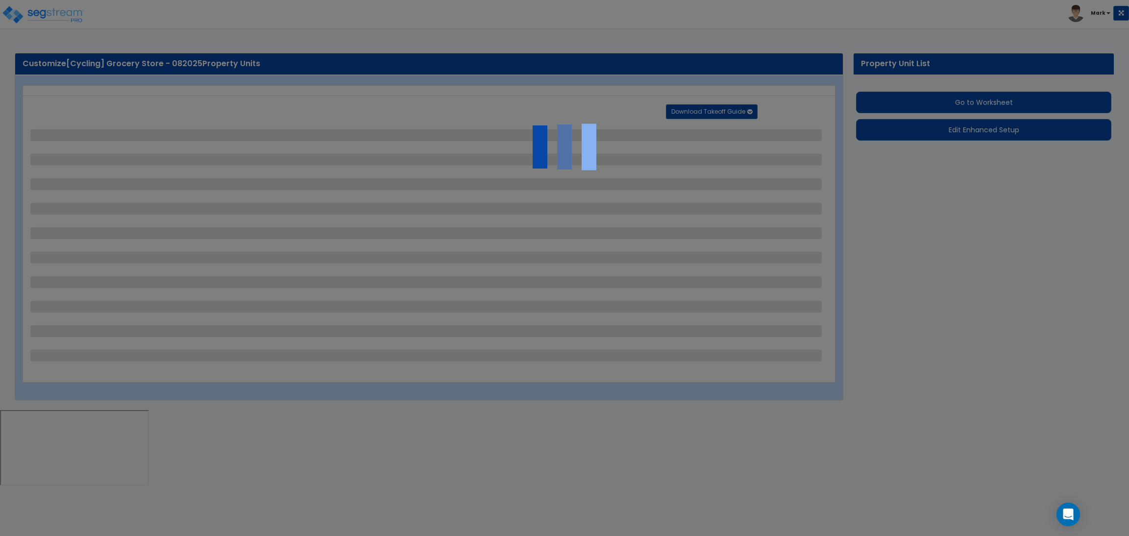
select select "2"
select select "1"
select select "2"
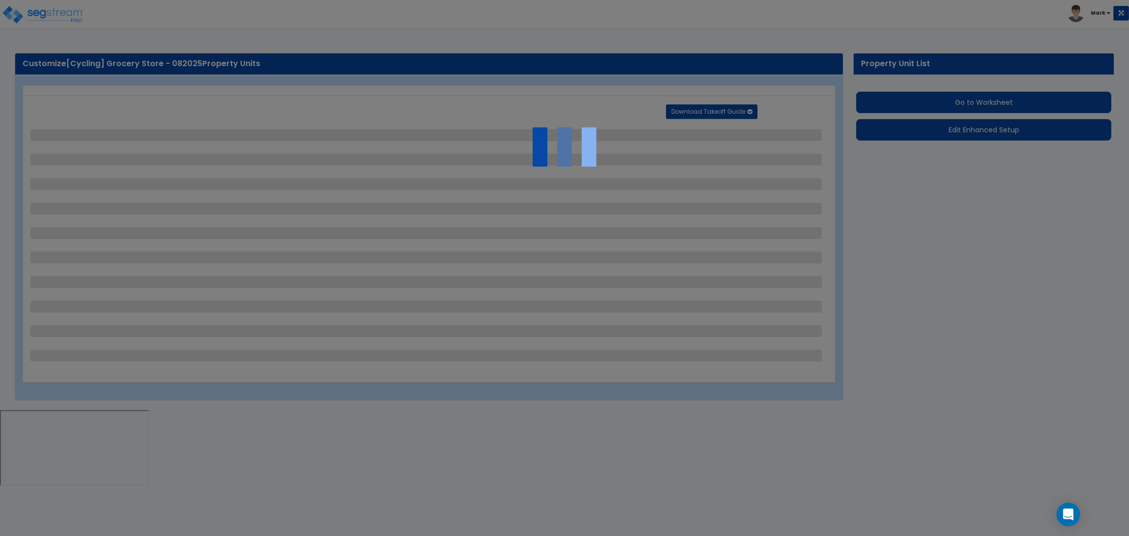
select select "1"
select select "8"
select select "2"
select select "4"
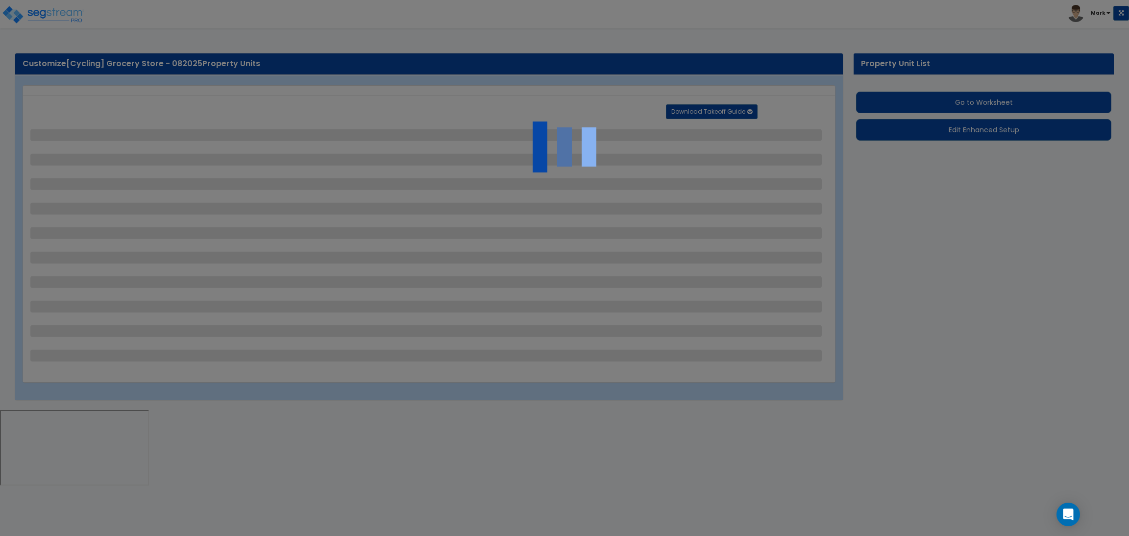
select select "1"
select select "20"
select select "2"
select select "5"
select select "3"
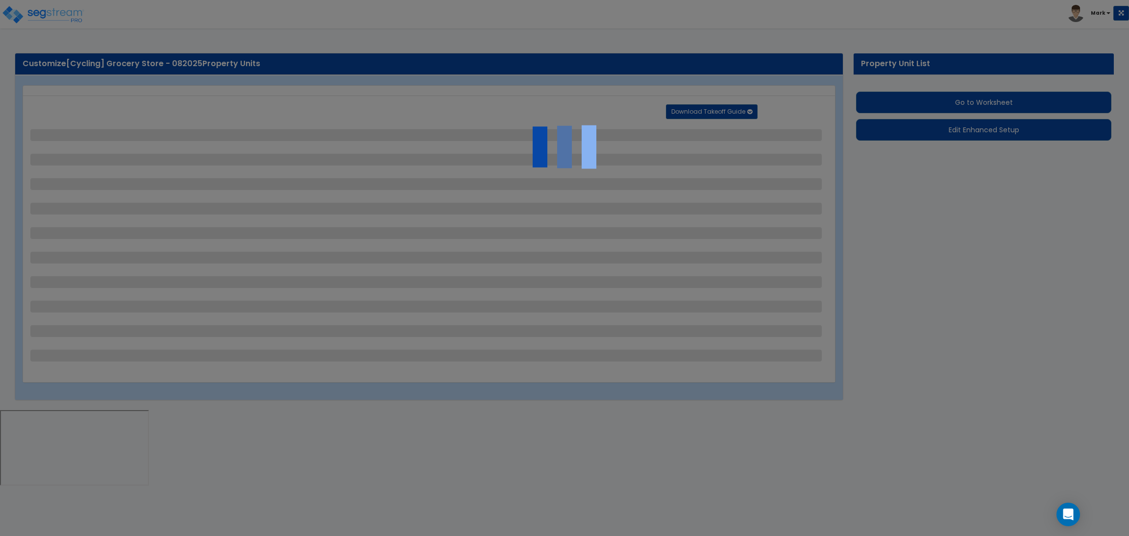
select select "1"
select select "2"
select select "1"
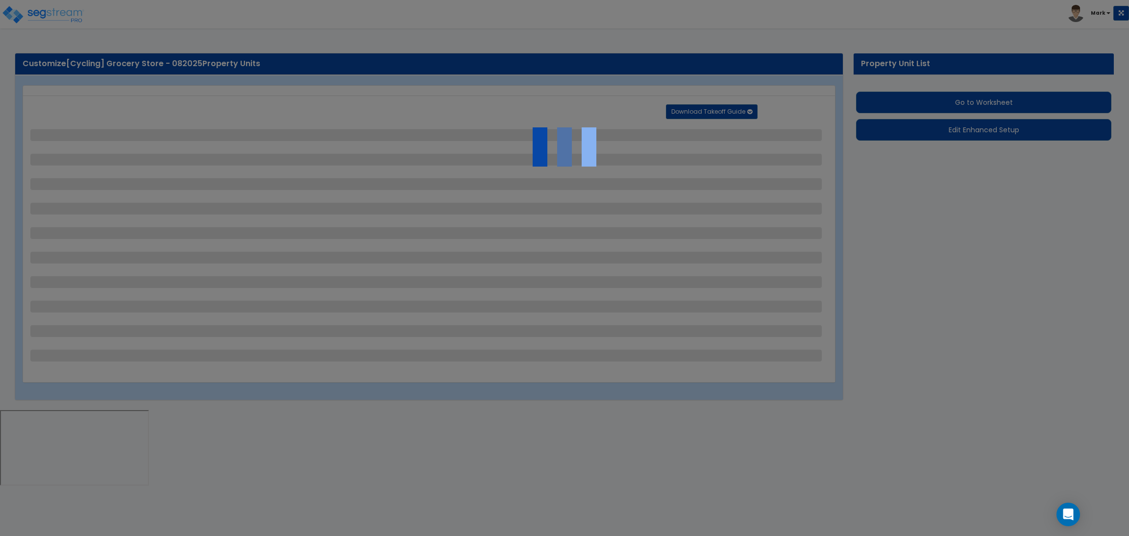
select select "4"
select select "2"
select select "1"
select select "2"
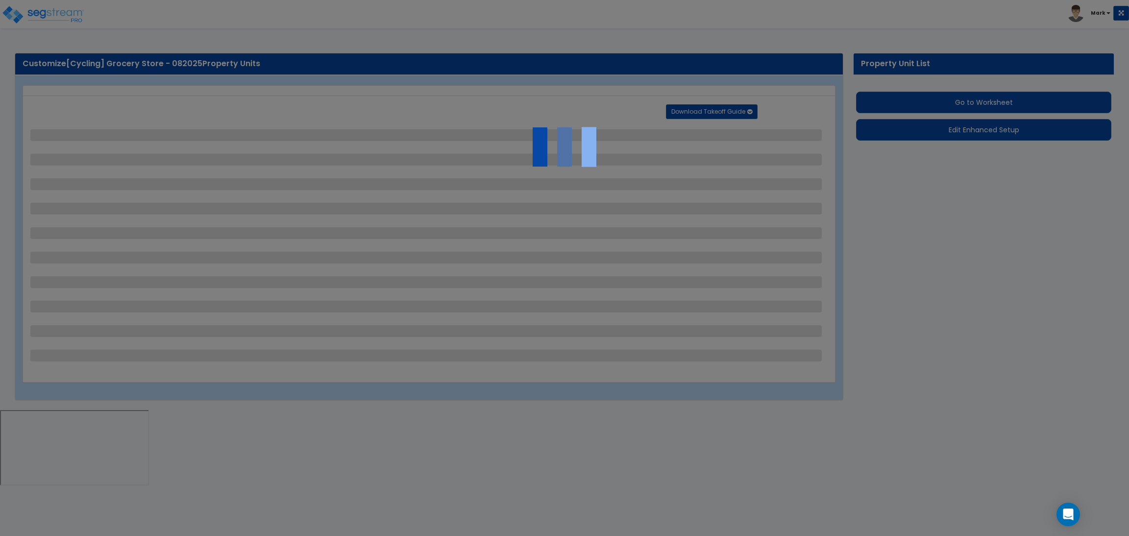
select select "1"
select select "2"
select select "6"
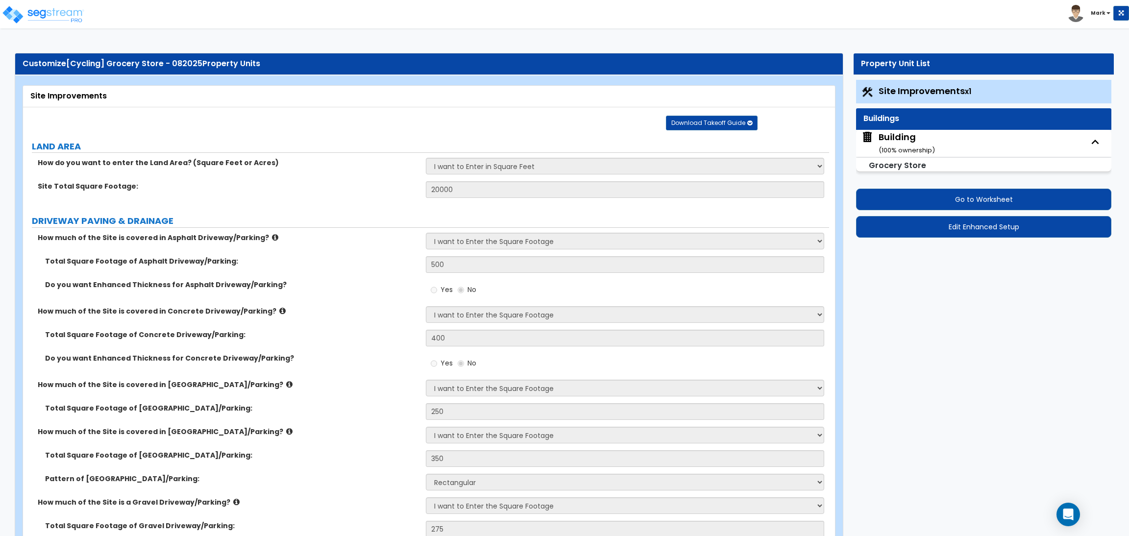
click at [906, 135] on div "Building ( 100 % ownership)" at bounding box center [907, 143] width 56 height 25
select select "3"
select select "2"
select select "1"
select select "2"
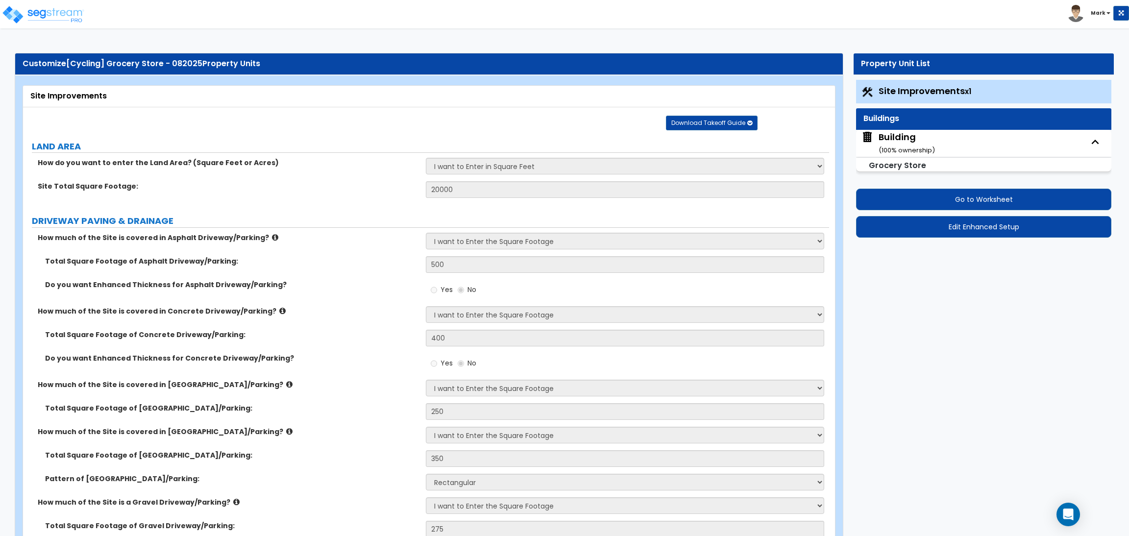
select select "2"
select select "3"
select select "1"
select select "2"
select select "1"
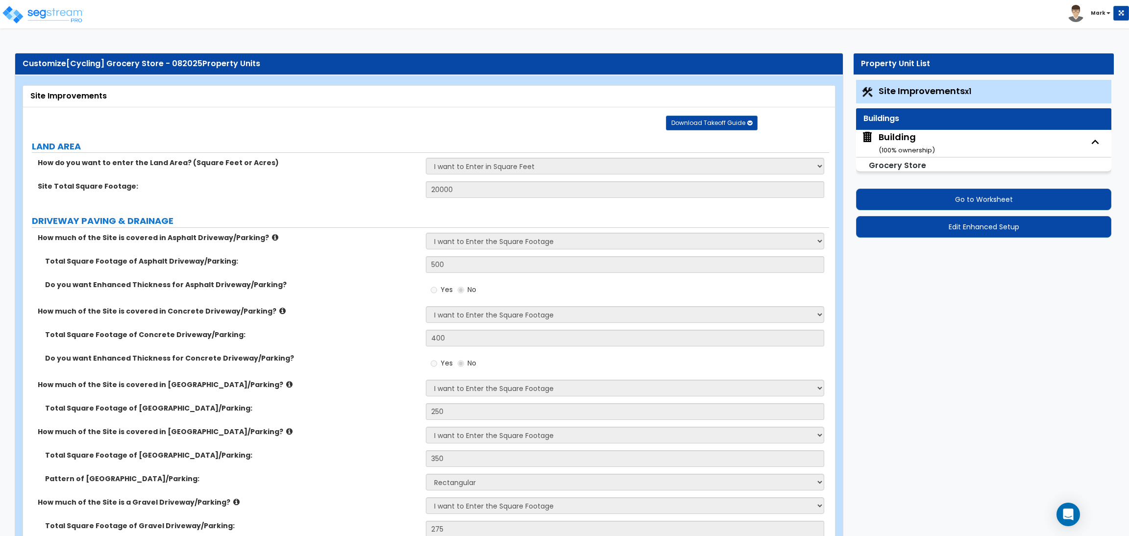
select select "4"
select select "1"
select select "4"
select select "3"
select select "2"
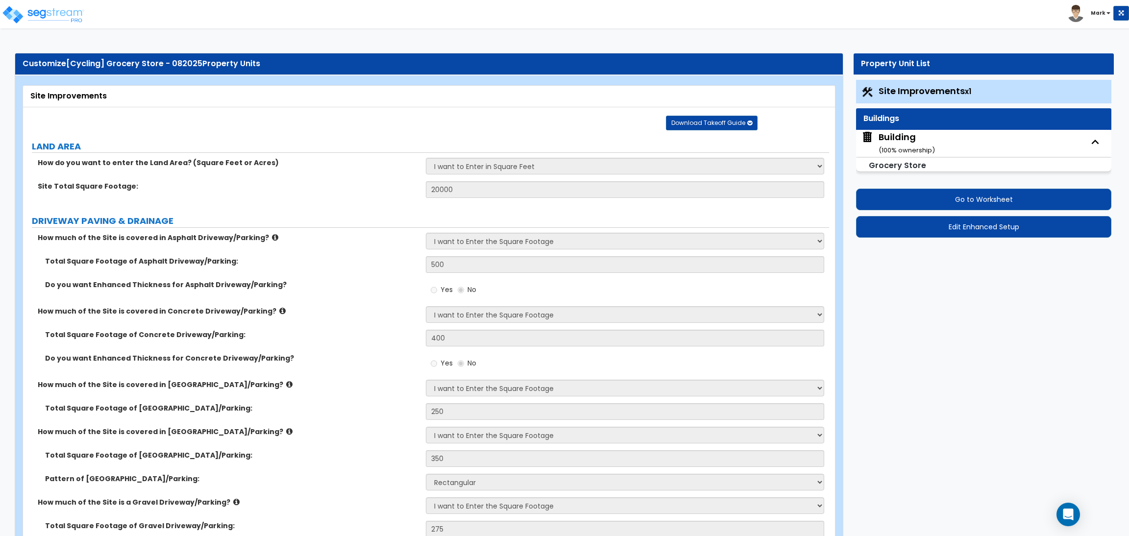
select select "1"
select select "10"
select select "5"
select select "1"
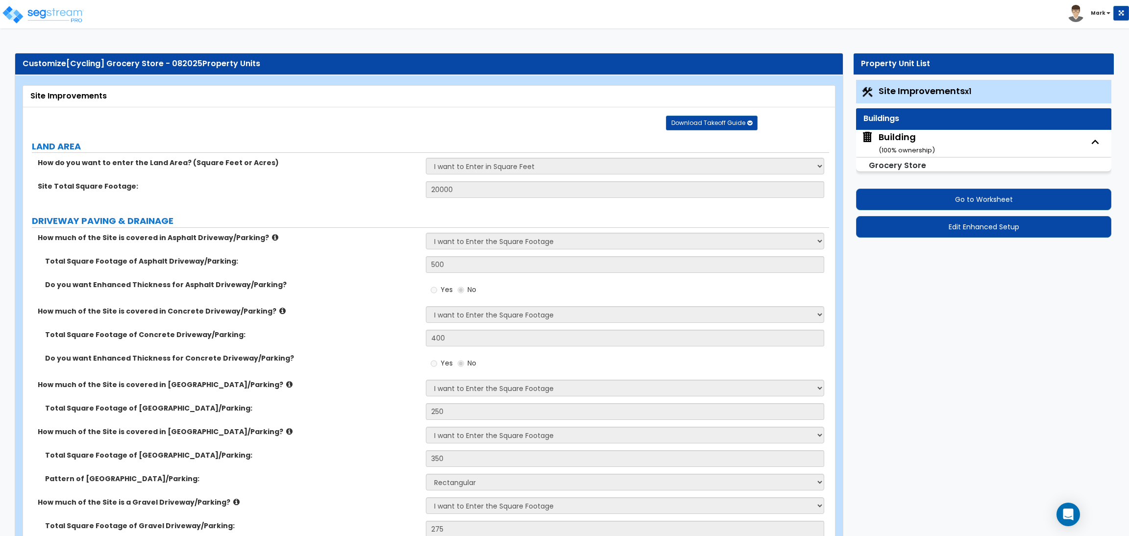
select select "1"
select select "2"
select select "4"
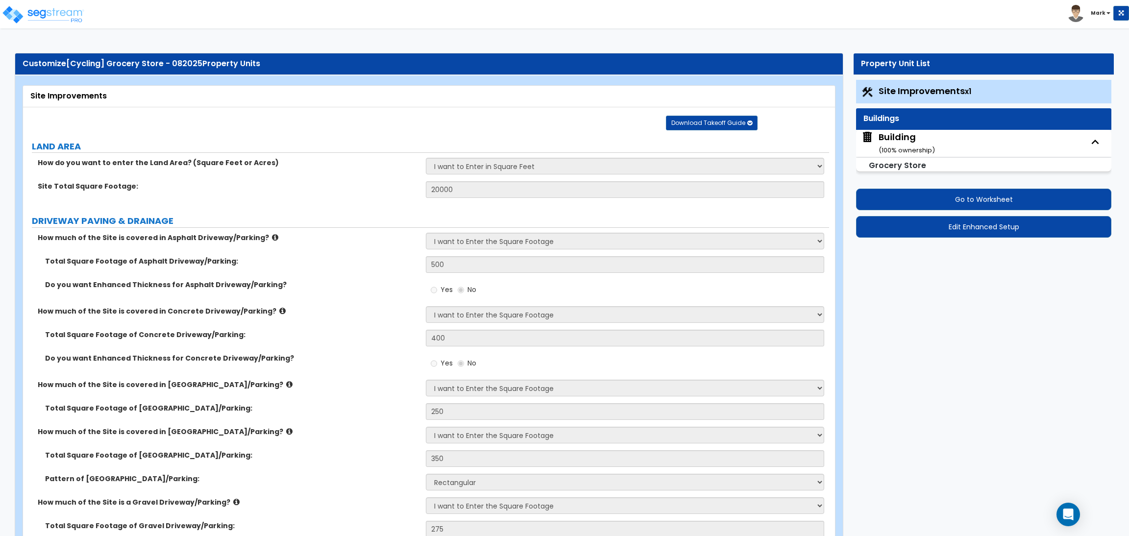
select select "2"
select select "1"
select select "3"
select select "1"
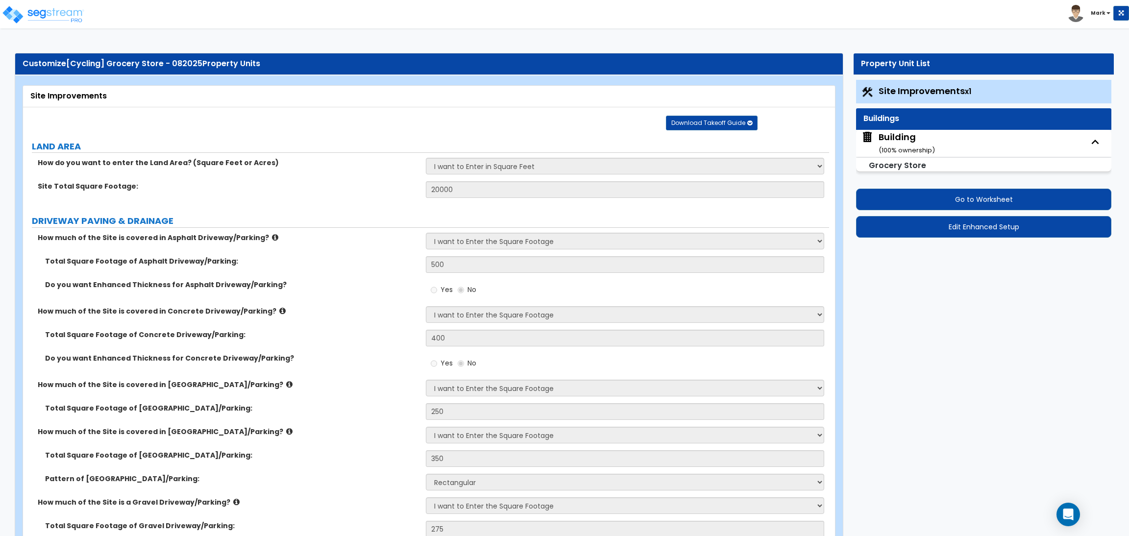
select select "2"
select select "1"
select select "2"
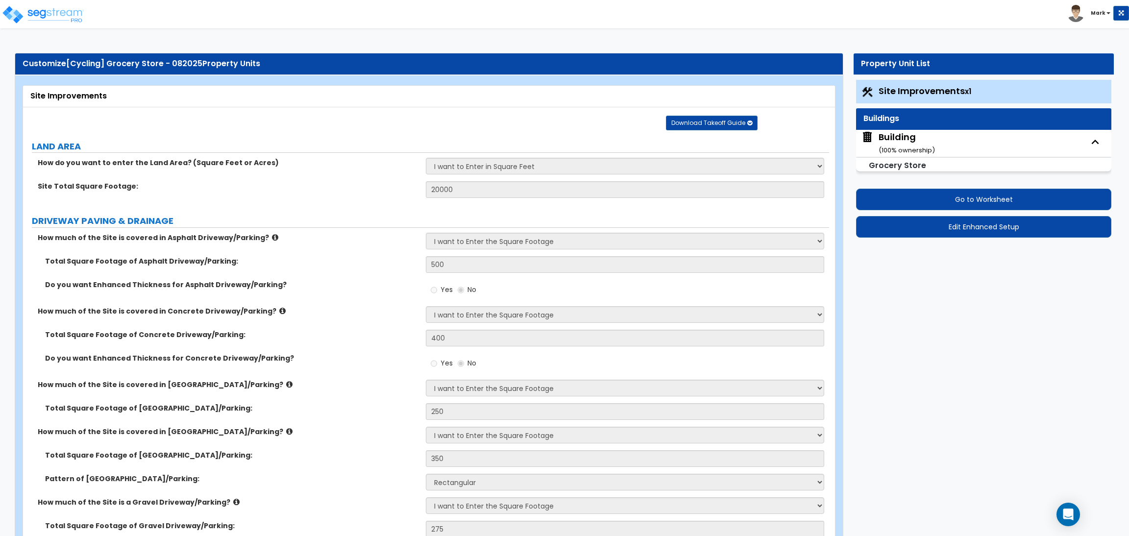
select select "2"
select select "1"
select select "2"
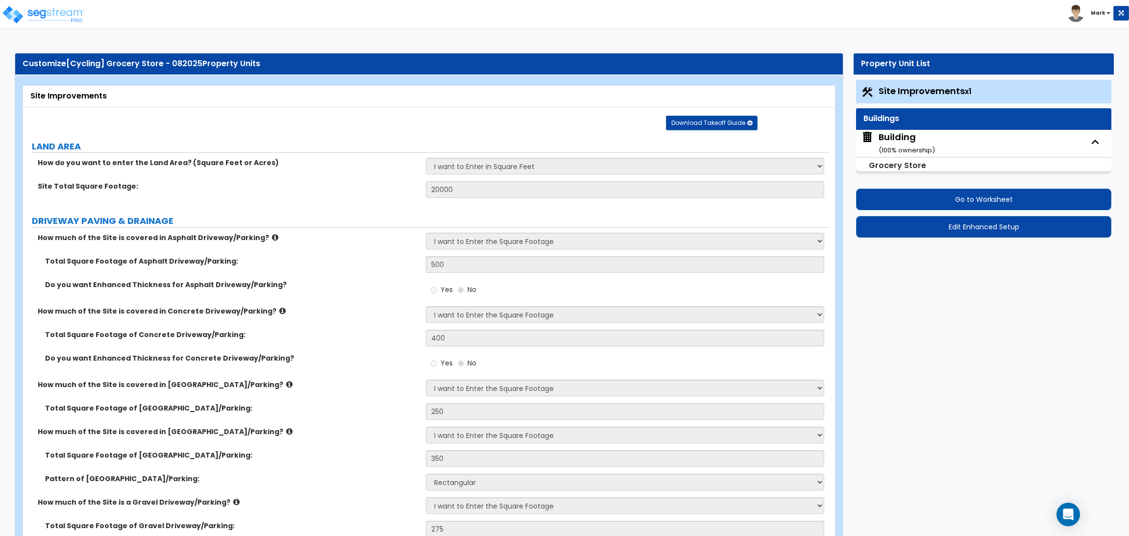
select select "2"
select select "1"
select select "2"
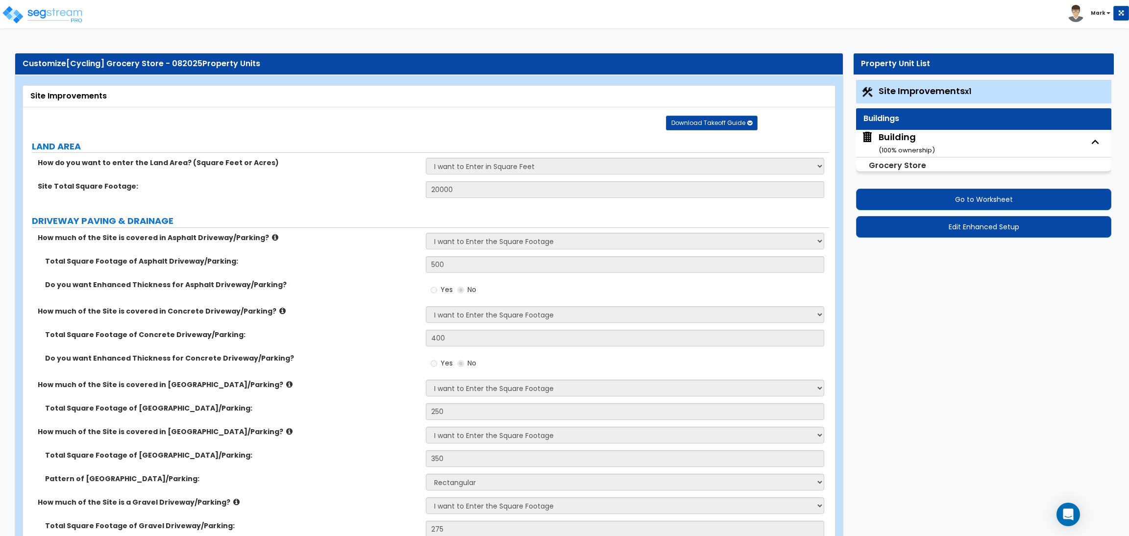
select select "4"
select select "1"
select select "3"
select select "5"
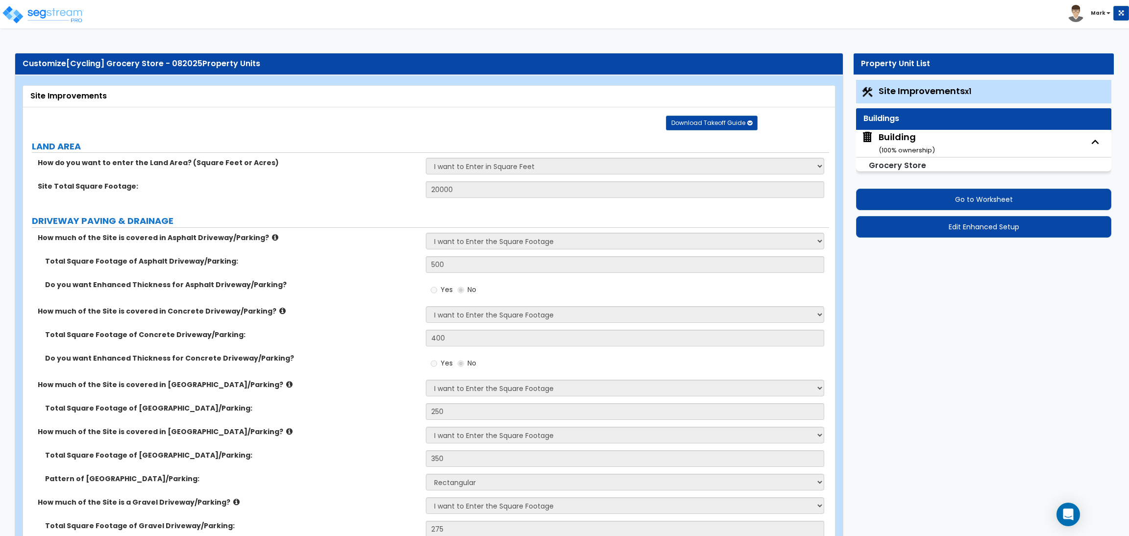
select select "5"
select select "2"
select select "1"
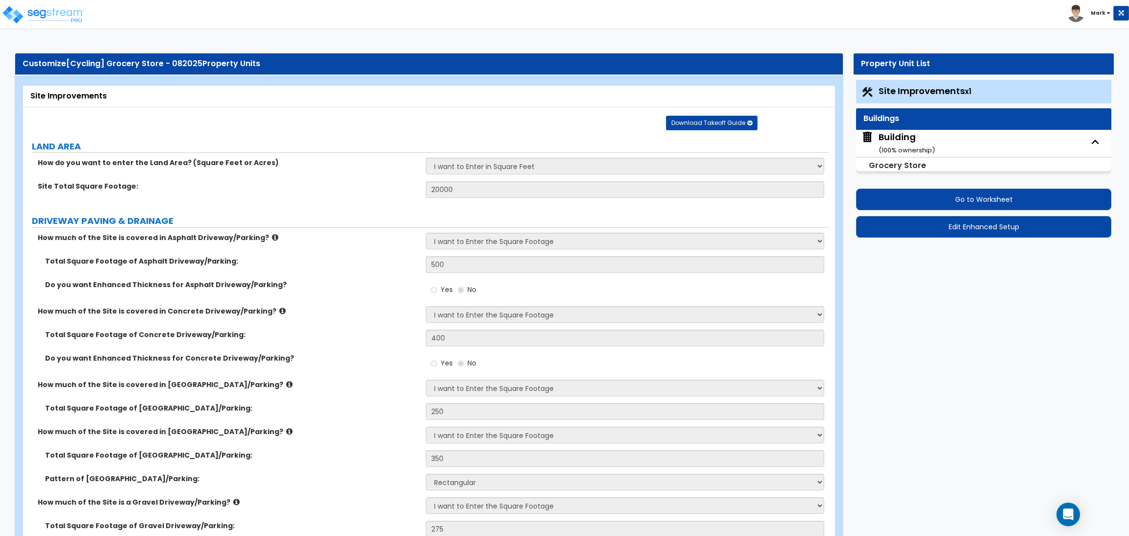
select select "3"
select select "1"
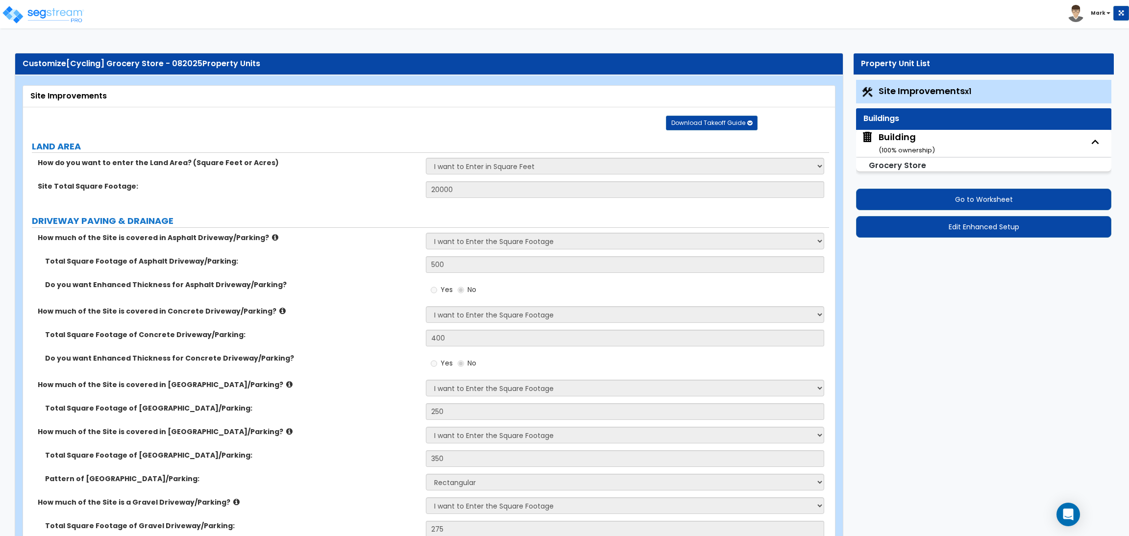
select select "2"
select select "4"
select select "1"
select select "3"
select select "1"
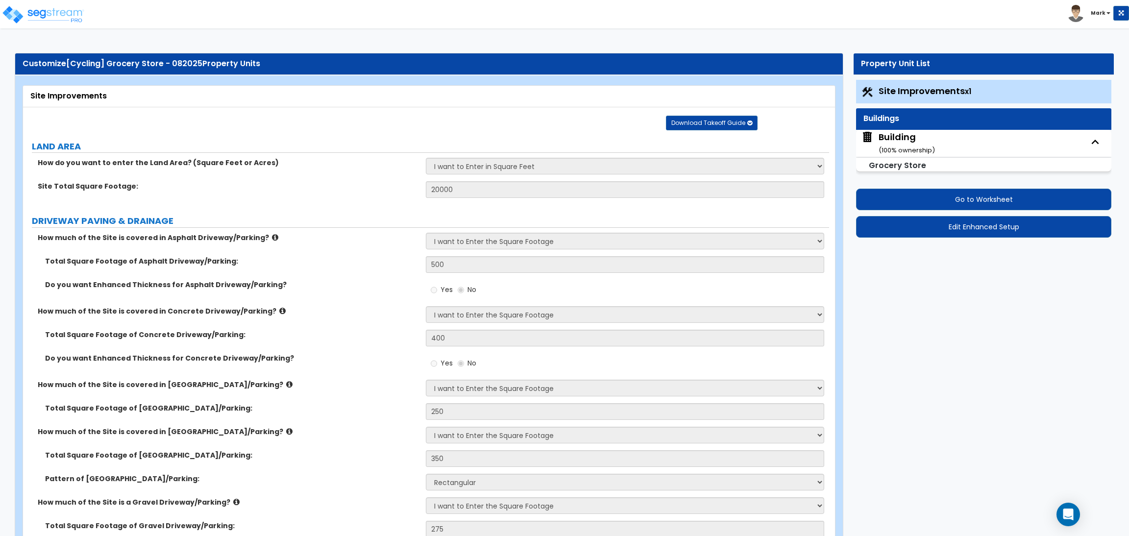
select select "1"
select select "2"
select select "3"
select select "2"
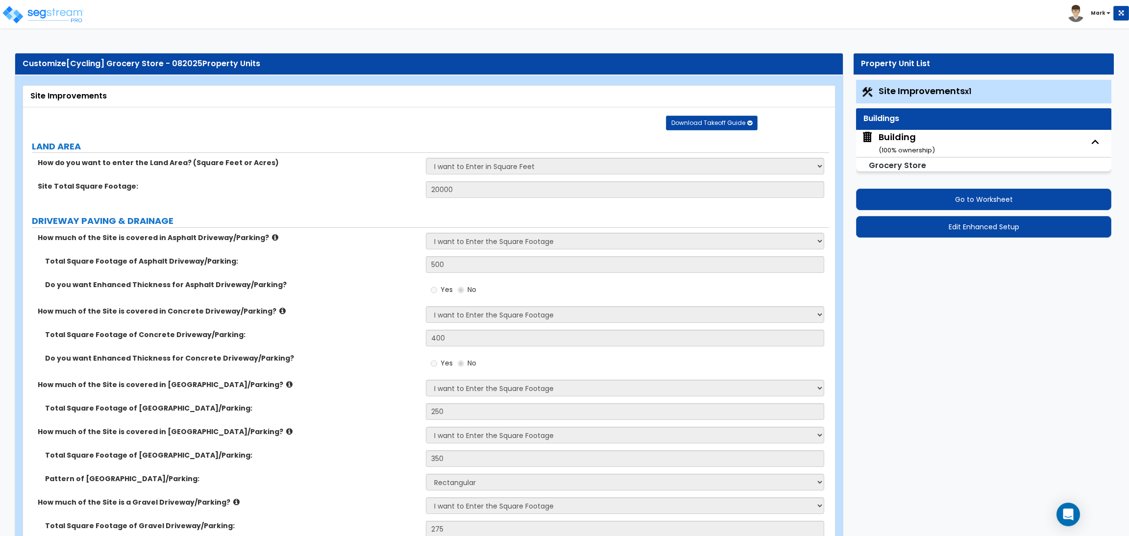
select select "1"
select select "2"
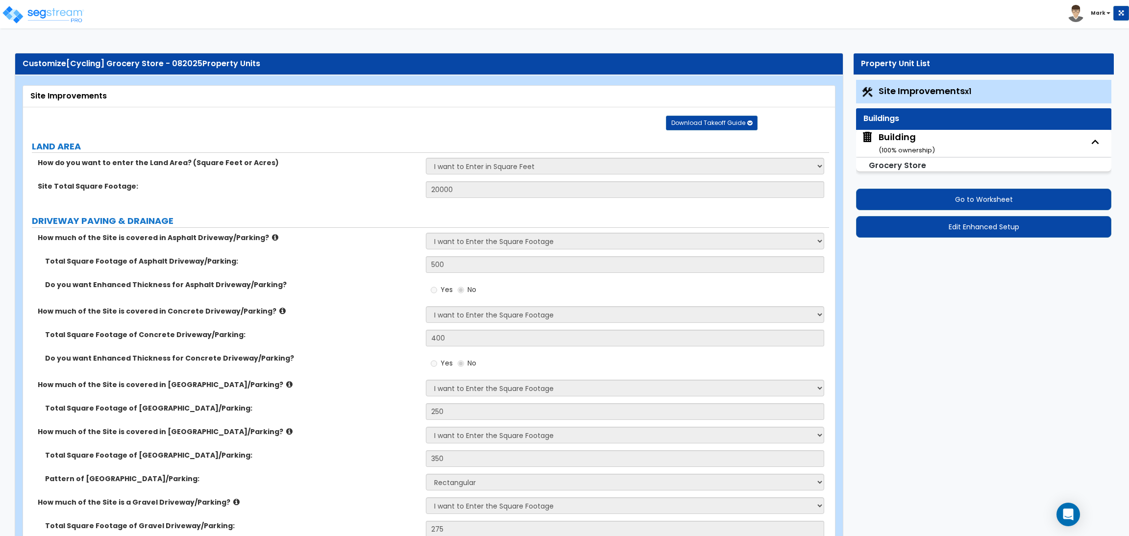
select select "4"
select select "5"
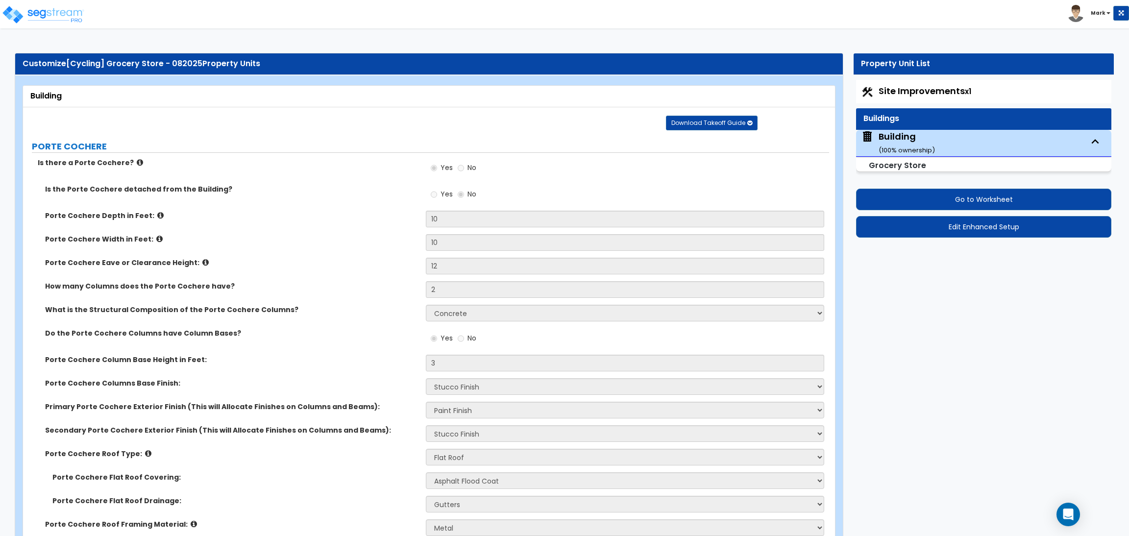
click at [245, 220] on label "Porte Cochere Depth in Feet:" at bounding box center [231, 216] width 373 height 10
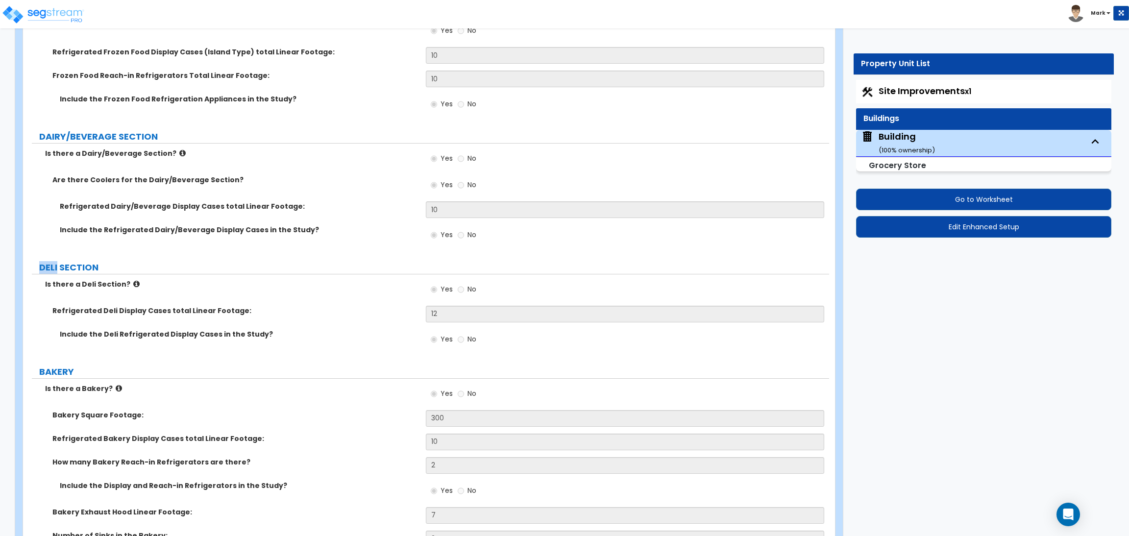
click at [336, 201] on label "Refrigerated Dairy/Beverage Display Cases total Linear Footage:" at bounding box center [239, 206] width 359 height 10
